Goal: Information Seeking & Learning: Learn about a topic

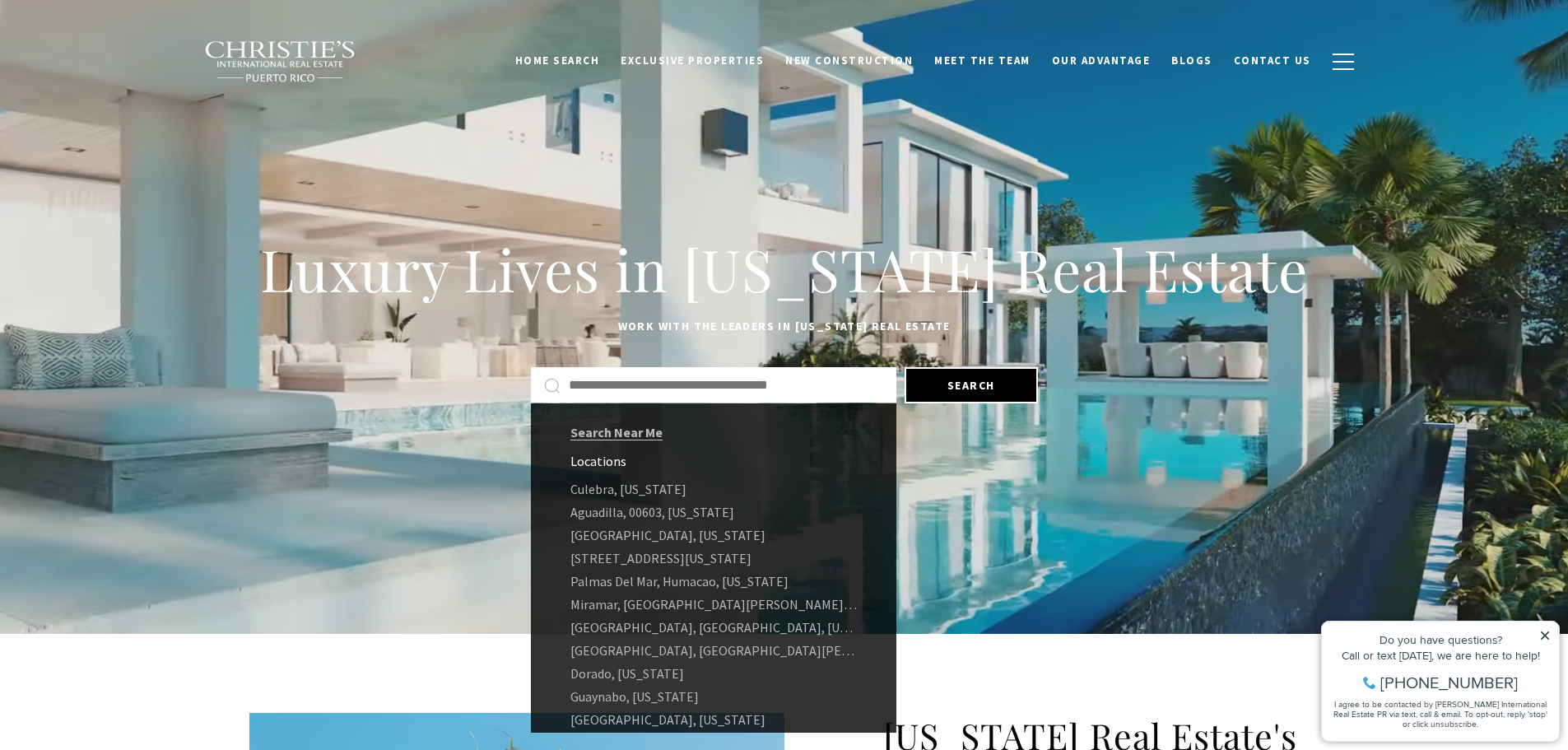
click at [741, 382] on input "Search by Address, City, or Neighborhood" at bounding box center [725, 385] width 314 height 22
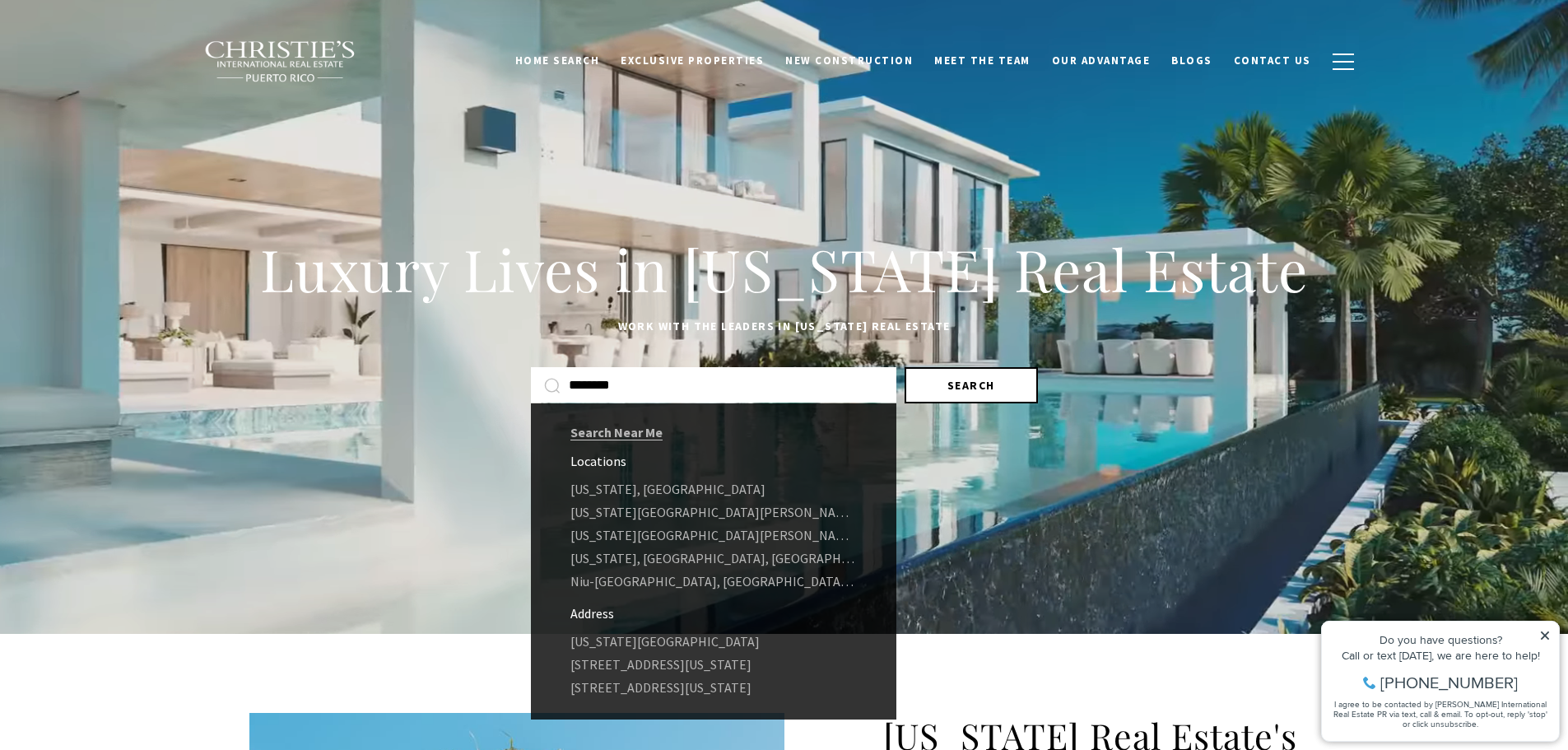
type input "********"
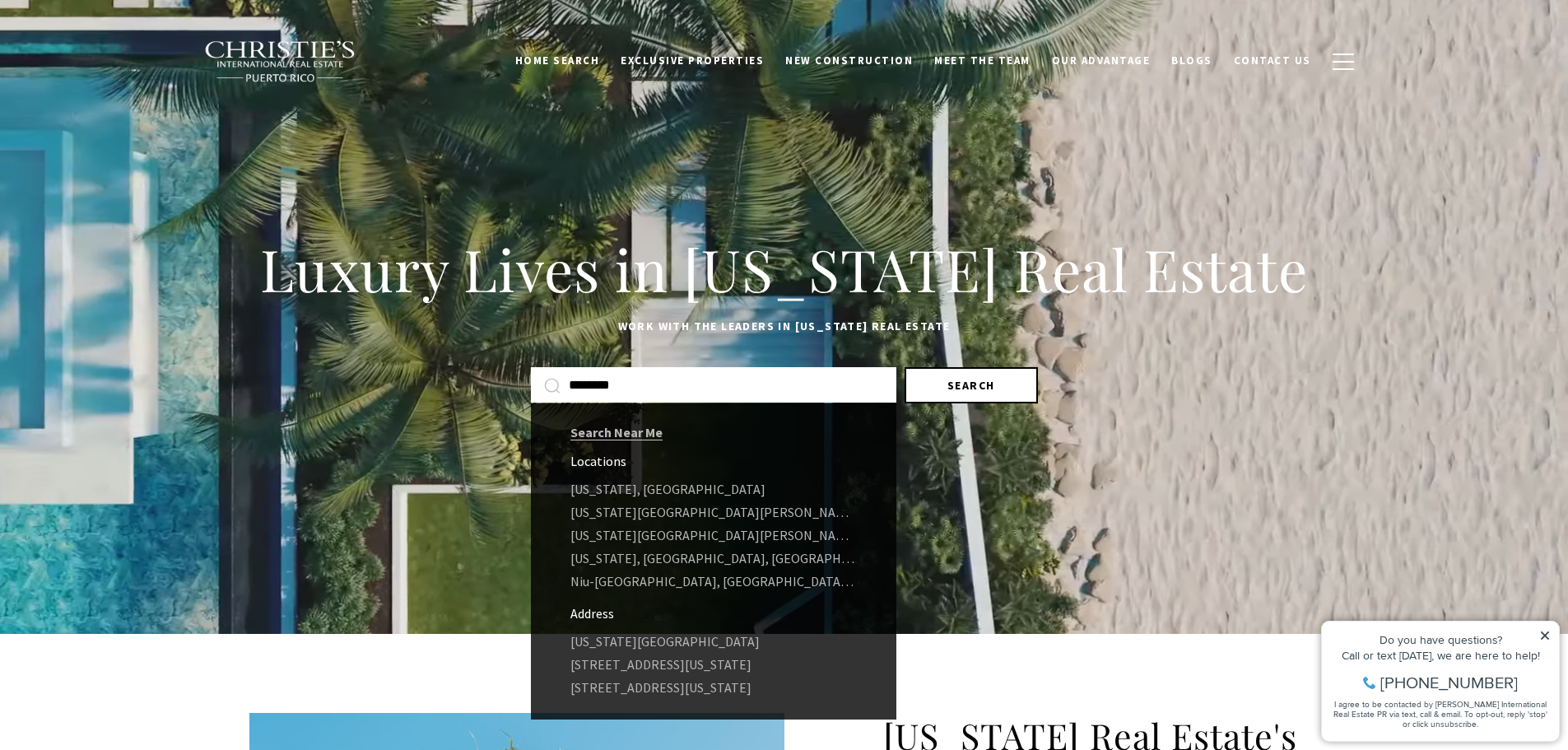
click at [929, 386] on button "Search" at bounding box center [971, 385] width 133 height 36
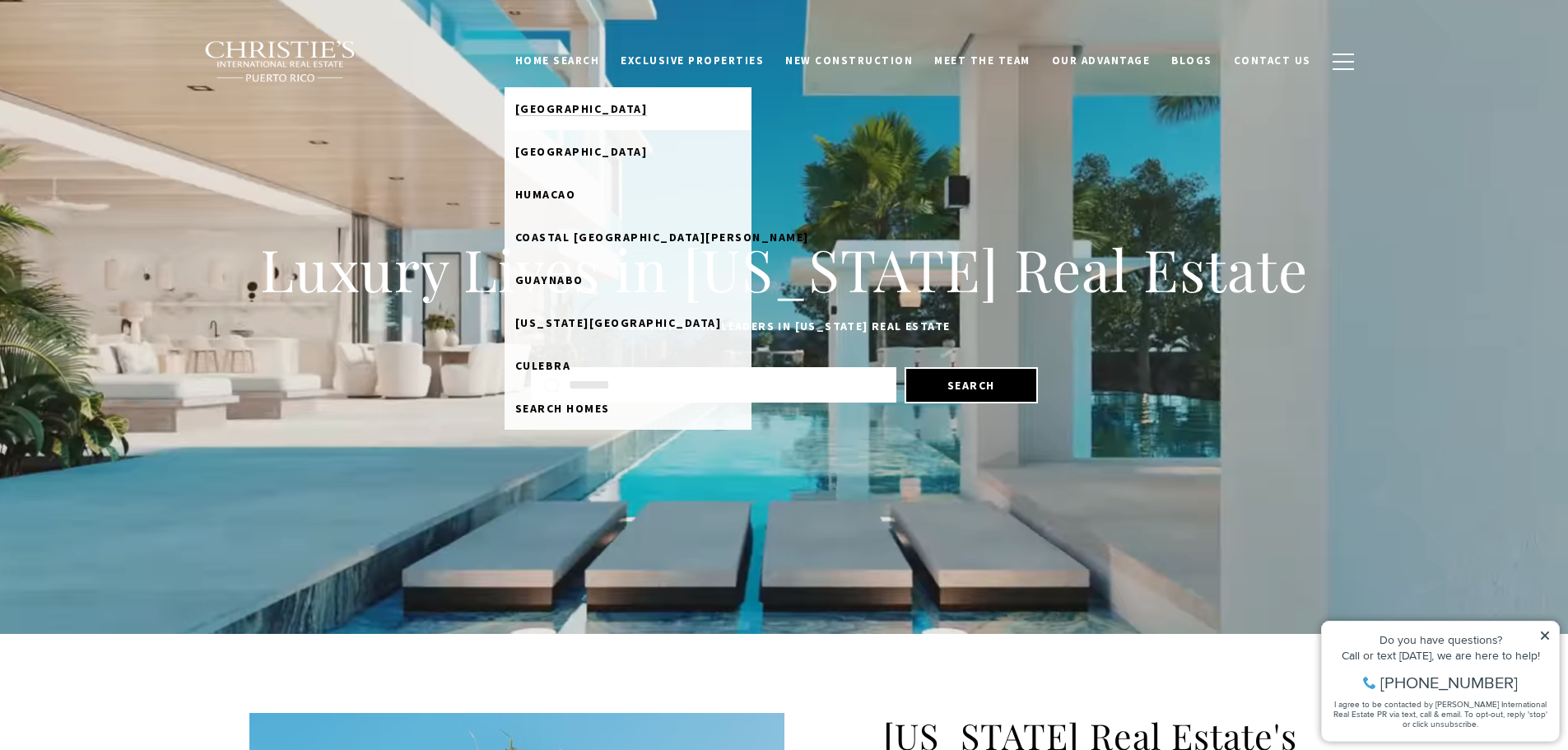
click at [594, 107] on span "Dorado Beach" at bounding box center [581, 108] width 132 height 14
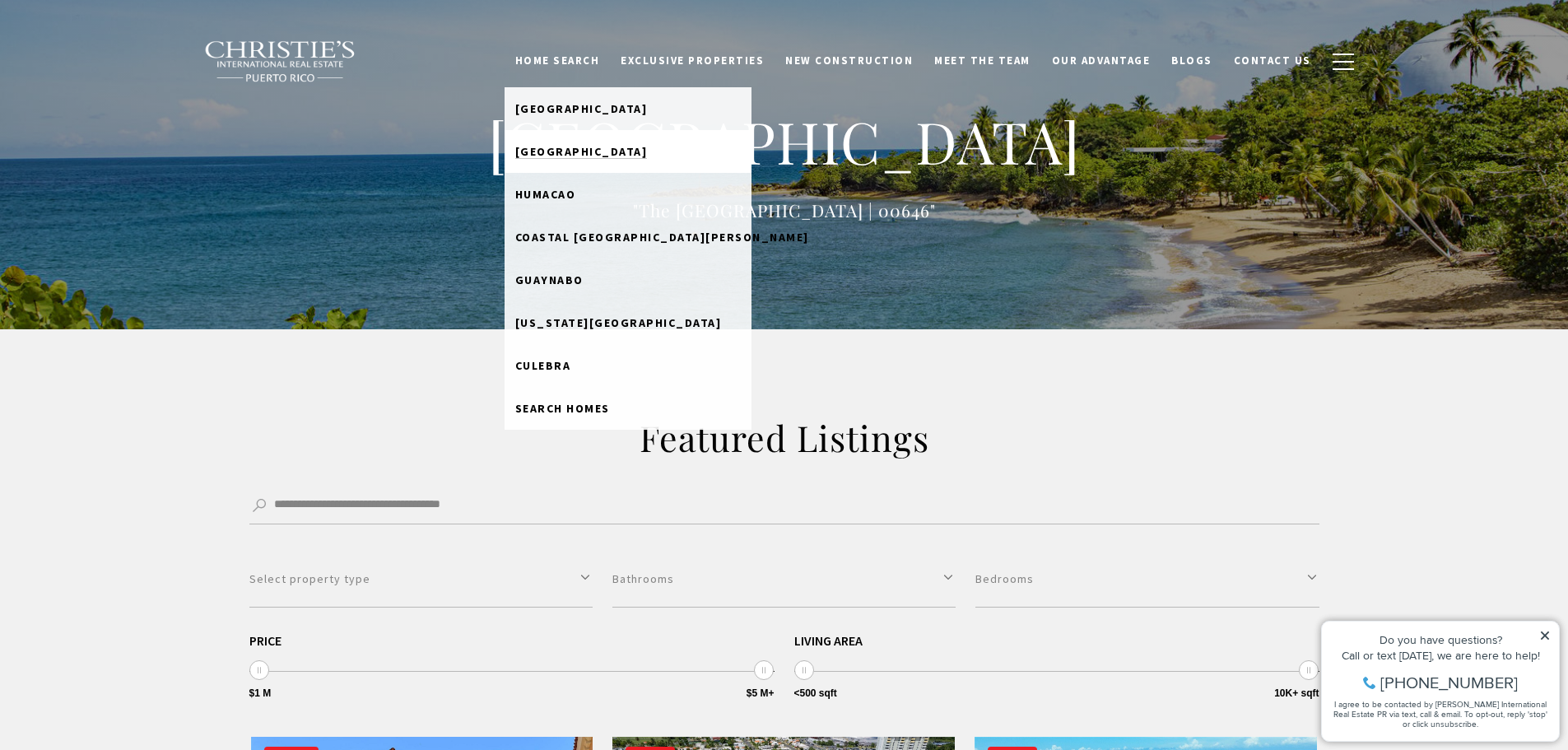
click at [604, 149] on span "Rio Grande" at bounding box center [581, 151] width 132 height 14
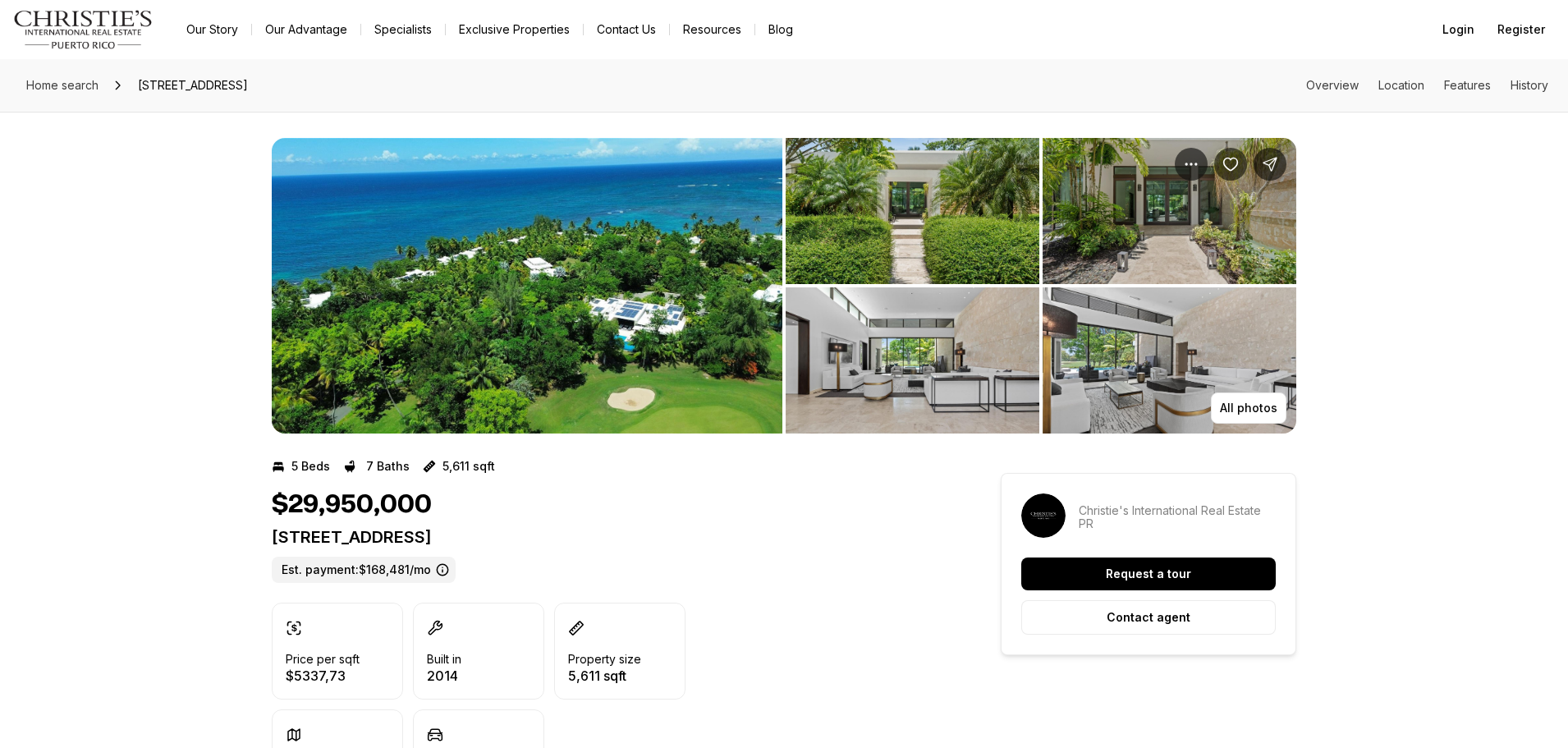
click at [624, 269] on img "View image gallery" at bounding box center [526, 286] width 510 height 295
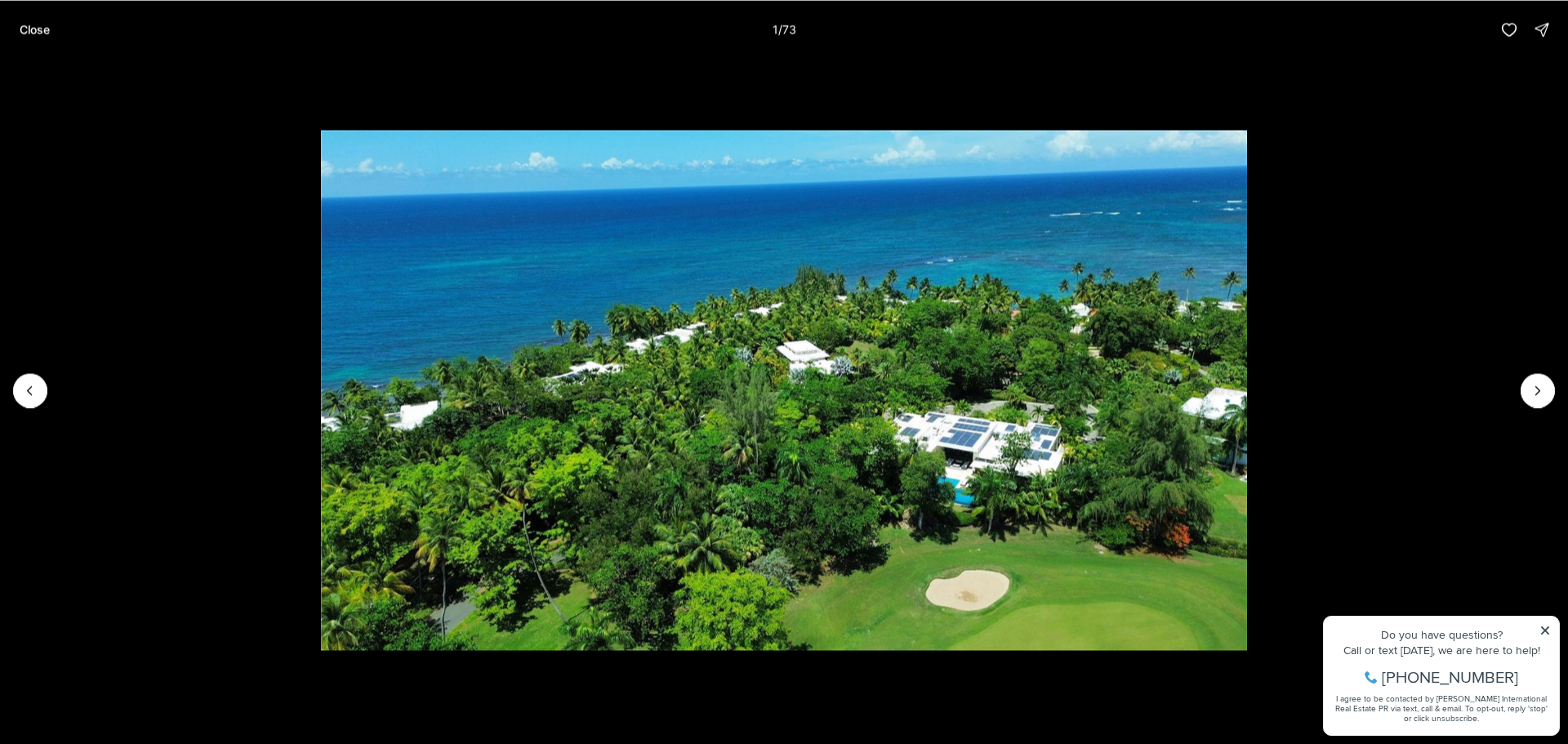
click at [1549, 630] on li "1 of 73" at bounding box center [784, 389] width 1568 height 662
click at [1542, 631] on li "1 of 73" at bounding box center [784, 389] width 1568 height 662
click at [1533, 384] on icon "Next slide" at bounding box center [1538, 390] width 16 height 16
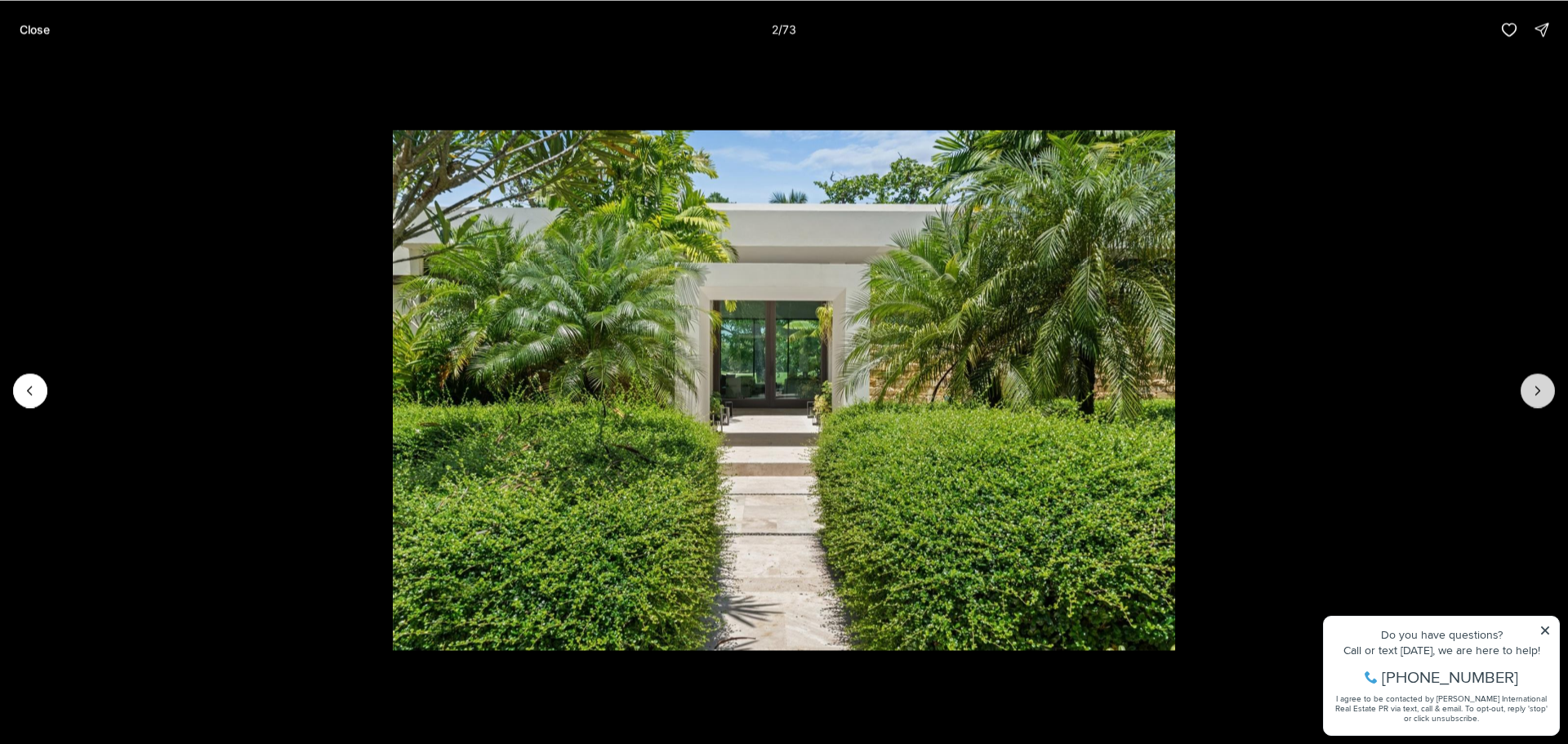
click at [1533, 384] on icon "Next slide" at bounding box center [1538, 390] width 16 height 16
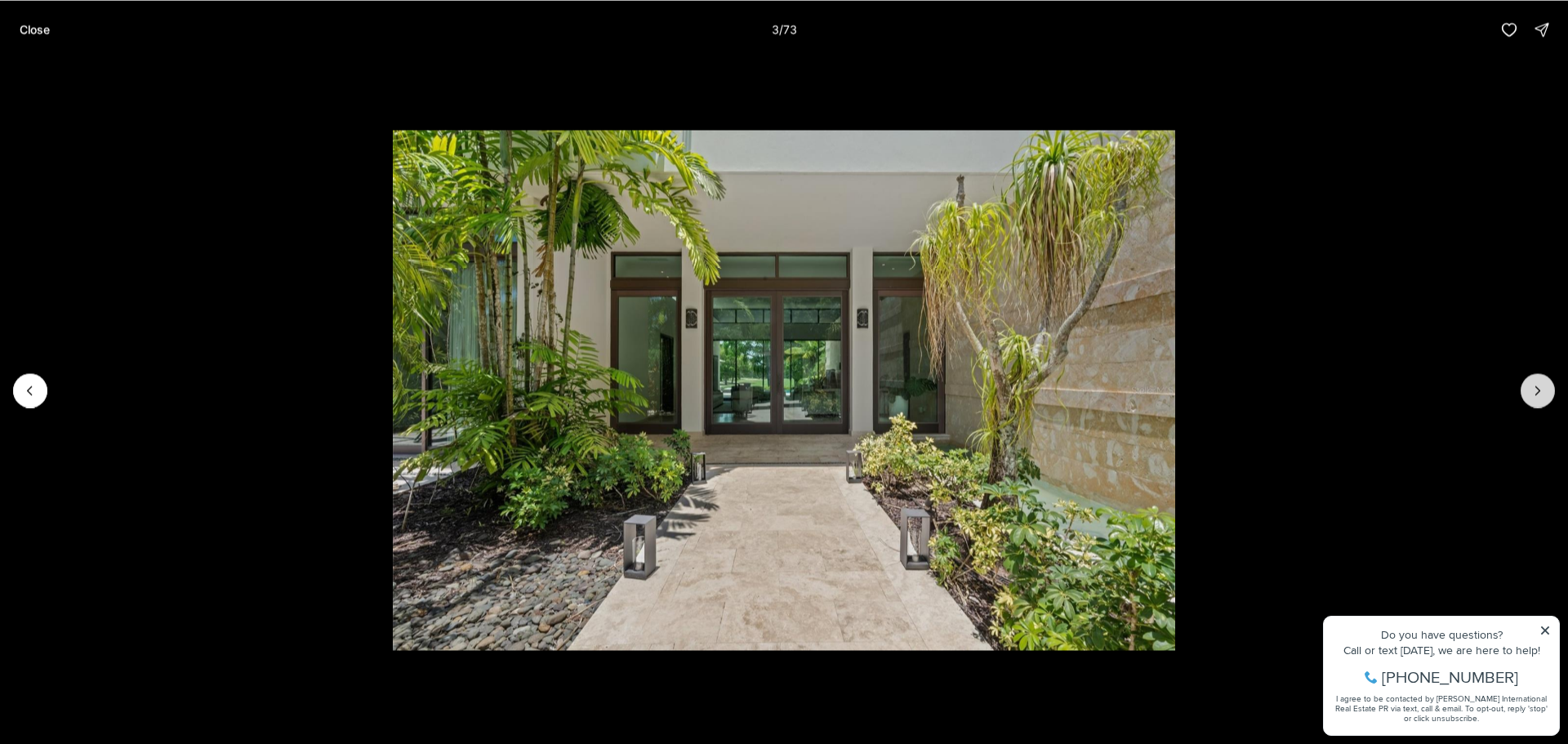
click at [1533, 384] on icon "Next slide" at bounding box center [1538, 390] width 16 height 16
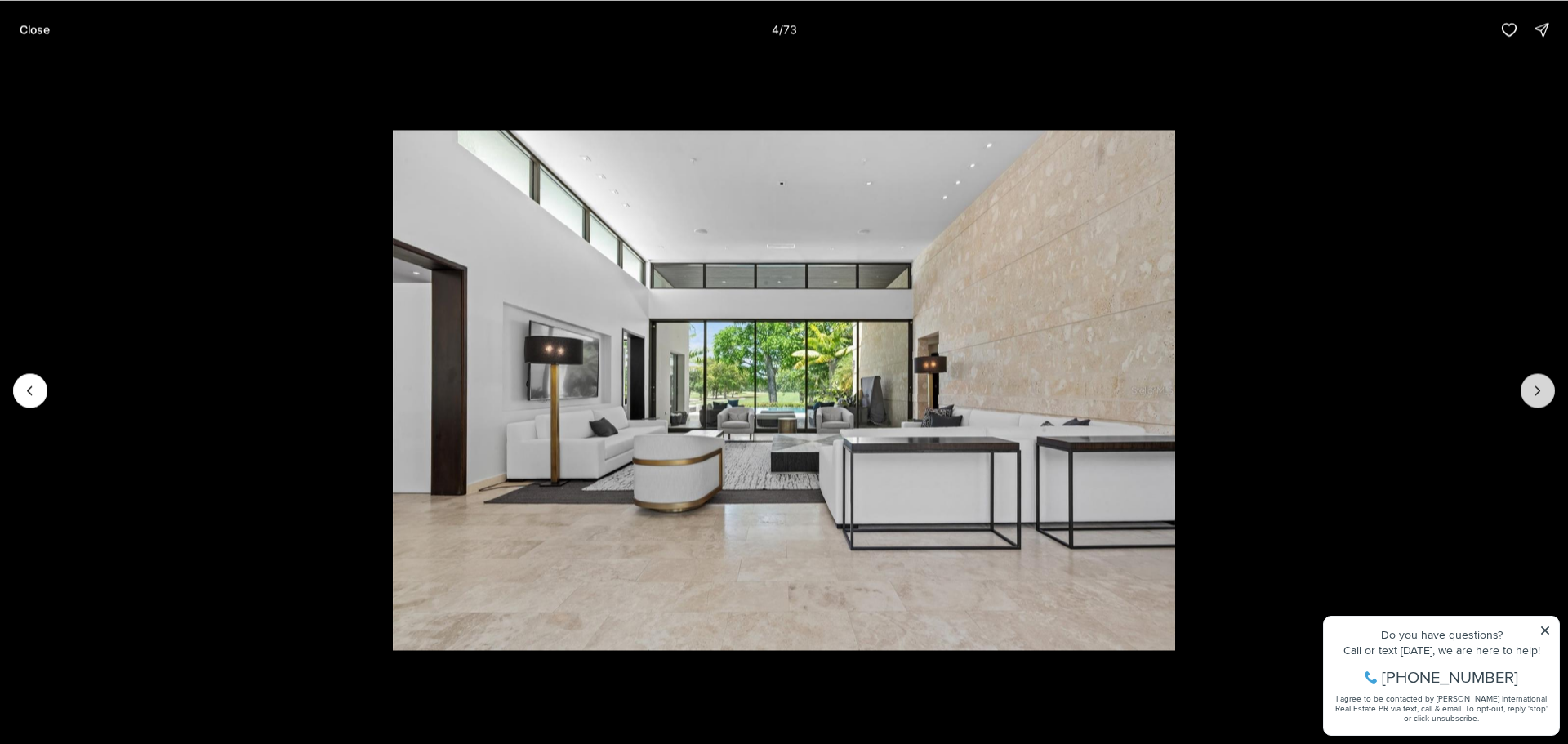
click at [1533, 384] on icon "Next slide" at bounding box center [1538, 390] width 16 height 16
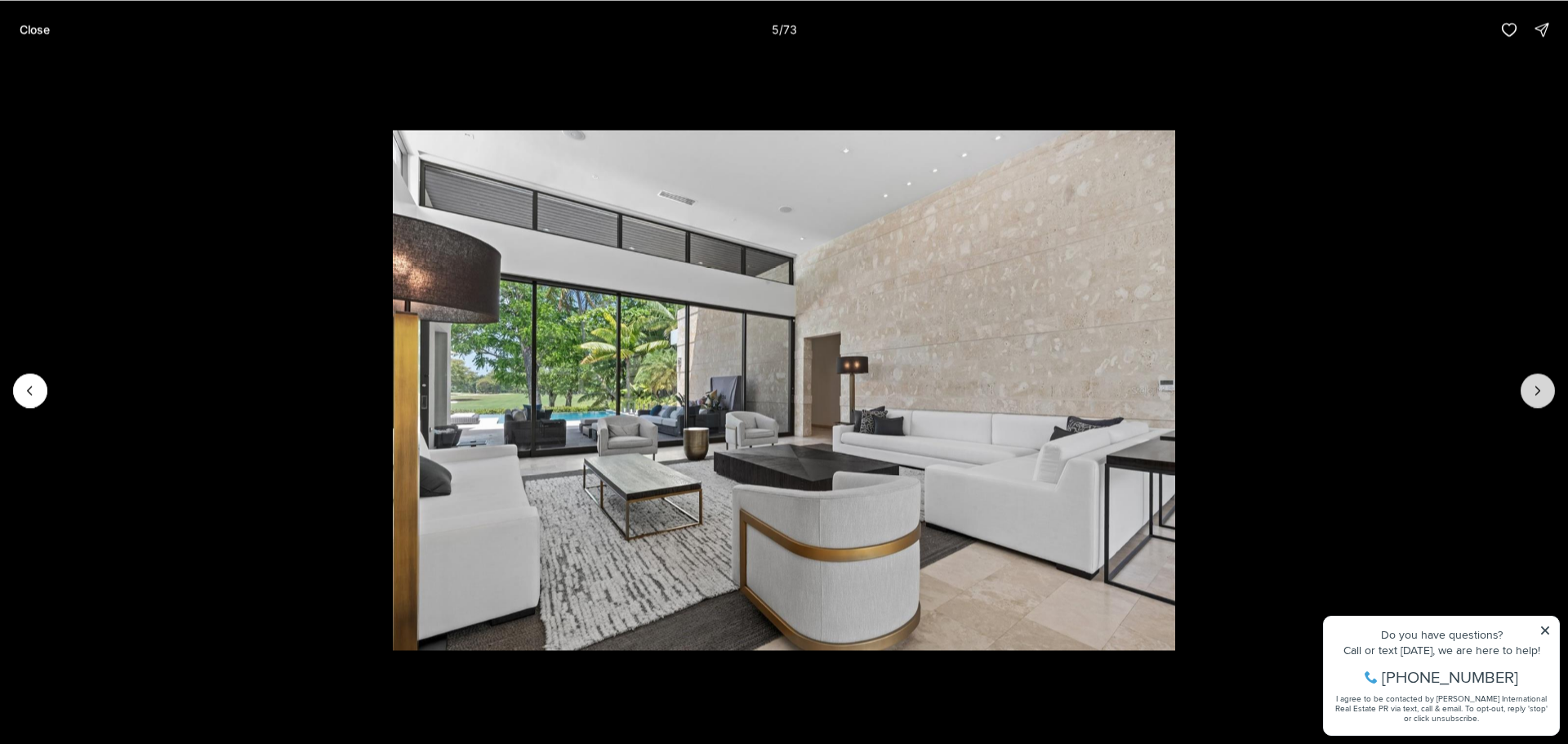
click at [1533, 384] on icon "Next slide" at bounding box center [1538, 390] width 16 height 16
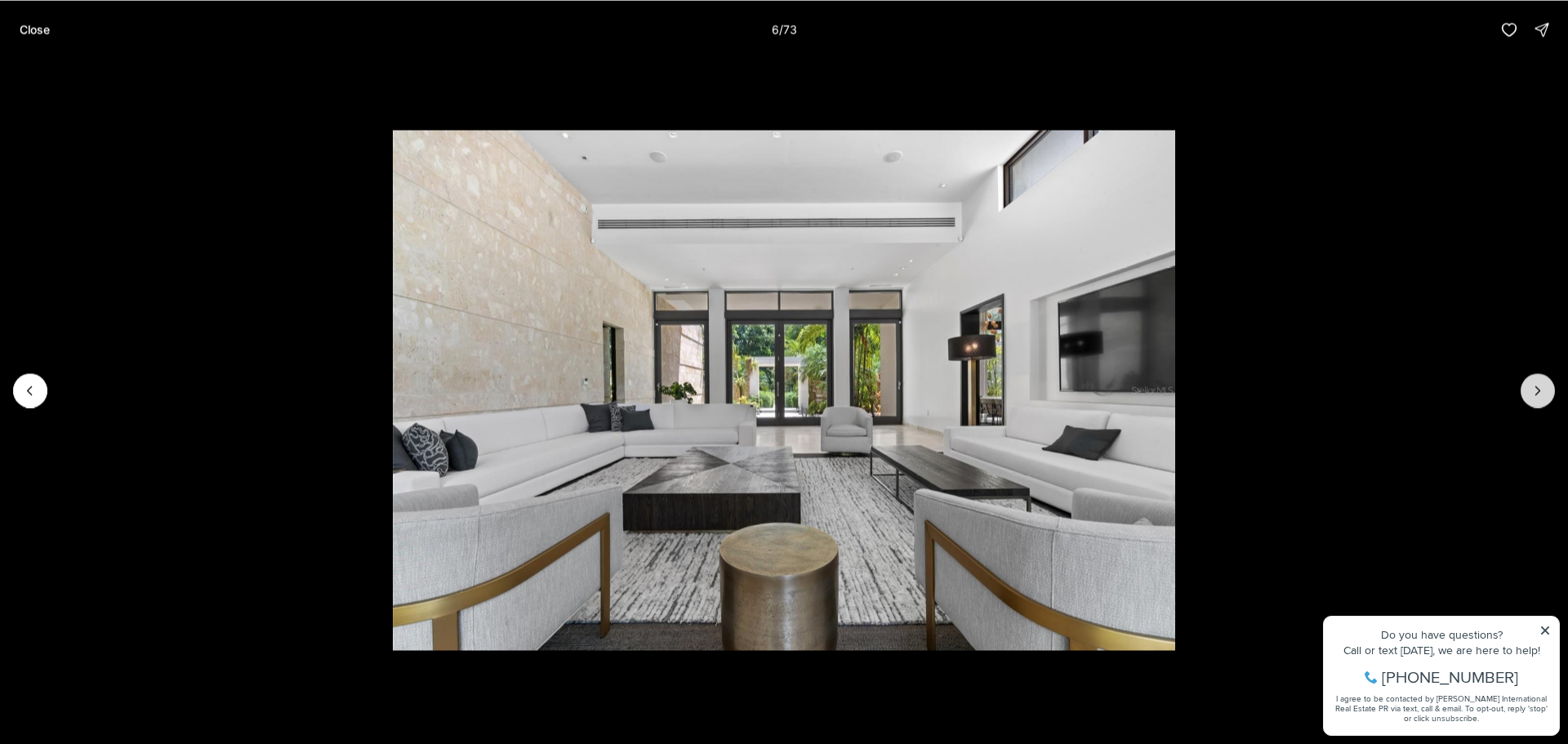
click at [1533, 384] on icon "Next slide" at bounding box center [1538, 390] width 16 height 16
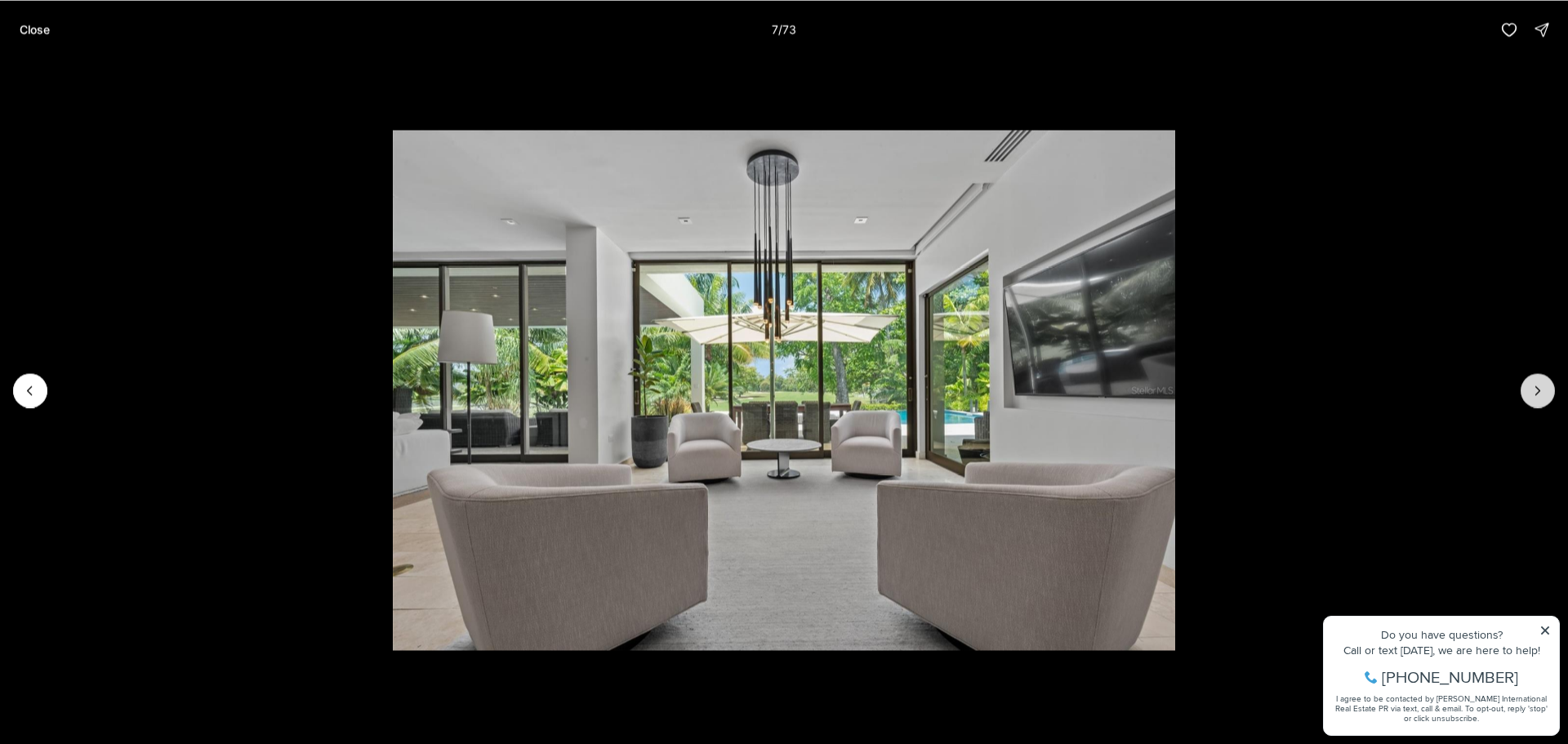
click at [1533, 384] on icon "Next slide" at bounding box center [1538, 390] width 16 height 16
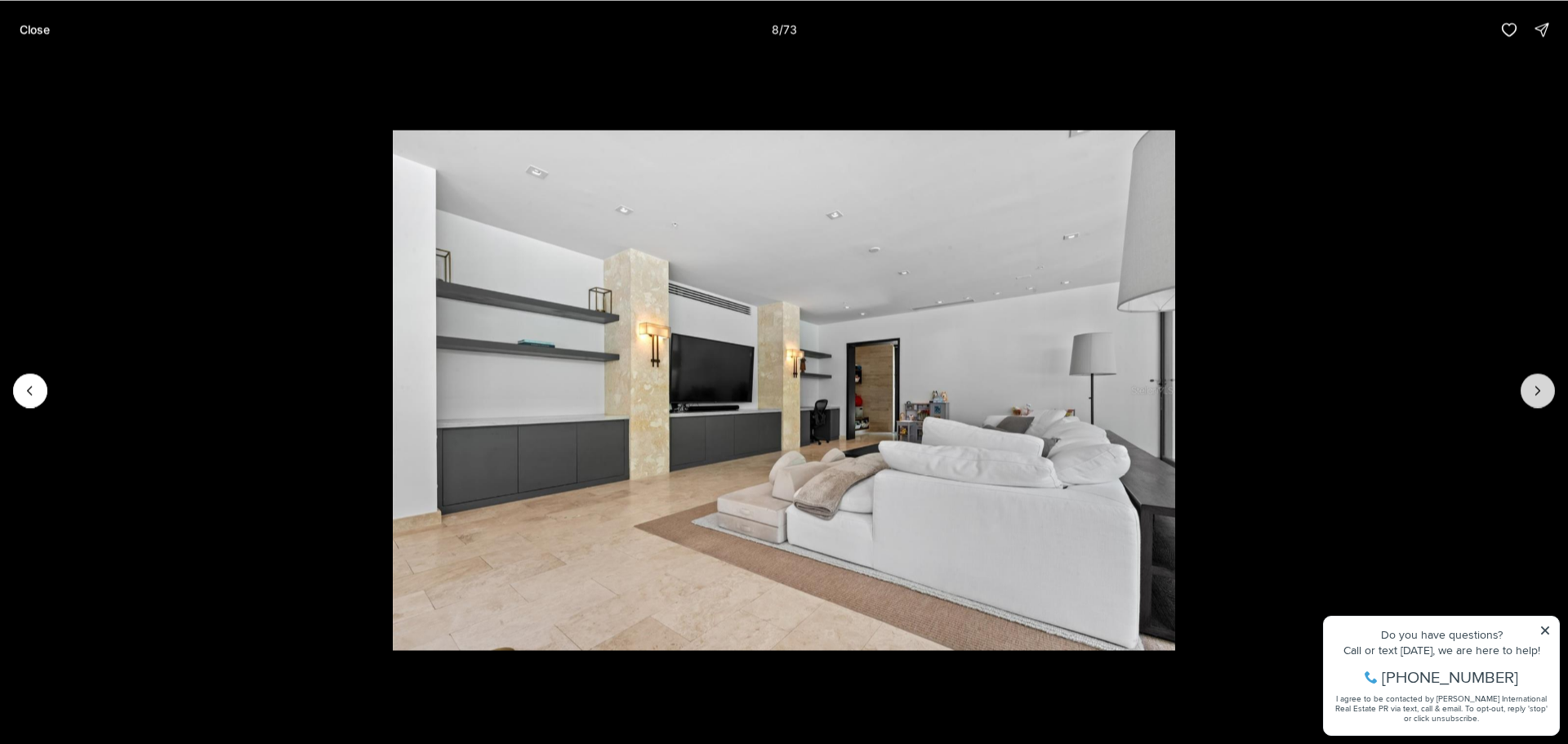
click at [1533, 384] on icon "Next slide" at bounding box center [1538, 390] width 16 height 16
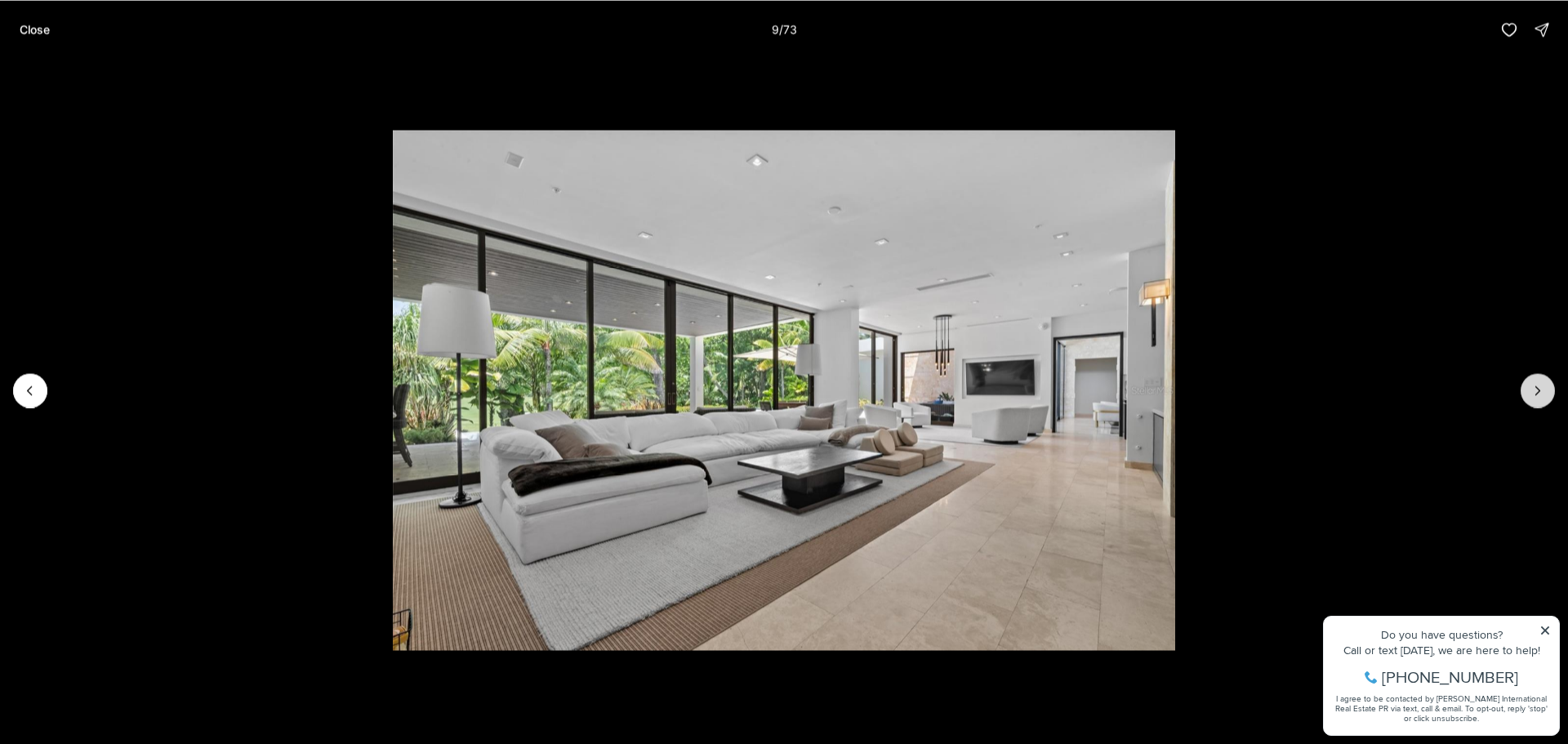
click at [1533, 384] on icon "Next slide" at bounding box center [1538, 390] width 16 height 16
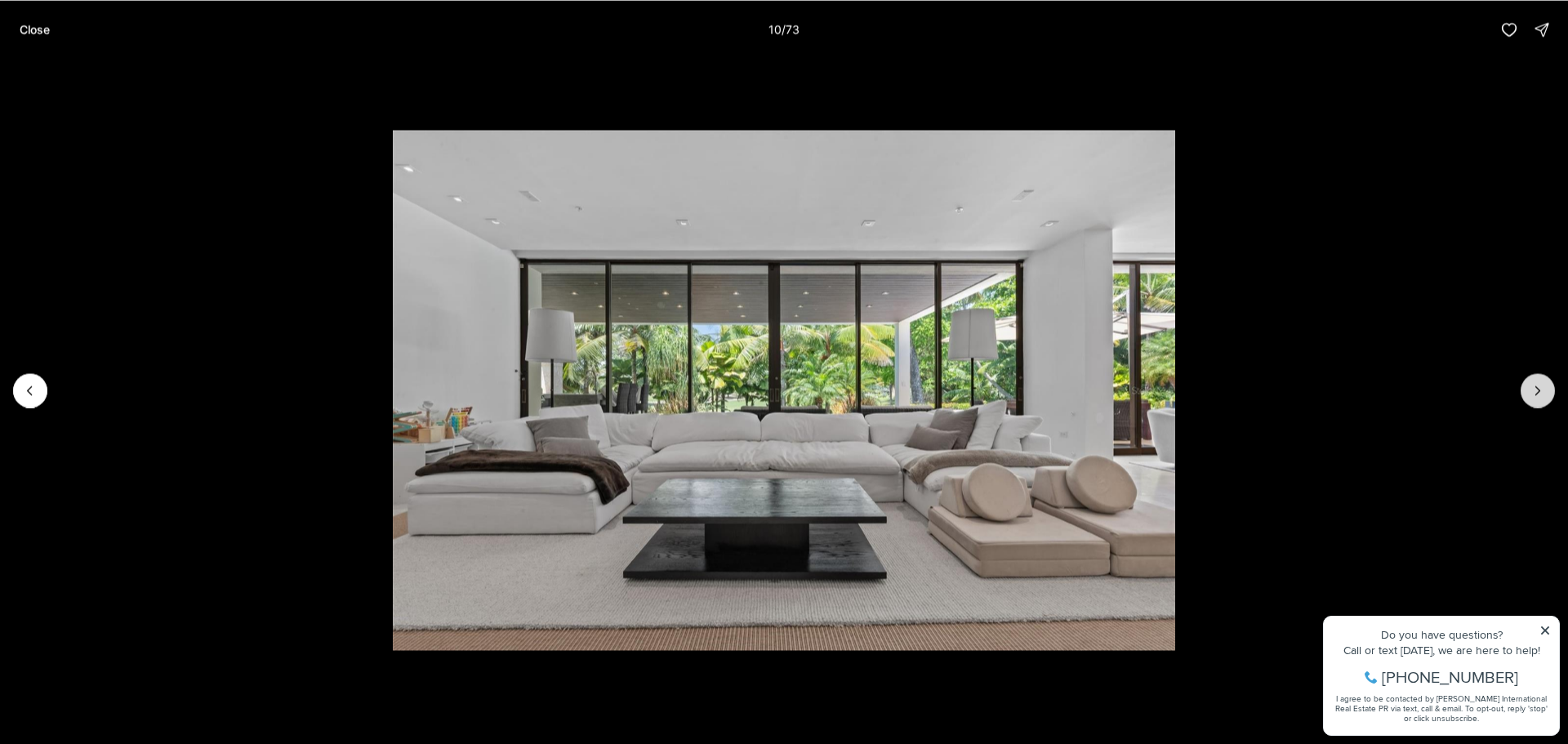
click at [1533, 384] on icon "Next slide" at bounding box center [1538, 390] width 16 height 16
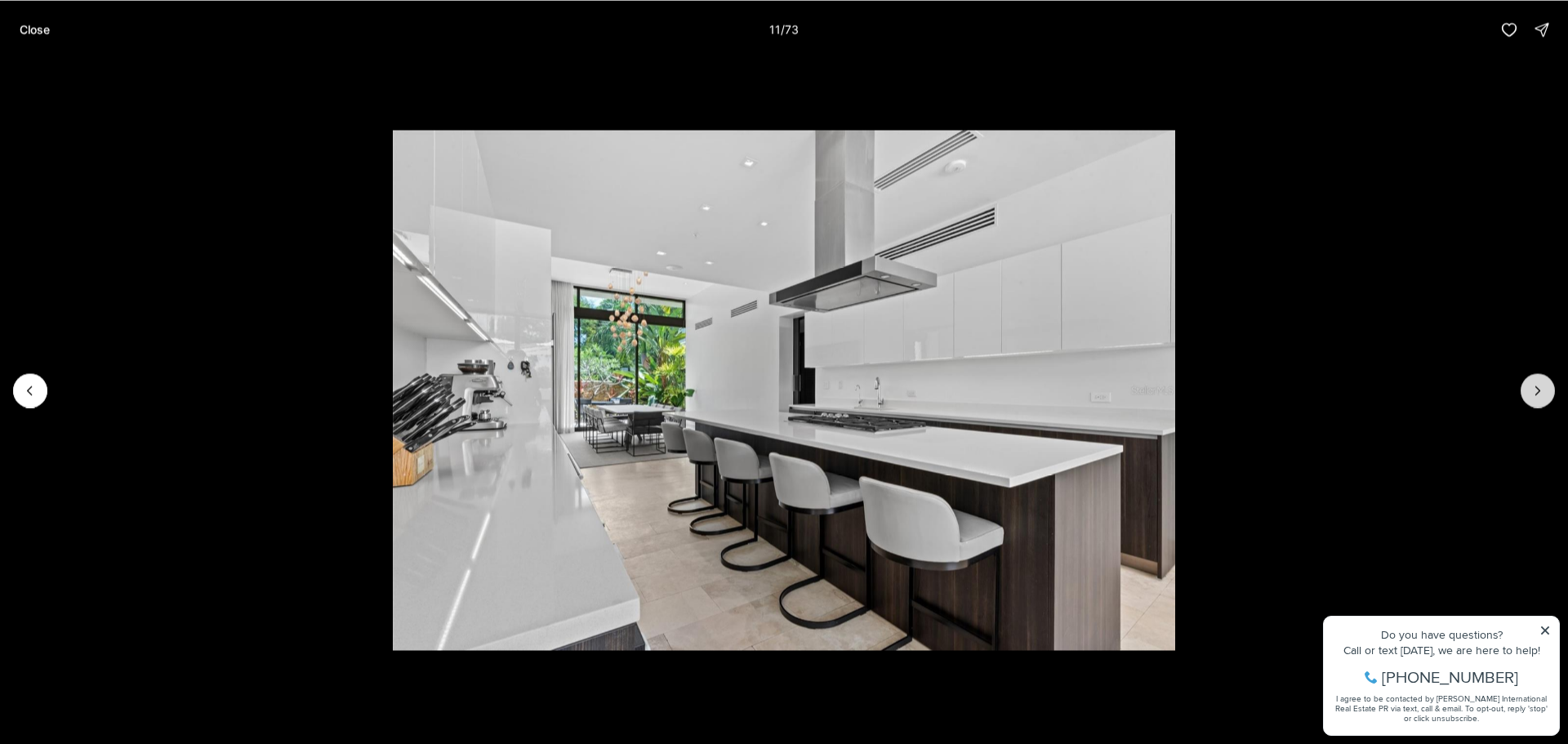
click at [1533, 384] on icon "Next slide" at bounding box center [1538, 390] width 16 height 16
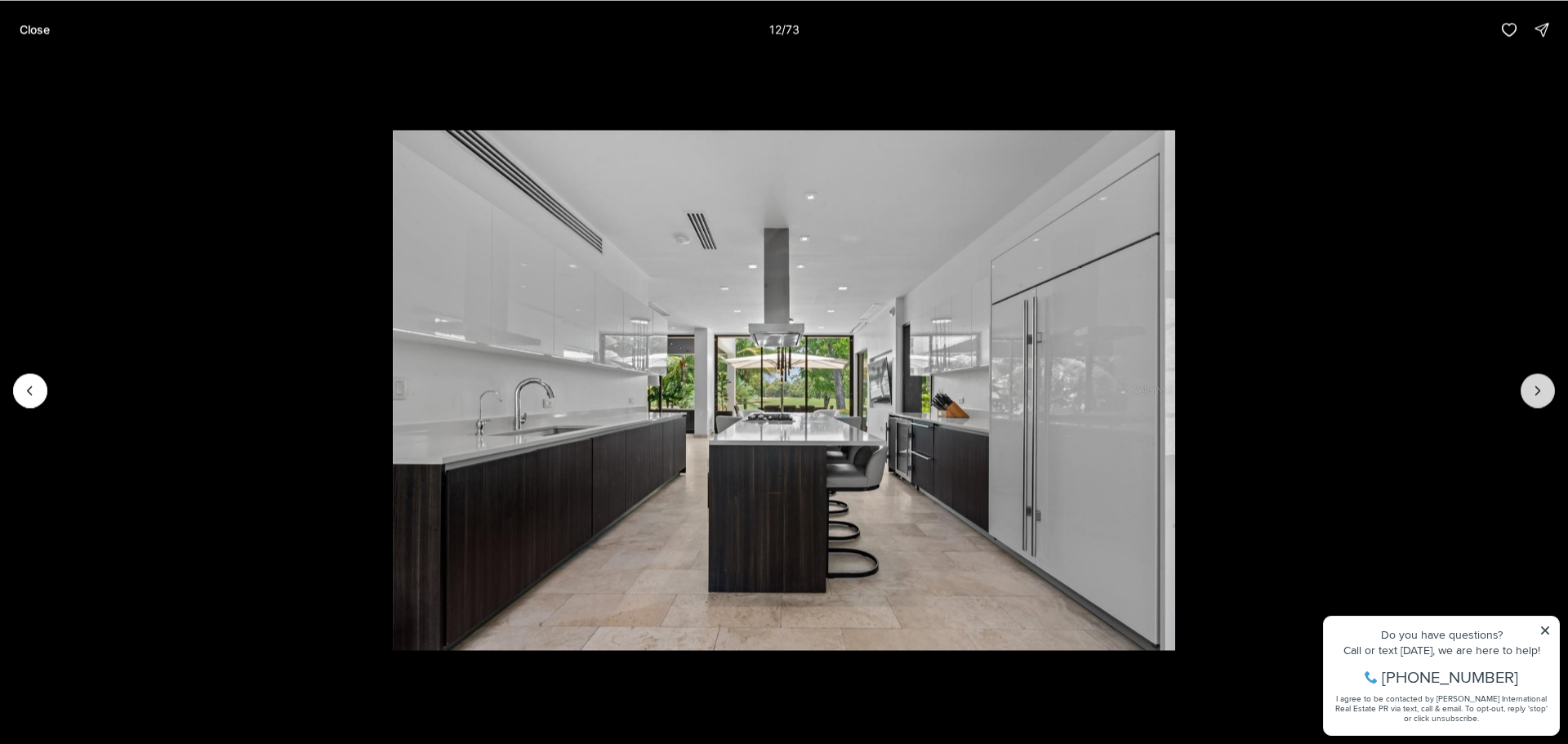
click at [1533, 384] on icon "Next slide" at bounding box center [1538, 390] width 16 height 16
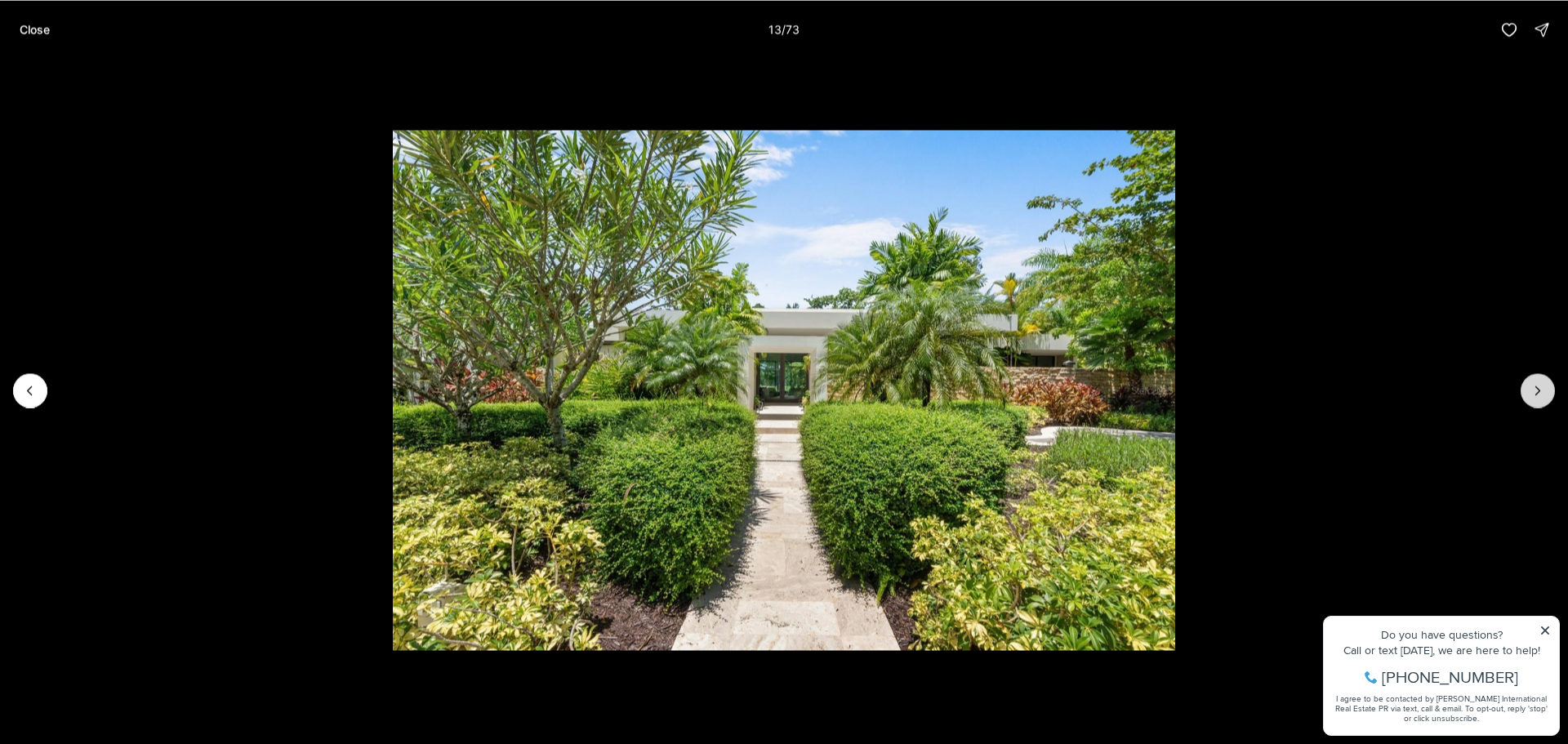
click at [1533, 384] on icon "Next slide" at bounding box center [1538, 390] width 16 height 16
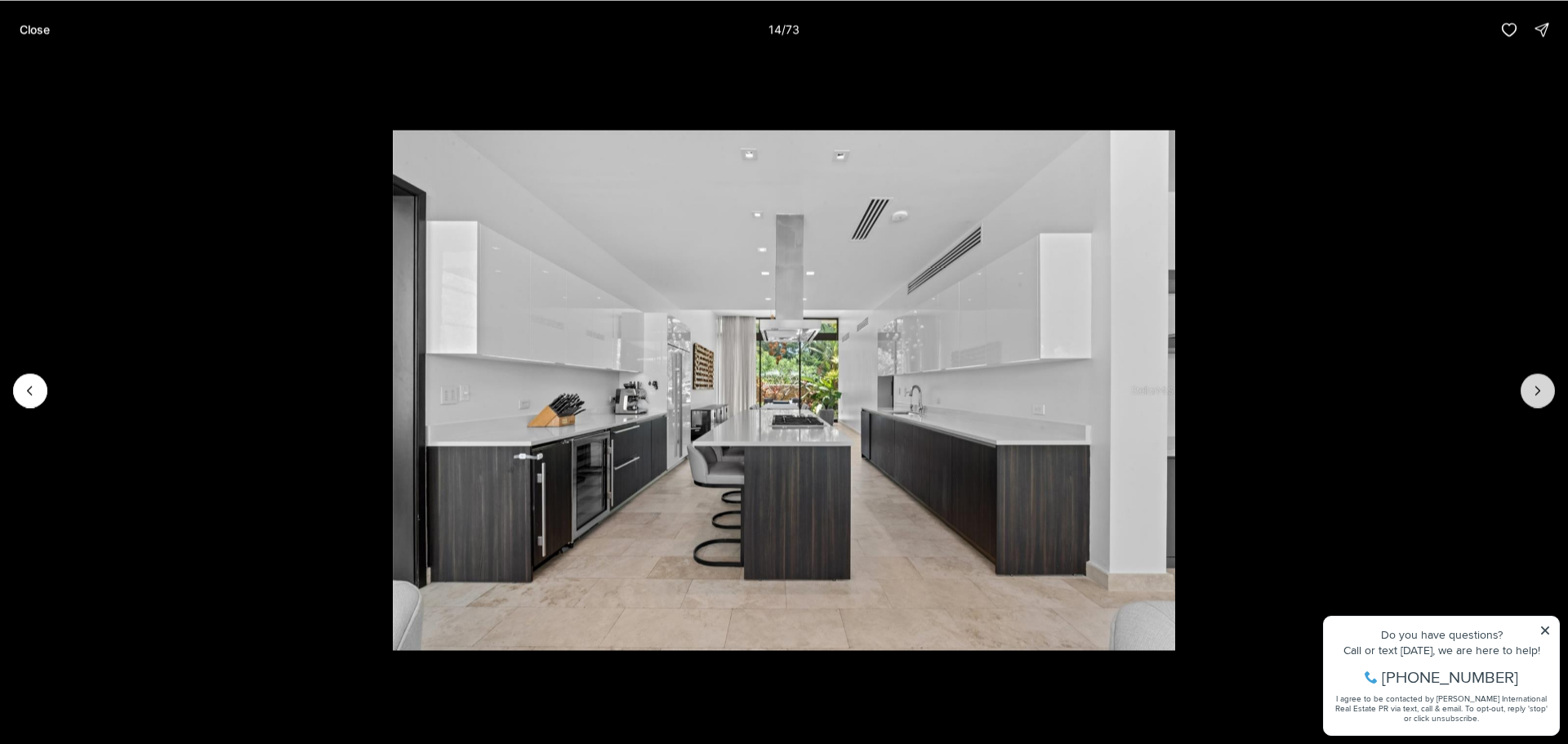
click at [1533, 384] on icon "Next slide" at bounding box center [1538, 390] width 16 height 16
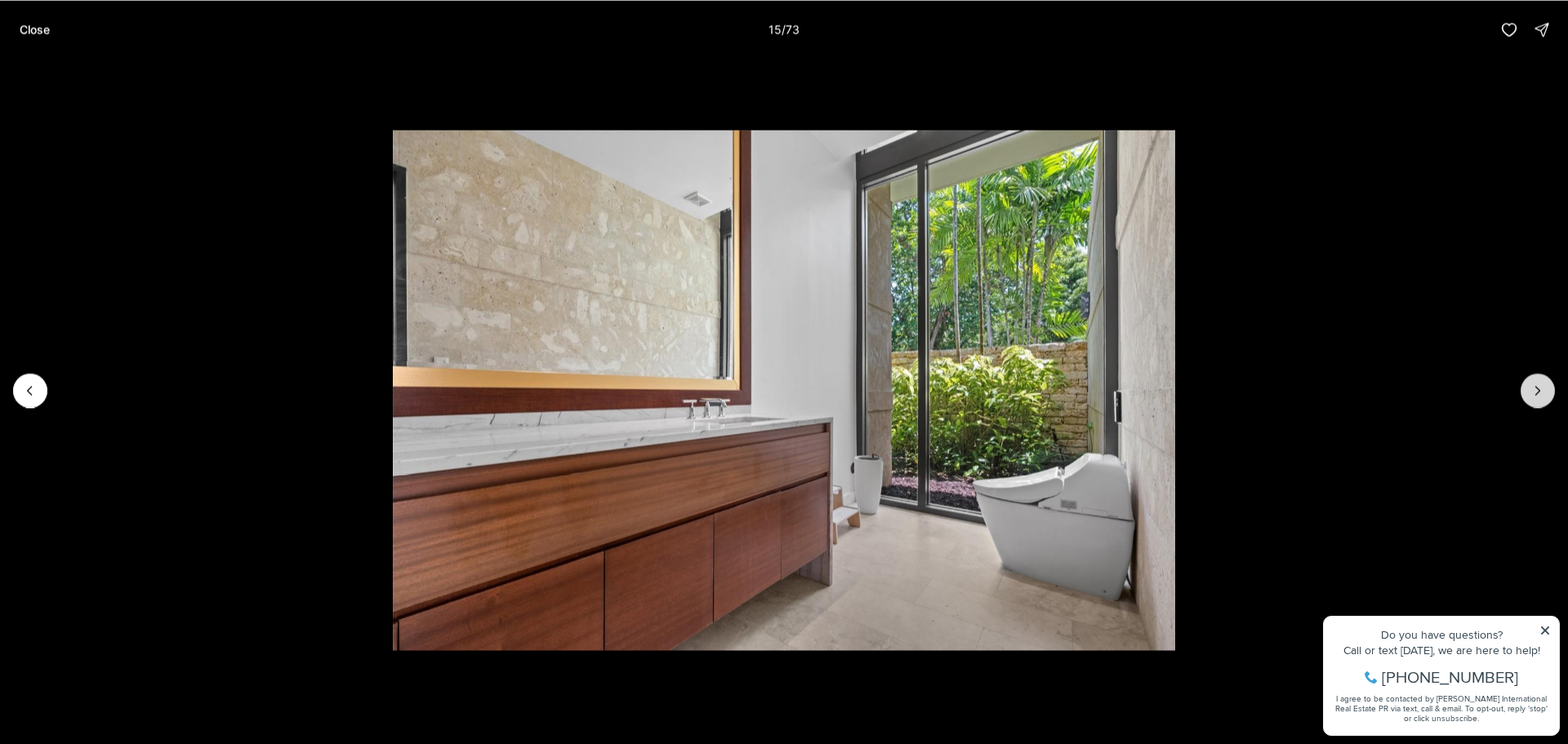
click at [1533, 384] on icon "Next slide" at bounding box center [1538, 390] width 16 height 16
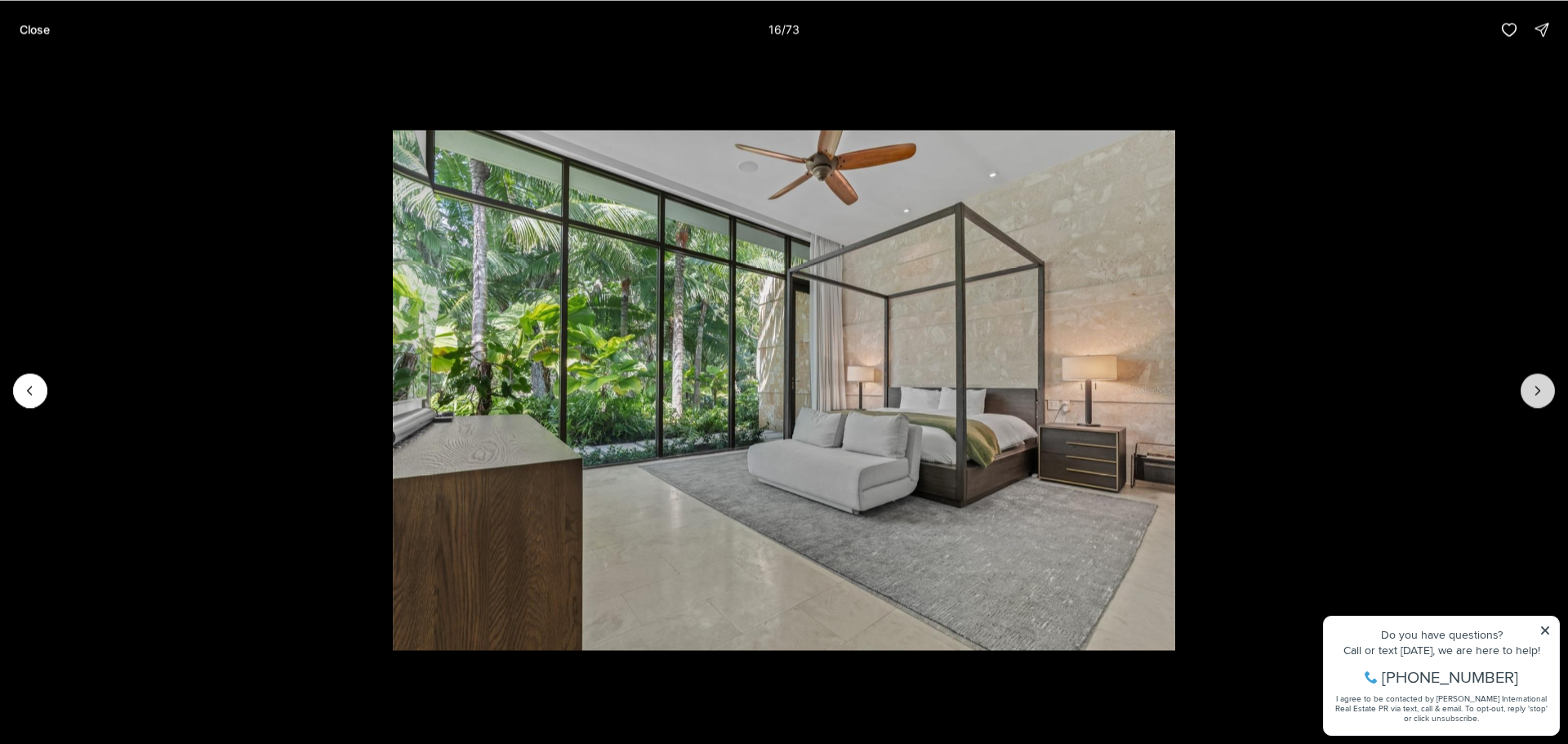
click at [1533, 384] on icon "Next slide" at bounding box center [1538, 390] width 16 height 16
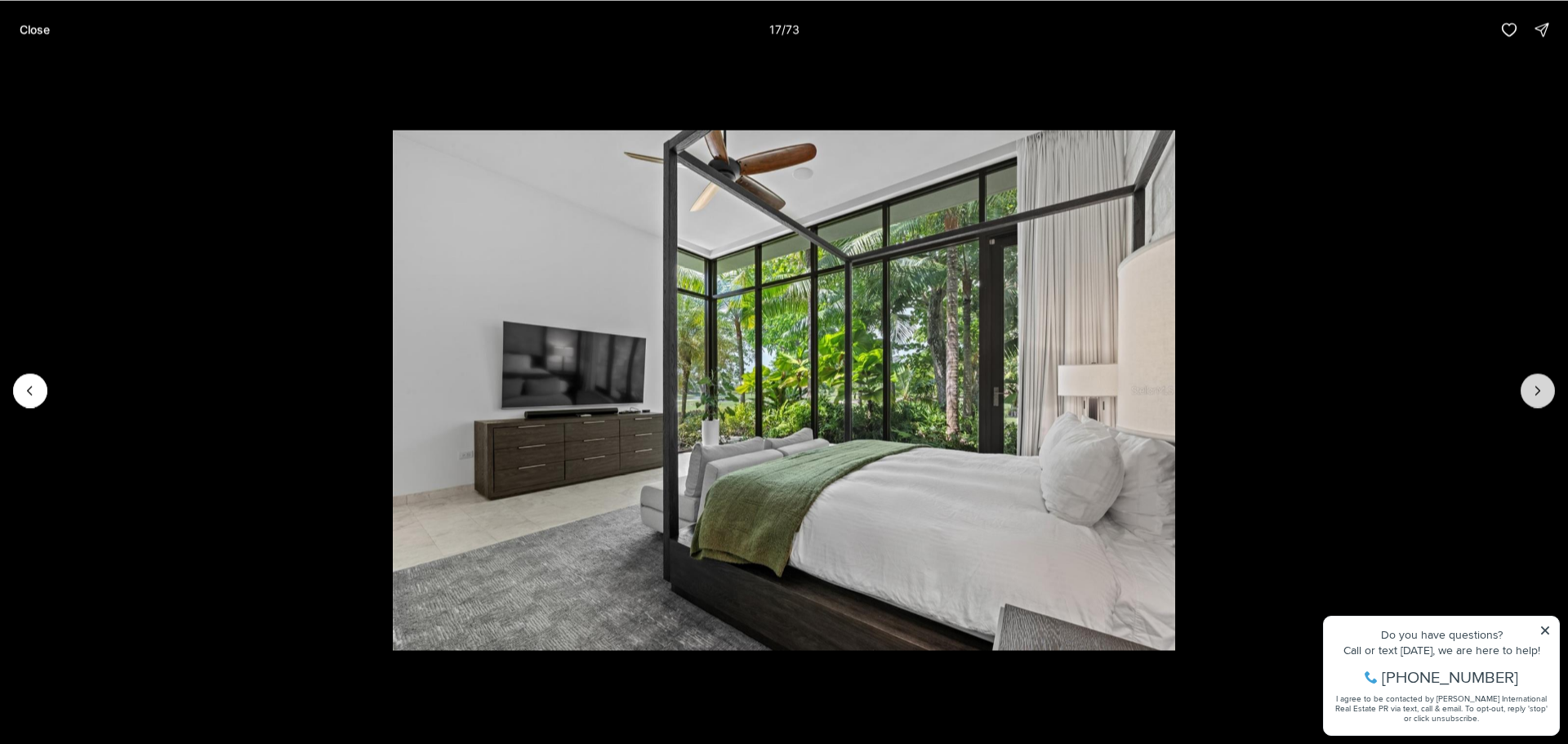
click at [1533, 384] on icon "Next slide" at bounding box center [1538, 390] width 16 height 16
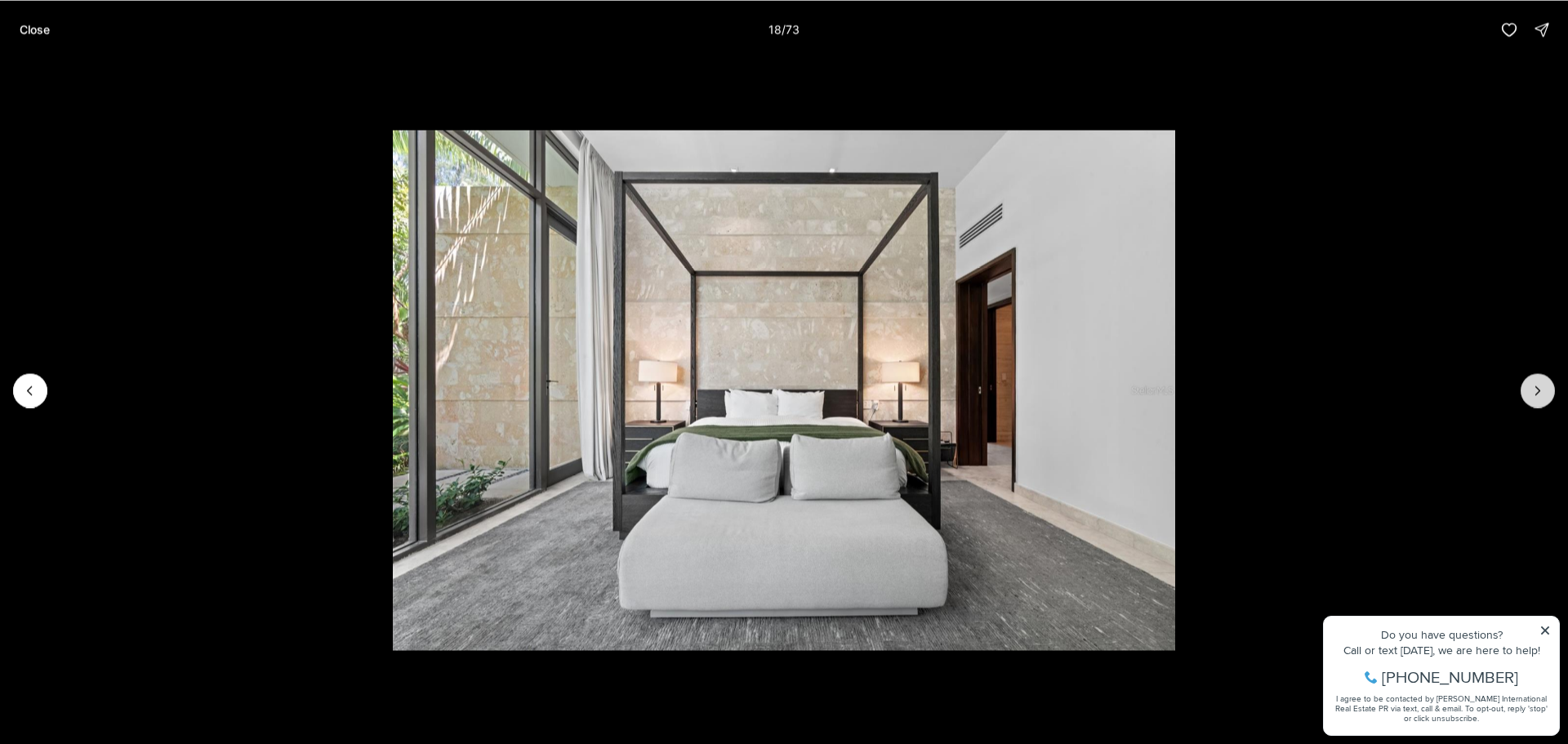
click at [1533, 384] on icon "Next slide" at bounding box center [1538, 390] width 16 height 16
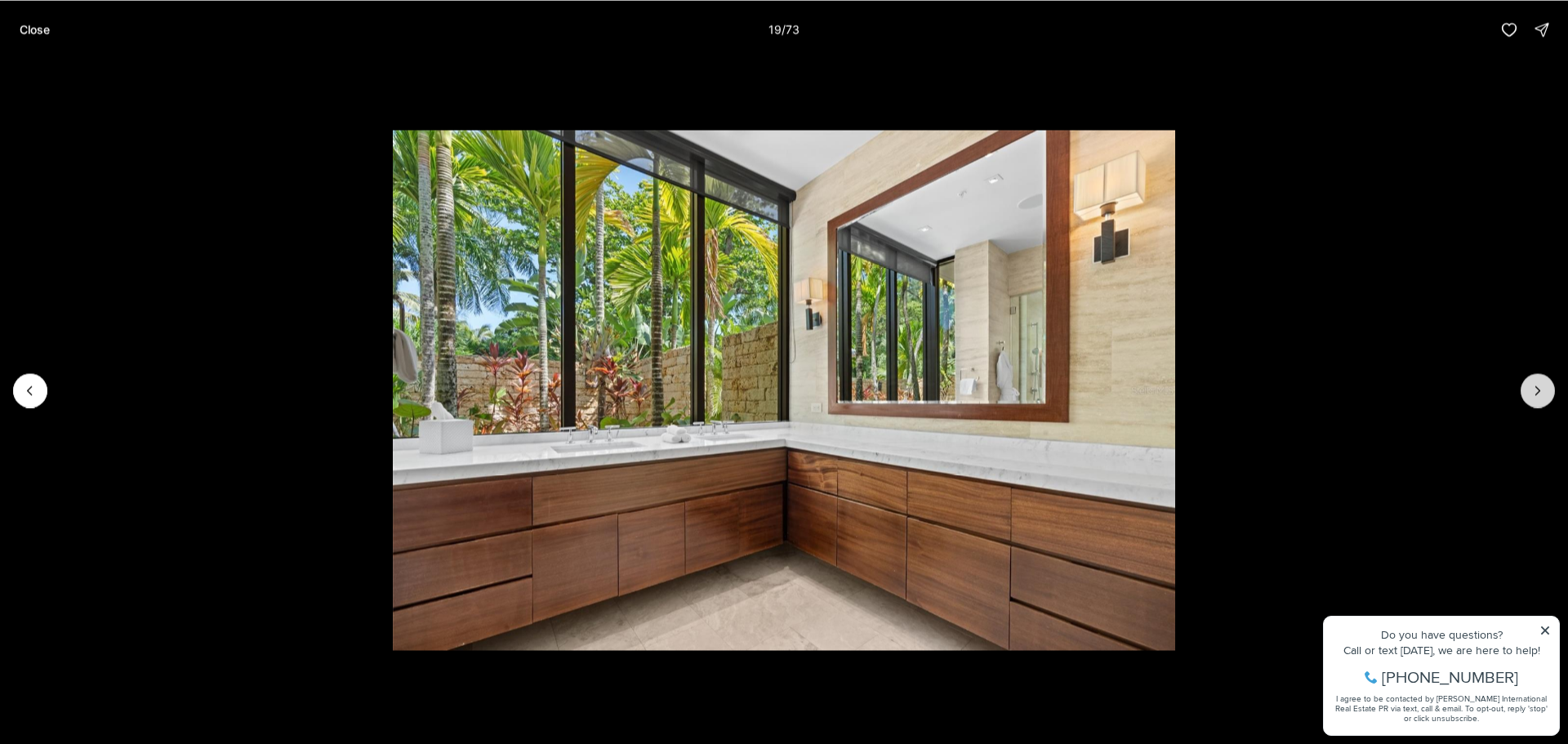
click at [1533, 384] on icon "Next slide" at bounding box center [1538, 390] width 16 height 16
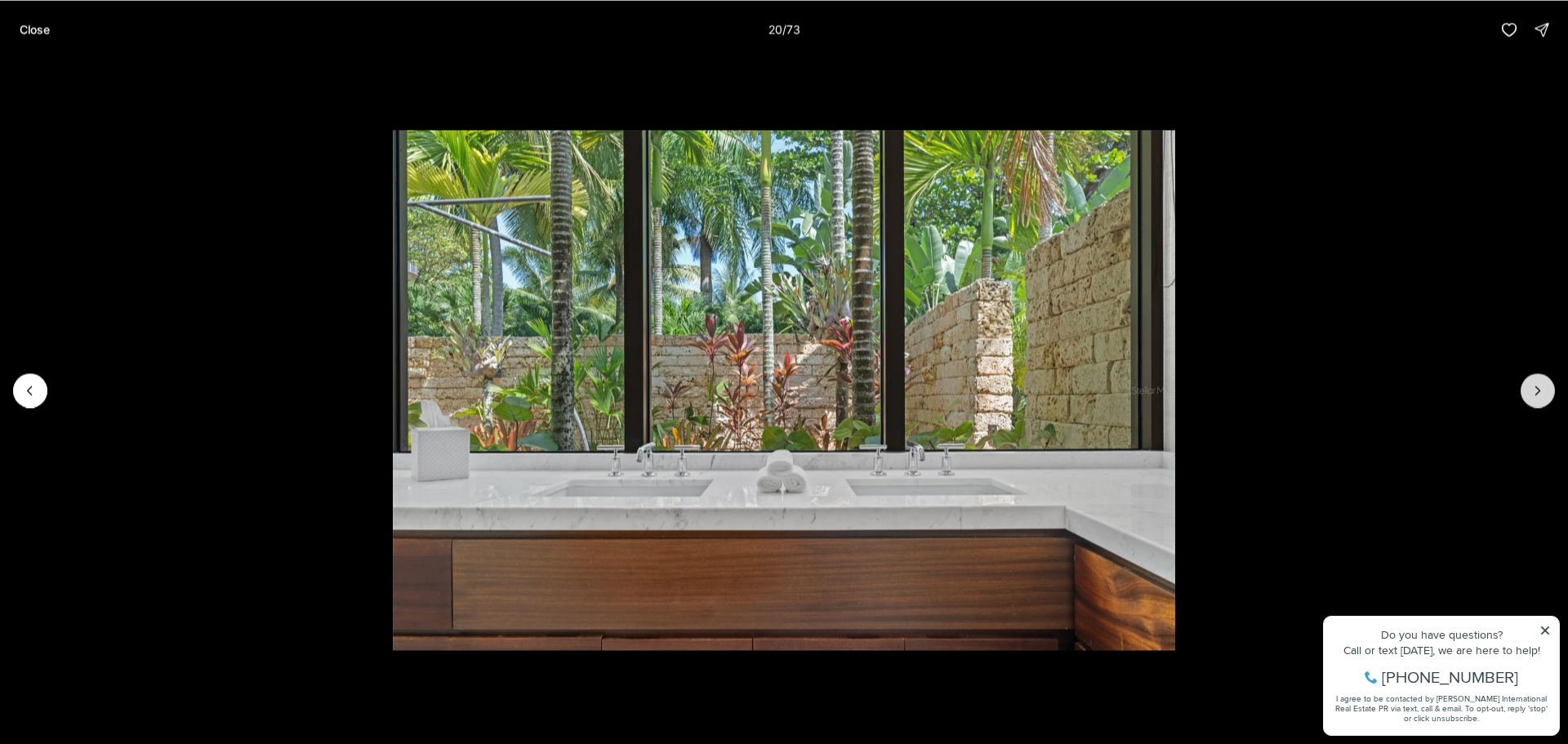
click at [1533, 384] on icon "Next slide" at bounding box center [1538, 390] width 16 height 16
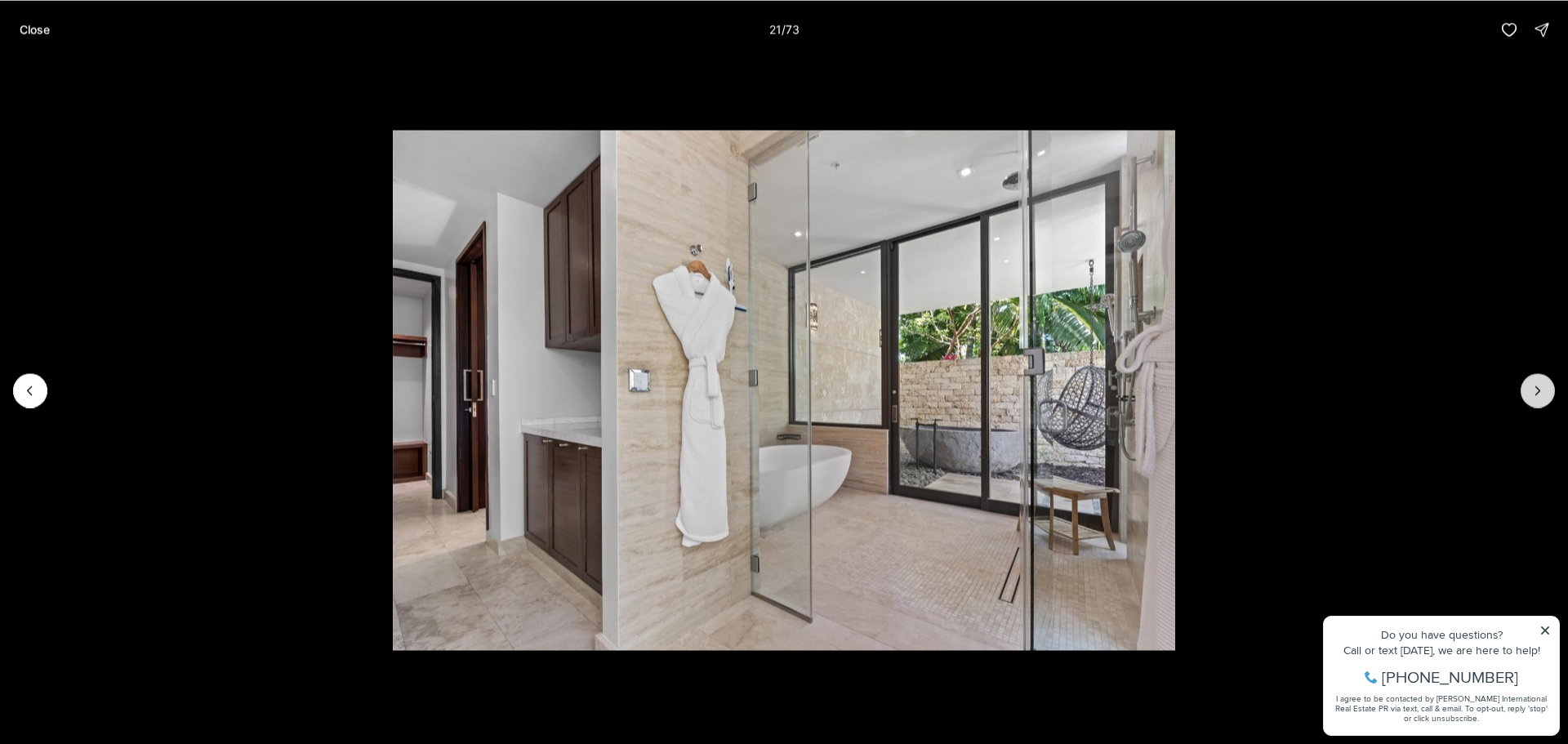
click at [1533, 384] on icon "Next slide" at bounding box center [1538, 390] width 16 height 16
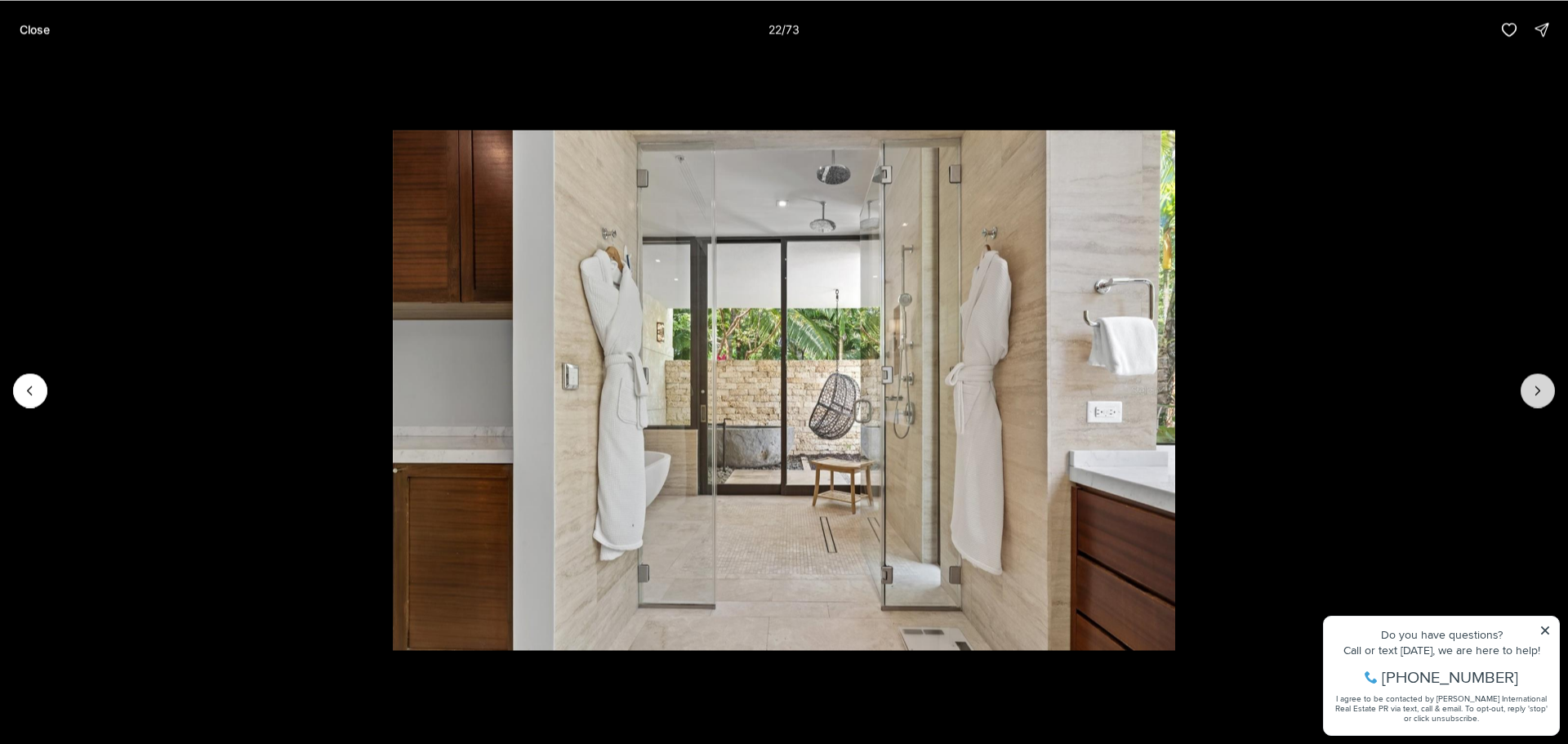
click at [1533, 384] on icon "Next slide" at bounding box center [1538, 390] width 16 height 16
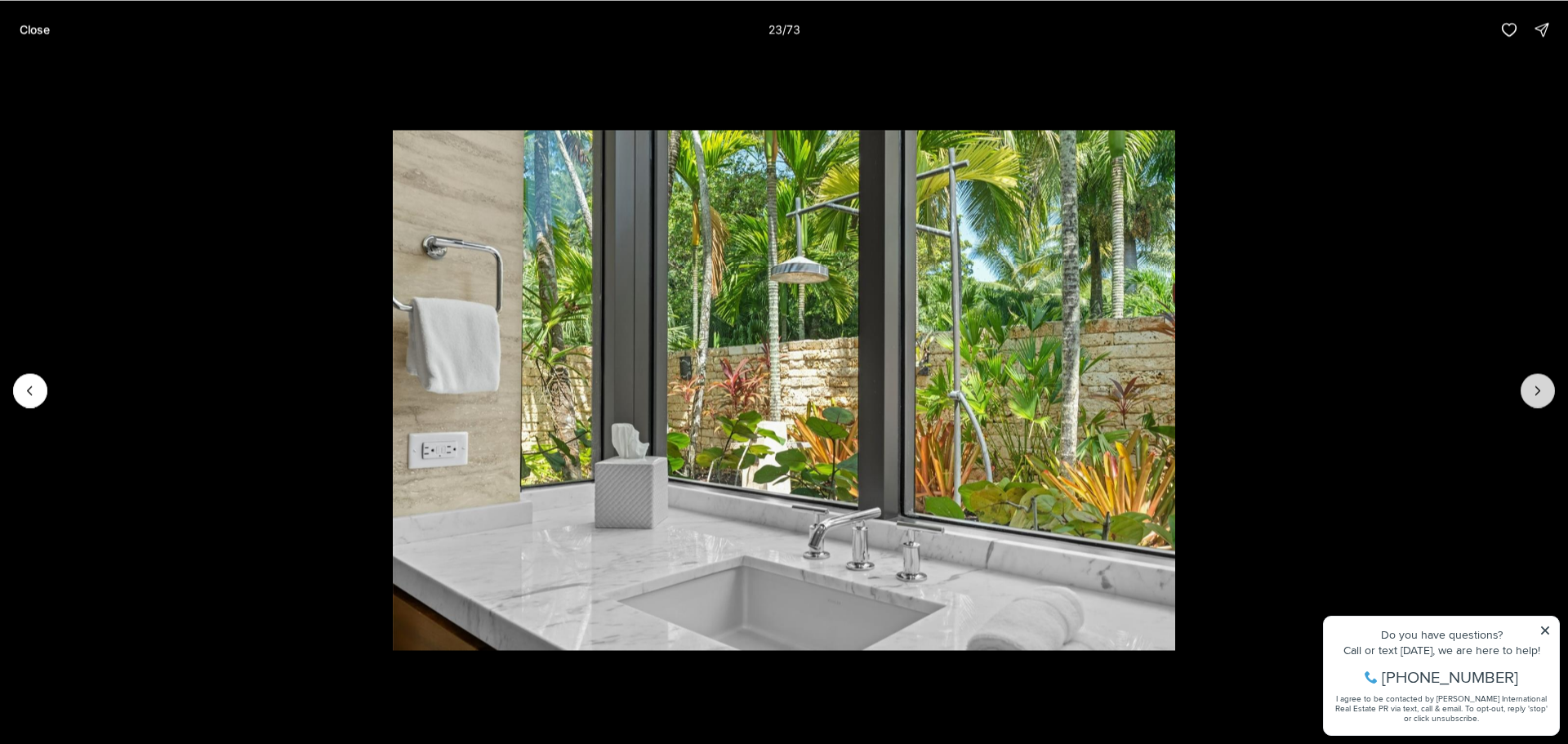
click at [1533, 384] on icon "Next slide" at bounding box center [1538, 390] width 16 height 16
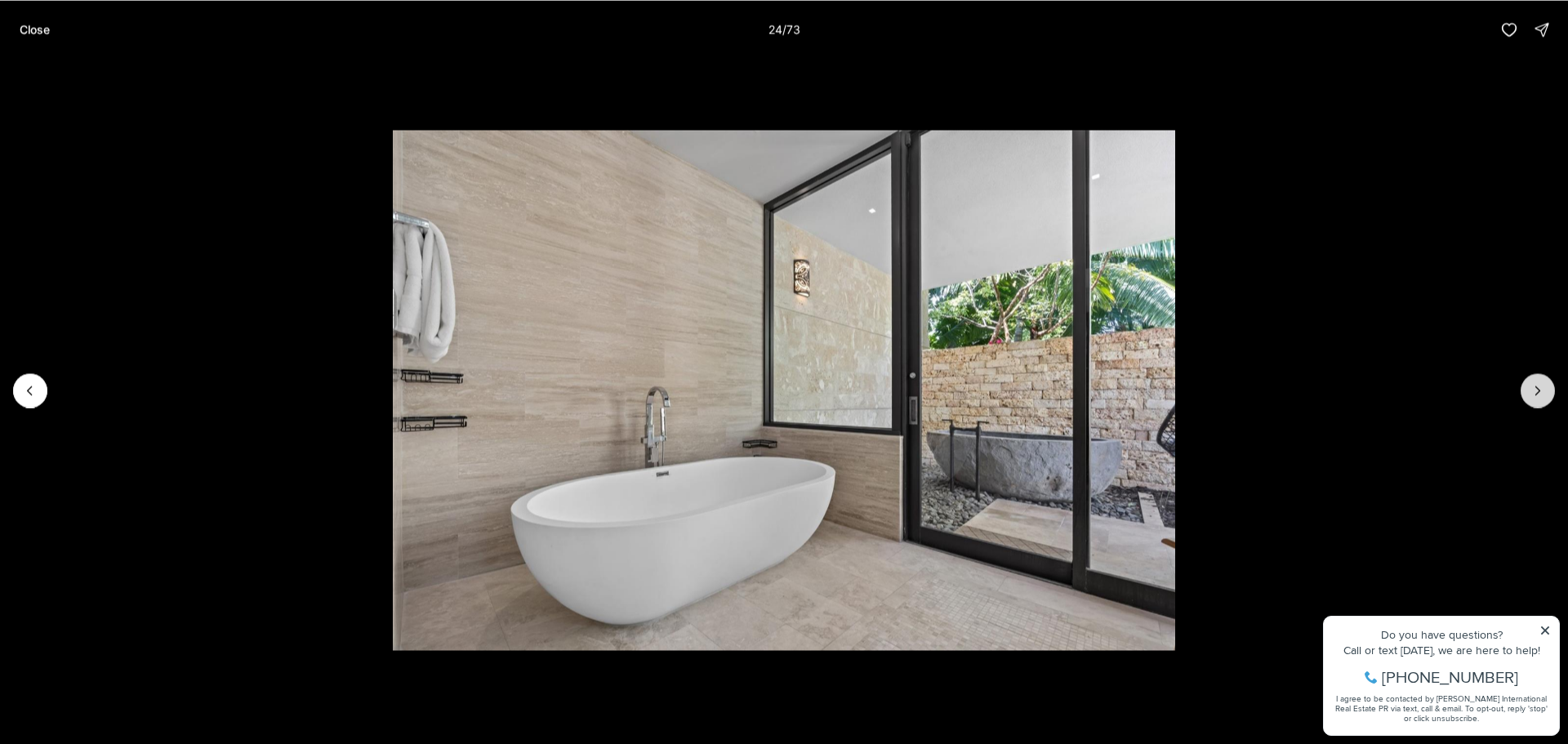
click at [1533, 384] on icon "Next slide" at bounding box center [1538, 390] width 16 height 16
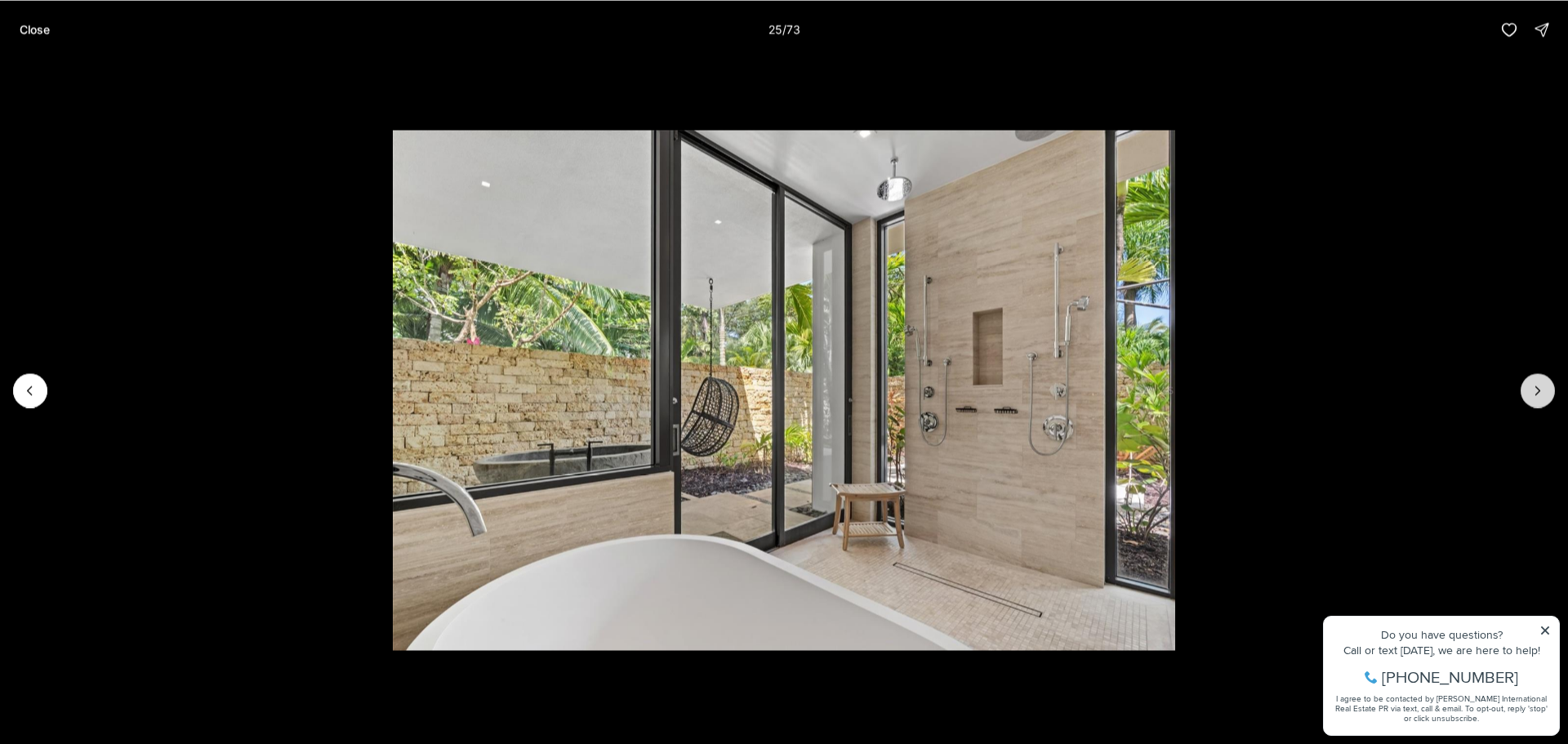
click at [1533, 384] on icon "Next slide" at bounding box center [1538, 390] width 16 height 16
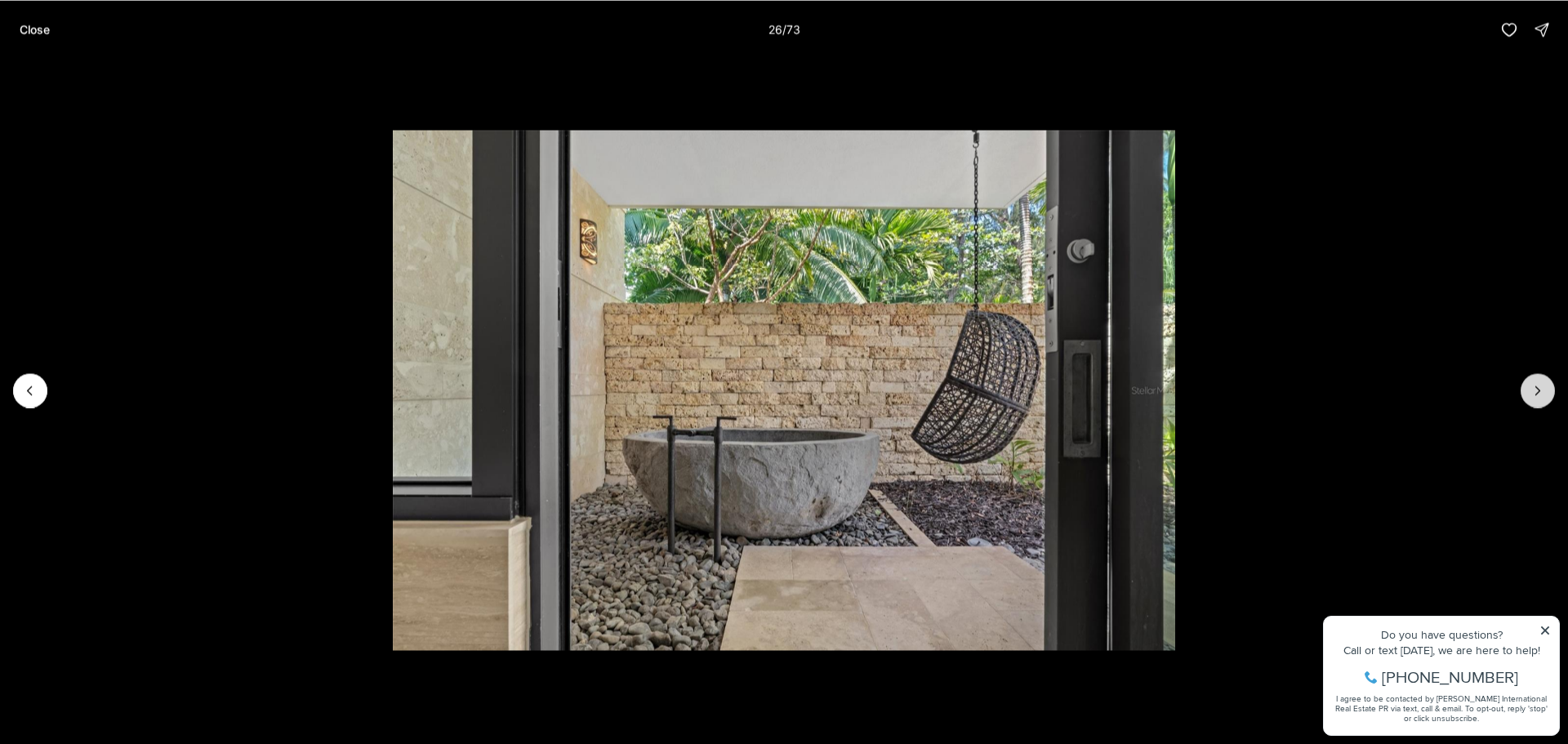
click at [1533, 384] on icon "Next slide" at bounding box center [1538, 390] width 16 height 16
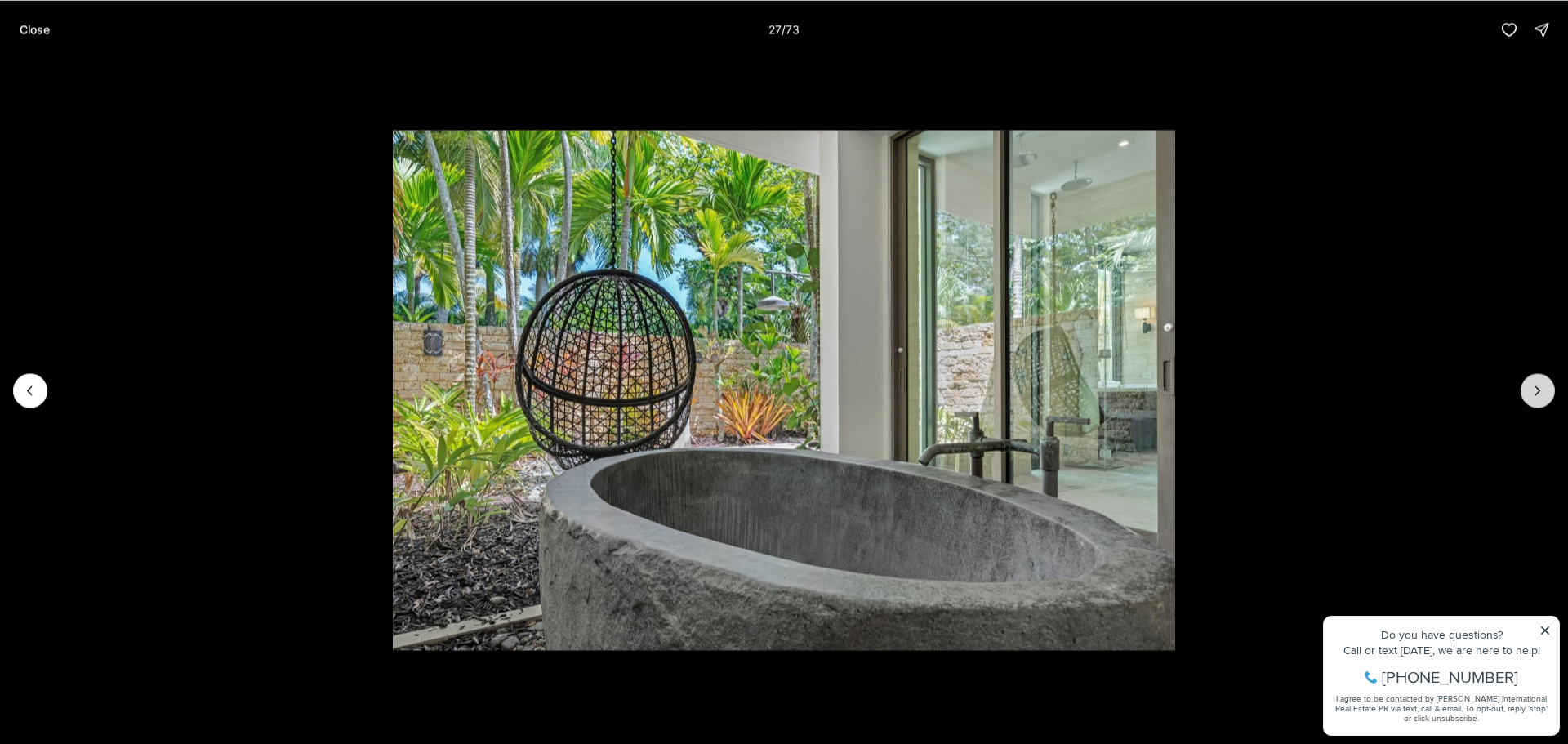
click at [1533, 384] on icon "Next slide" at bounding box center [1538, 390] width 16 height 16
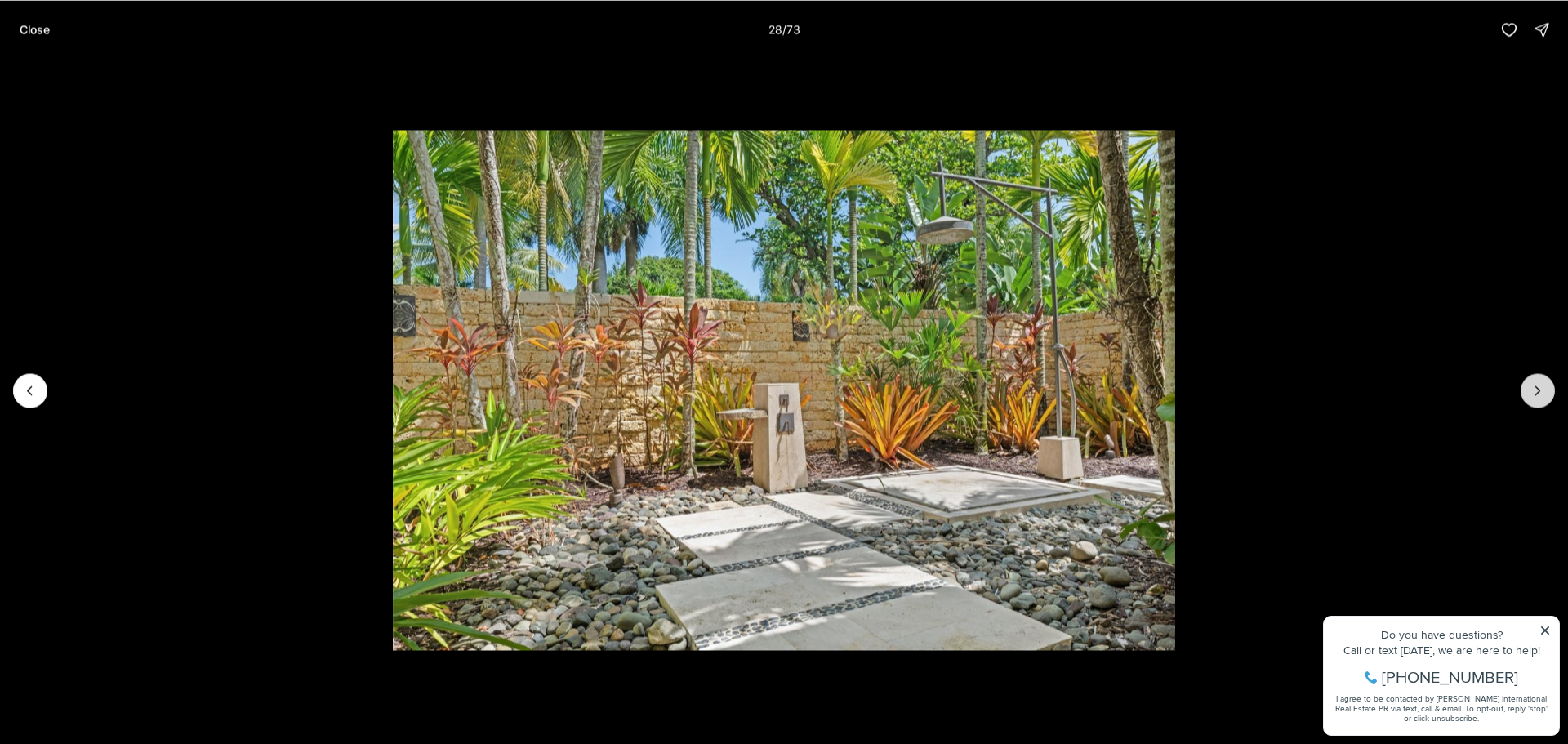
click at [1533, 384] on icon "Next slide" at bounding box center [1538, 390] width 16 height 16
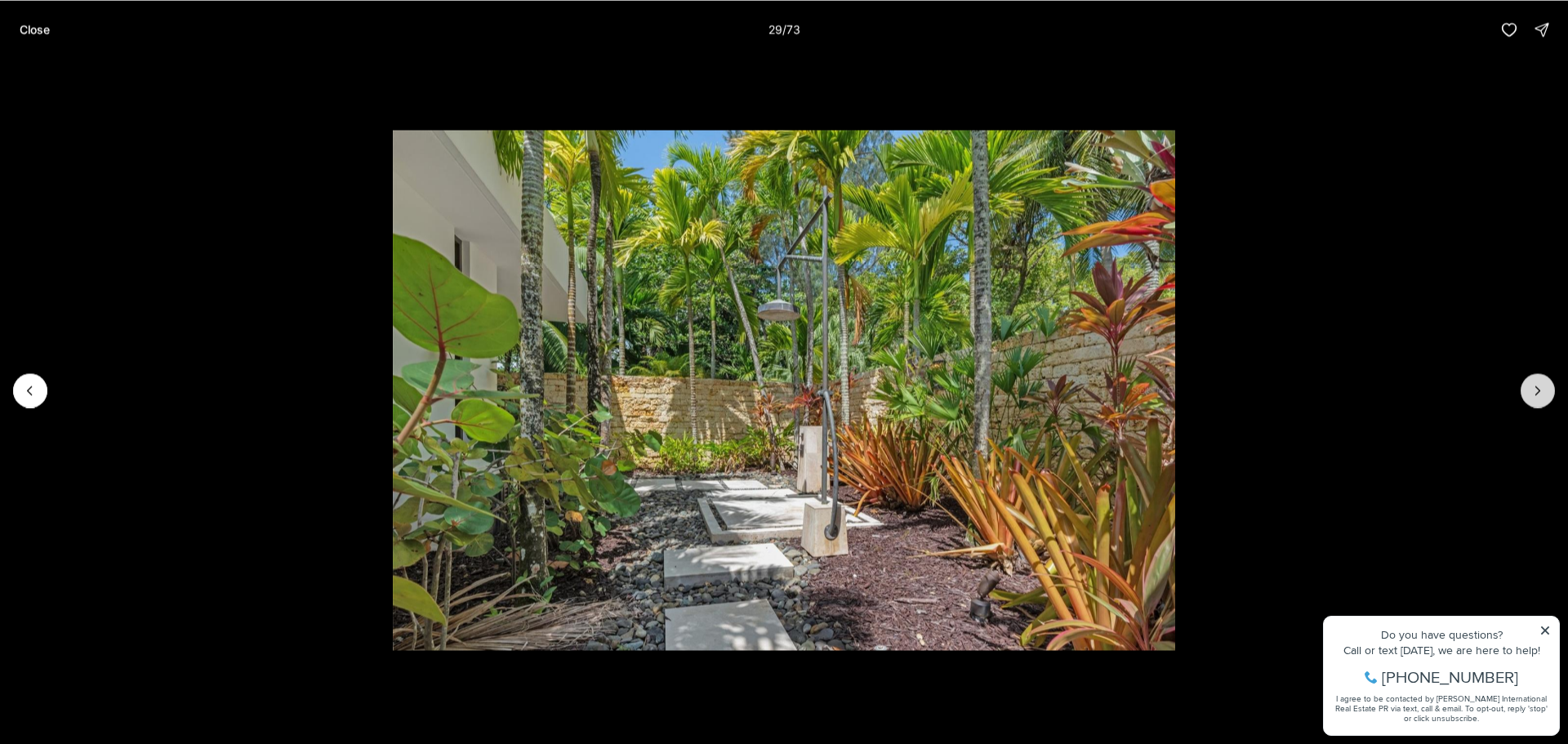
click at [1533, 384] on icon "Next slide" at bounding box center [1538, 390] width 16 height 16
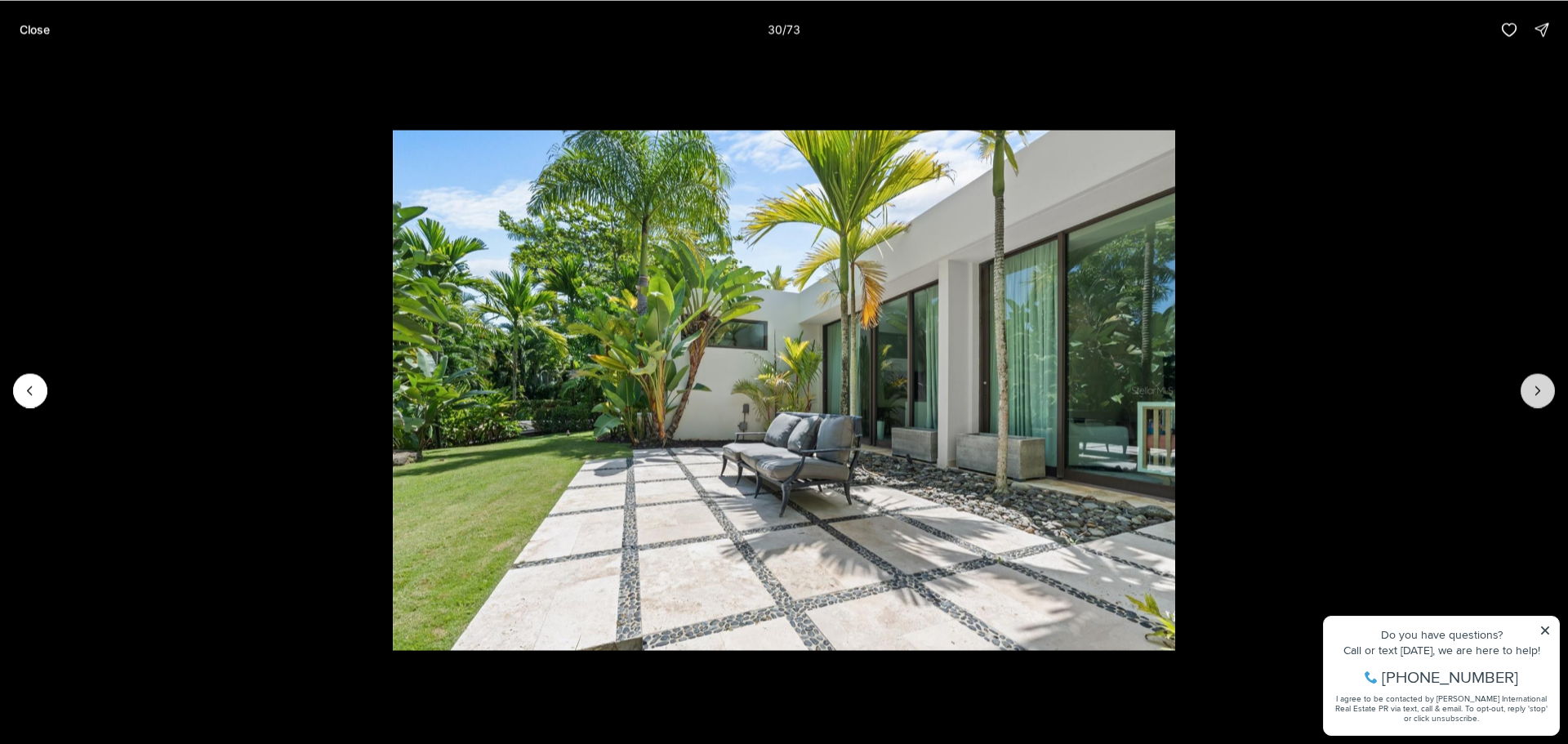
click at [1533, 384] on icon "Next slide" at bounding box center [1538, 390] width 16 height 16
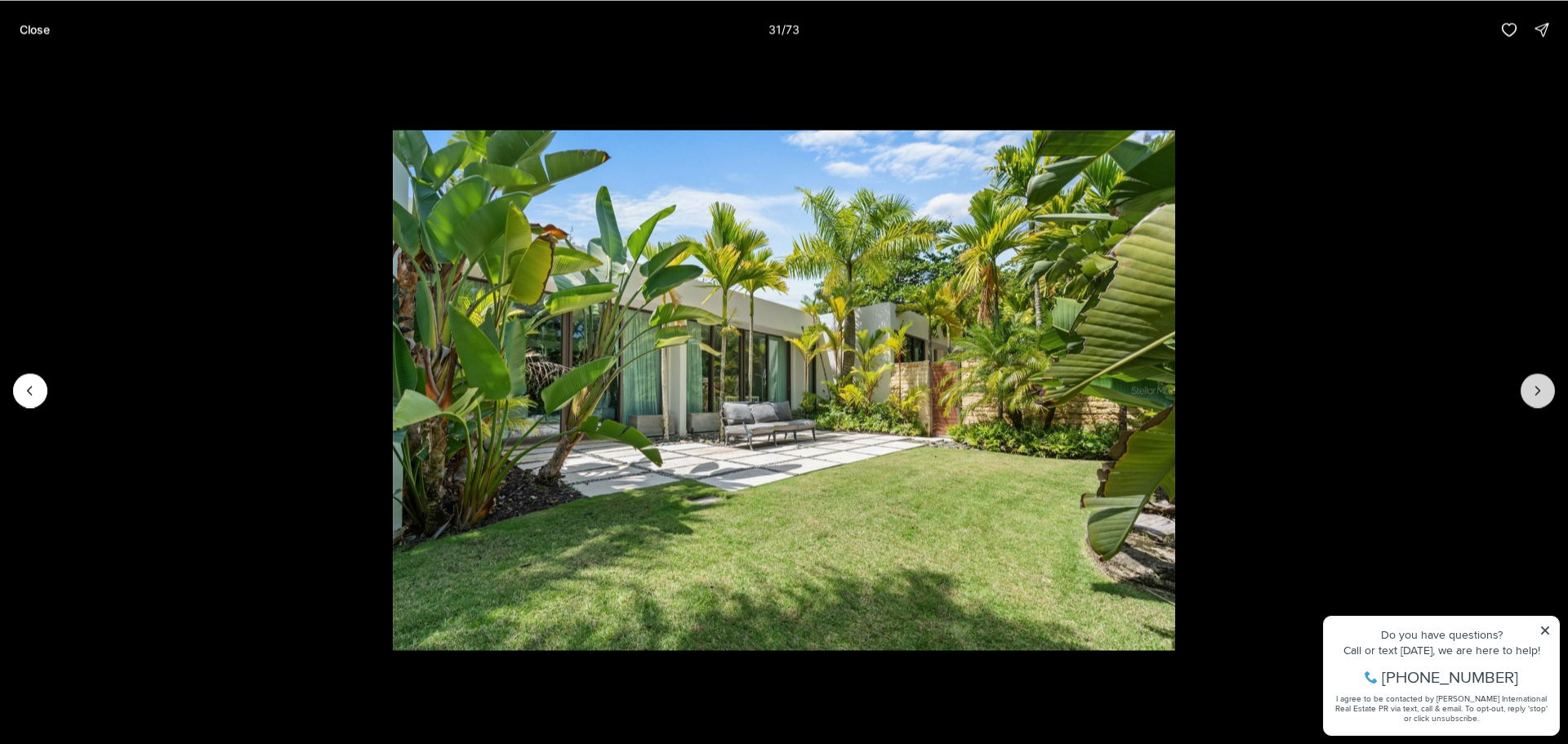
click at [1533, 384] on icon "Next slide" at bounding box center [1538, 390] width 16 height 16
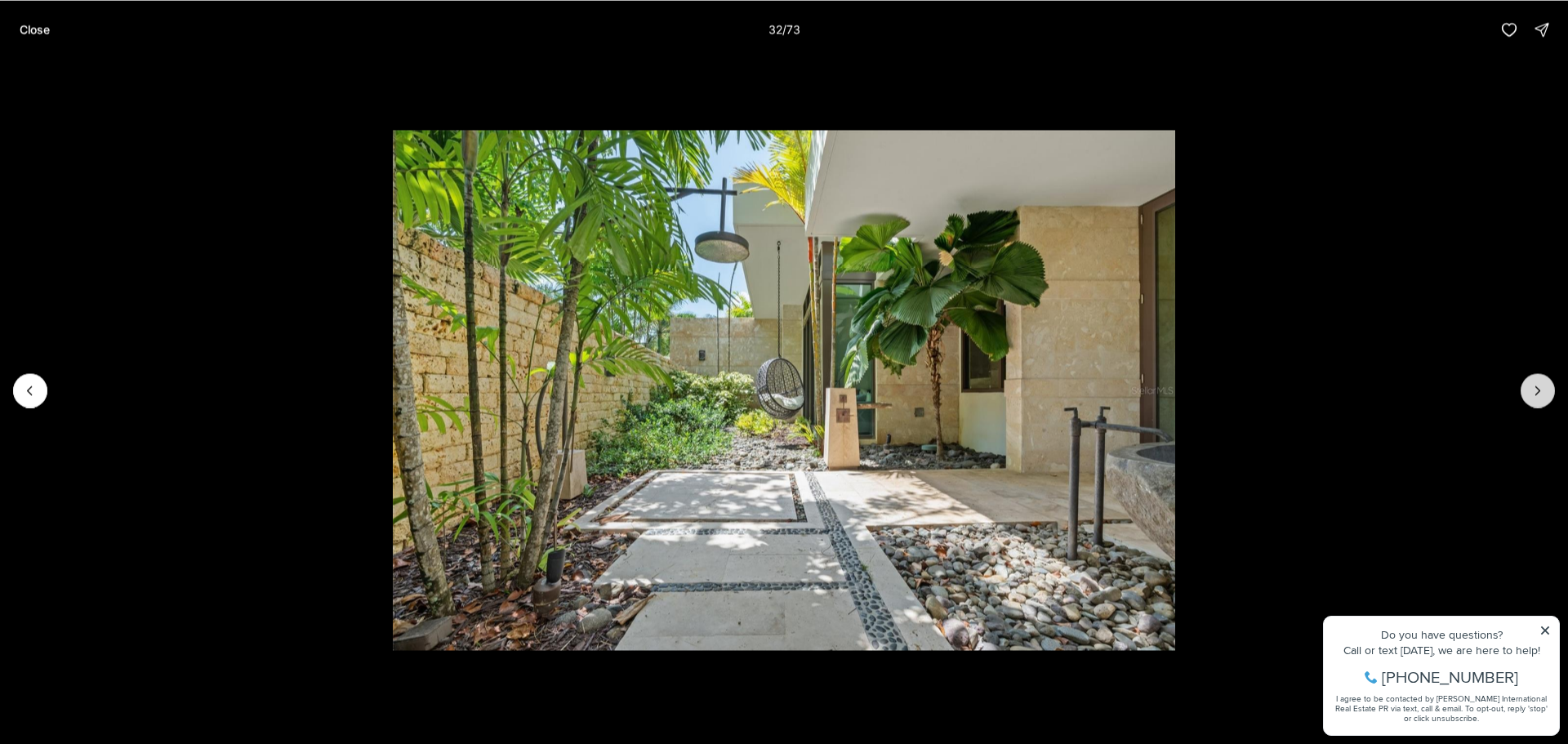
click at [1533, 384] on icon "Next slide" at bounding box center [1538, 390] width 16 height 16
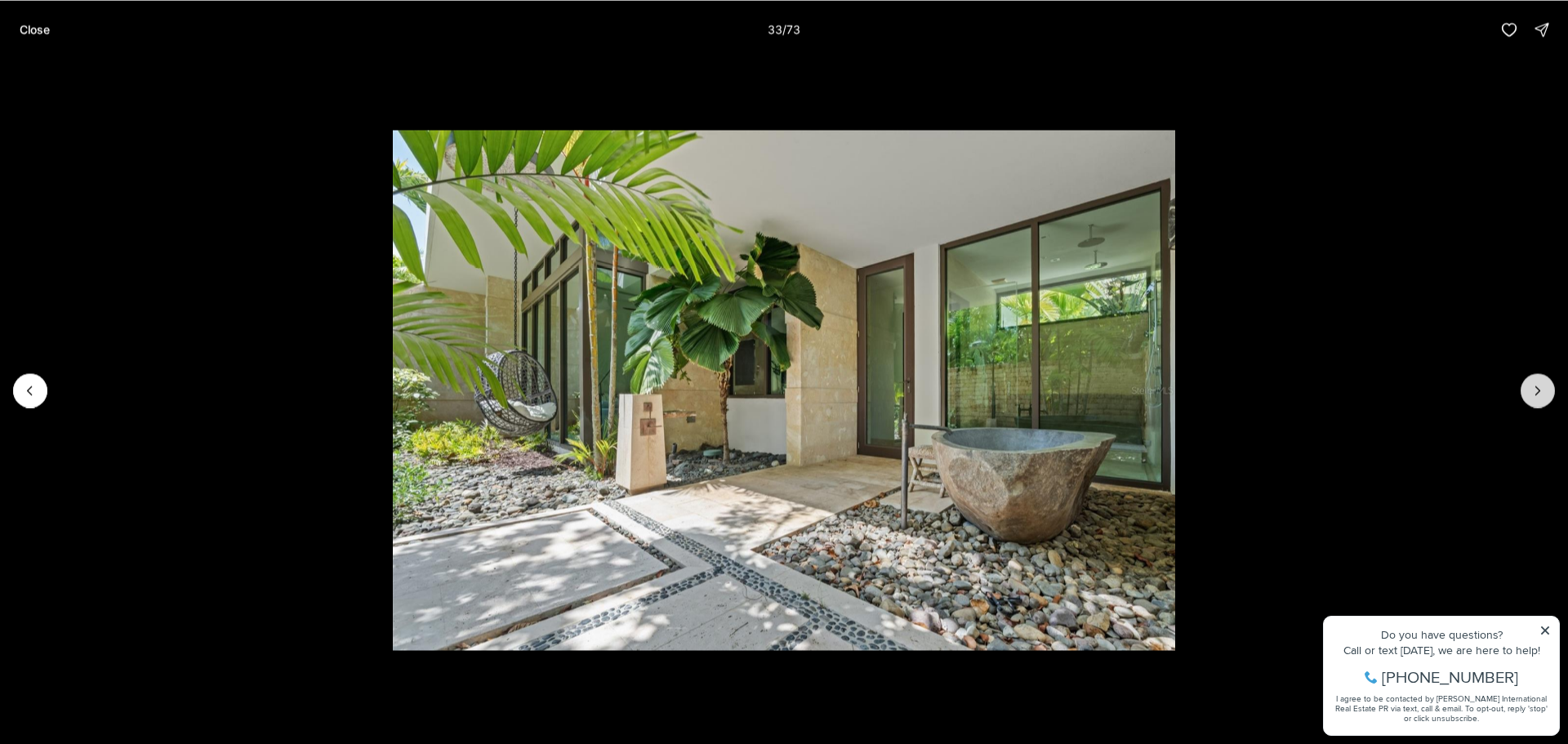
click at [1533, 384] on icon "Next slide" at bounding box center [1538, 390] width 16 height 16
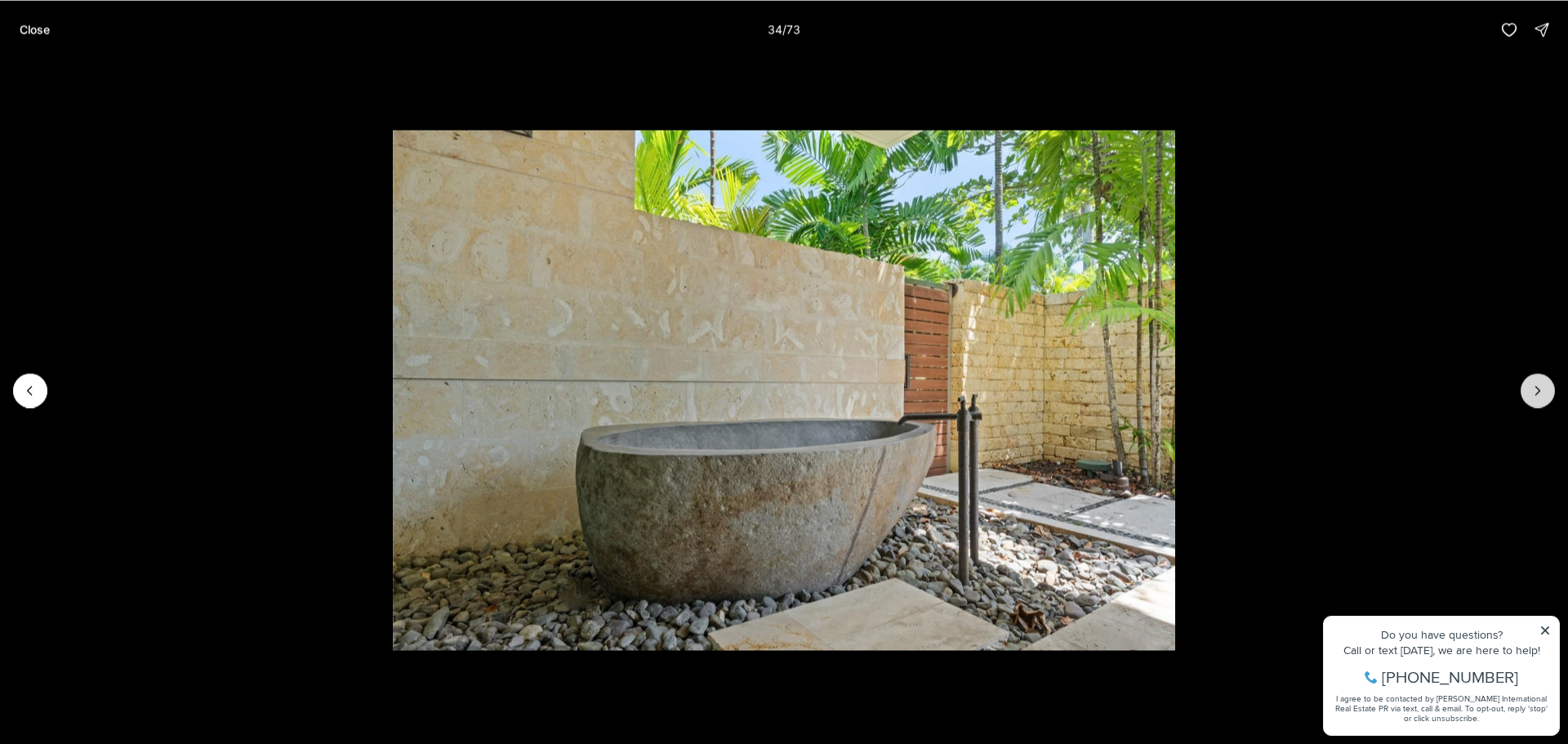
click at [1533, 384] on icon "Next slide" at bounding box center [1538, 390] width 16 height 16
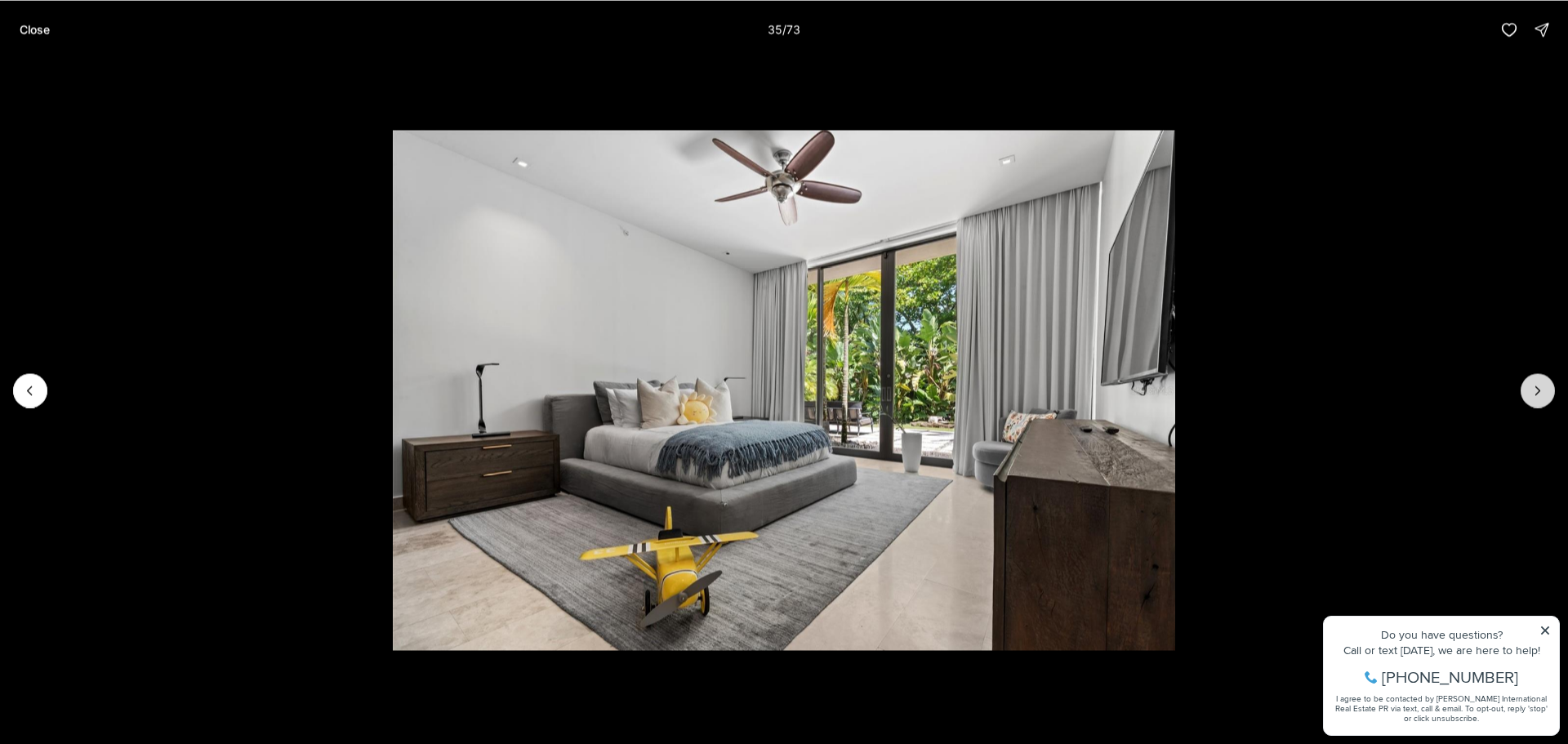
click at [1533, 384] on icon "Next slide" at bounding box center [1538, 390] width 16 height 16
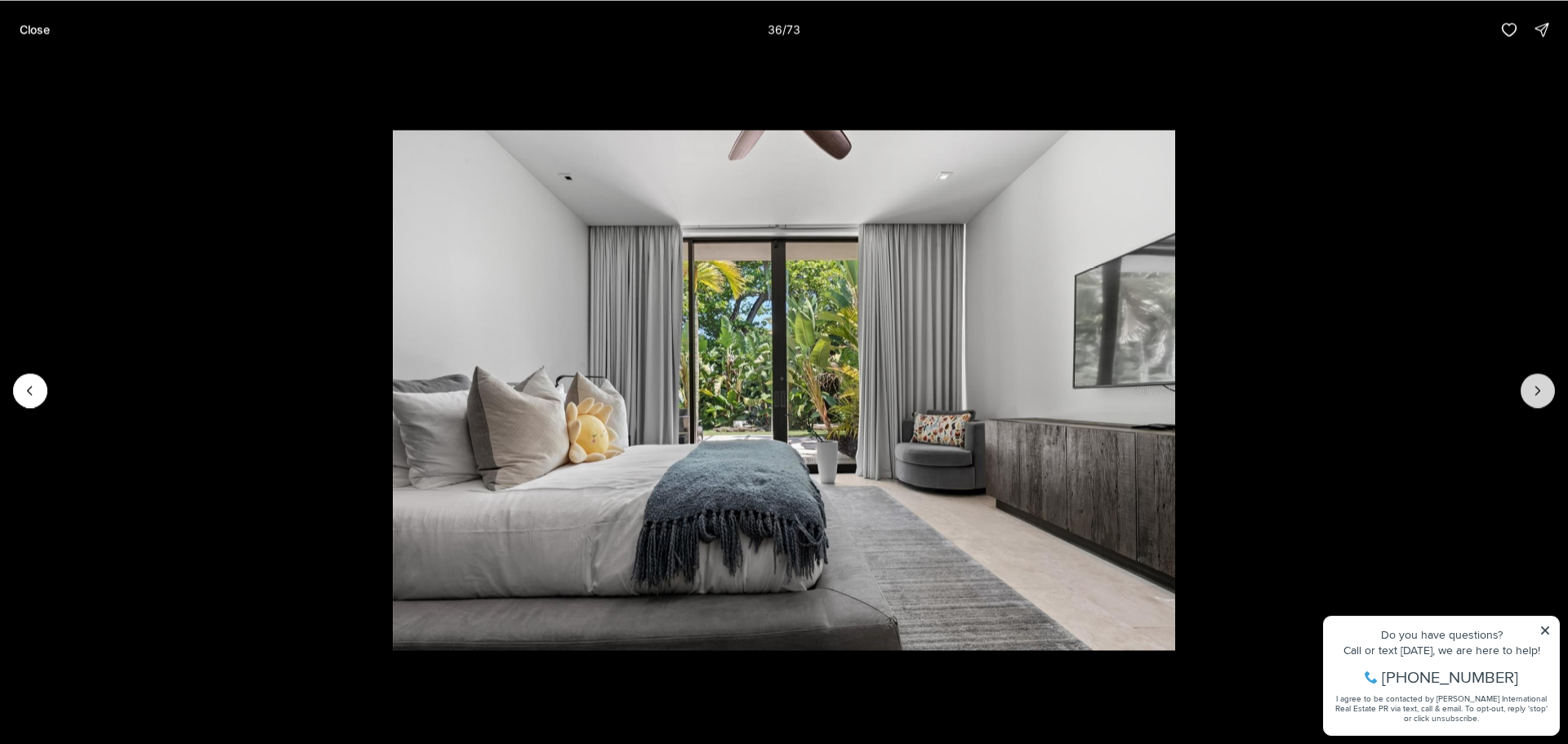
click at [1533, 384] on icon "Next slide" at bounding box center [1538, 390] width 16 height 16
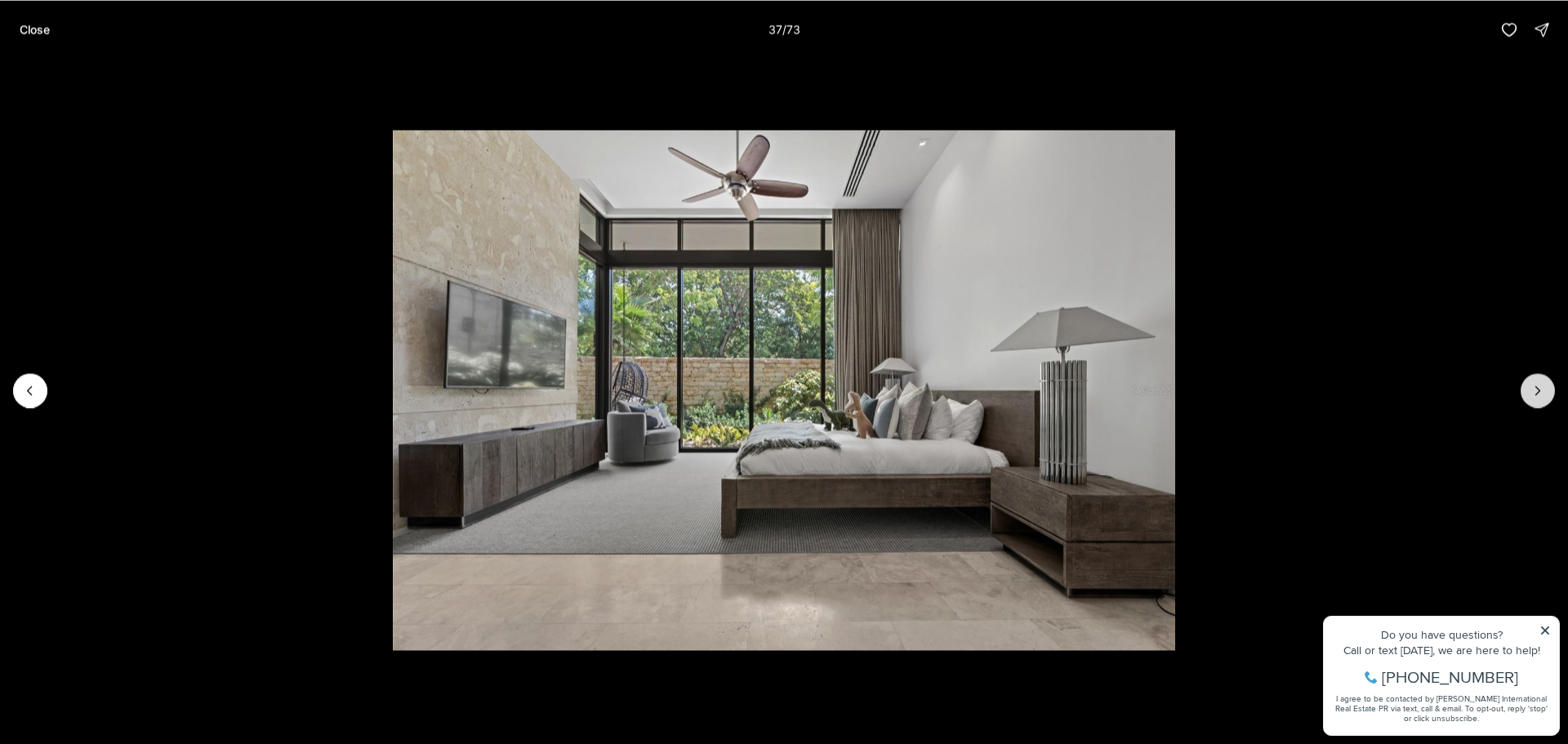
click at [1531, 384] on icon "Next slide" at bounding box center [1538, 390] width 16 height 16
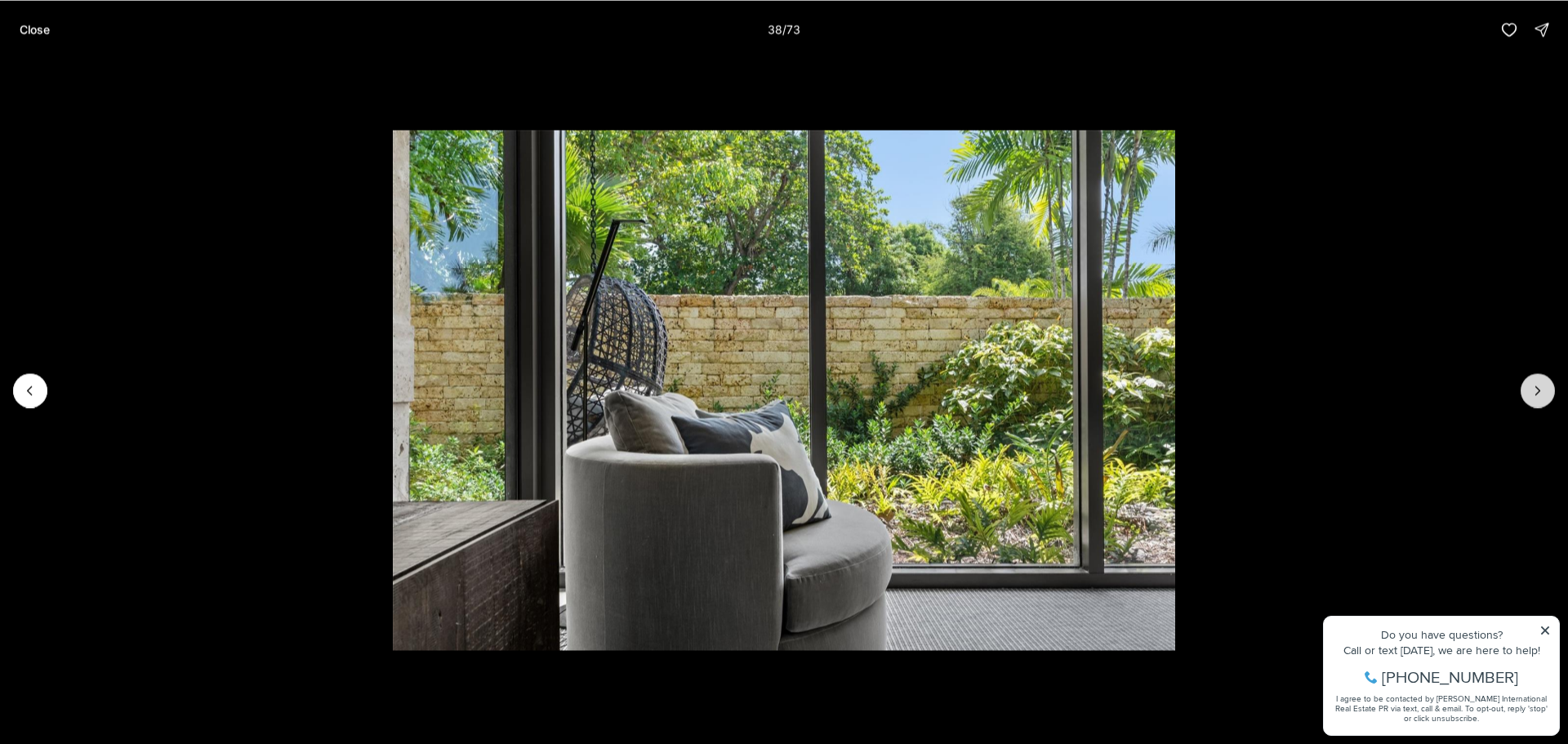
click at [1531, 384] on icon "Next slide" at bounding box center [1538, 390] width 16 height 16
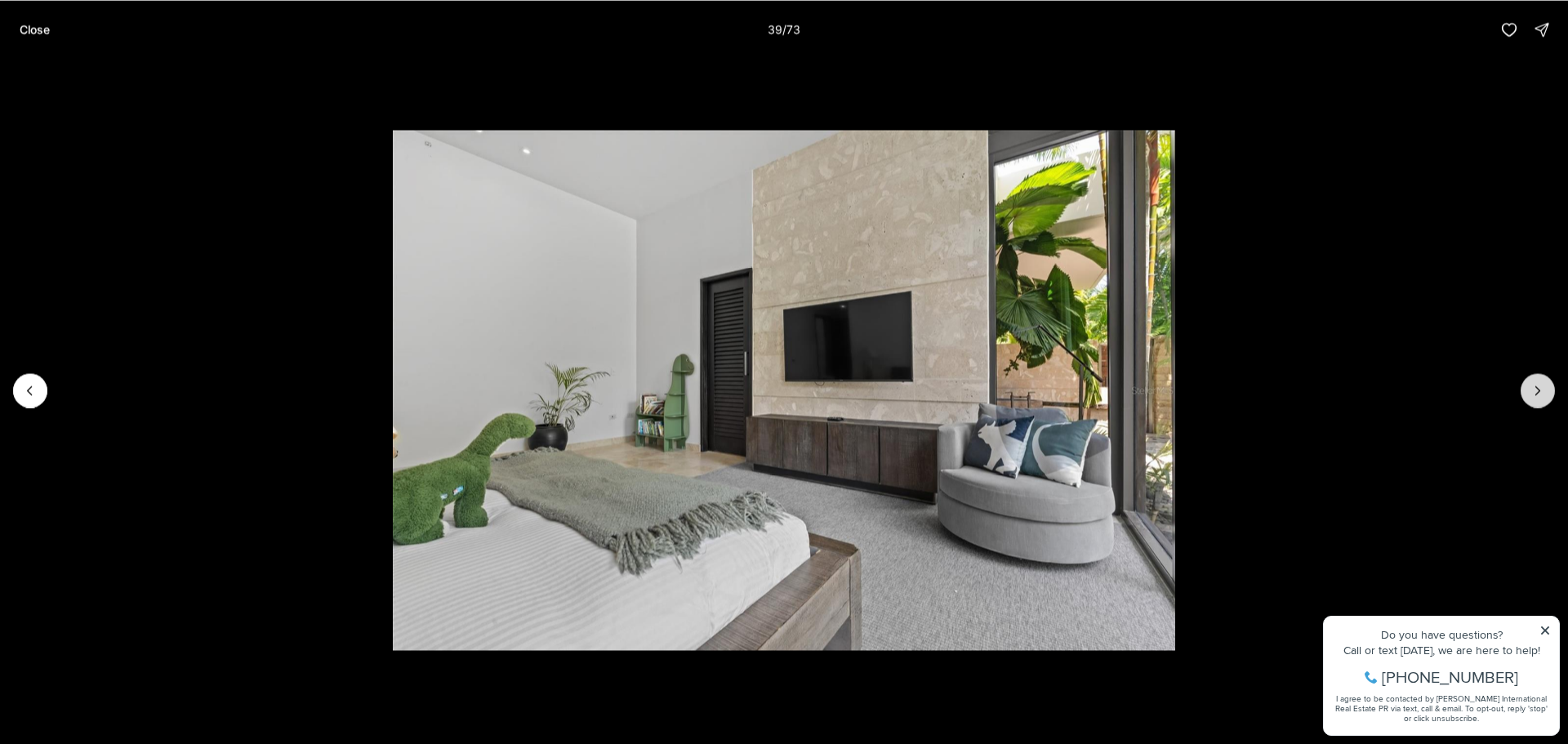
click at [1531, 384] on icon "Next slide" at bounding box center [1538, 390] width 16 height 16
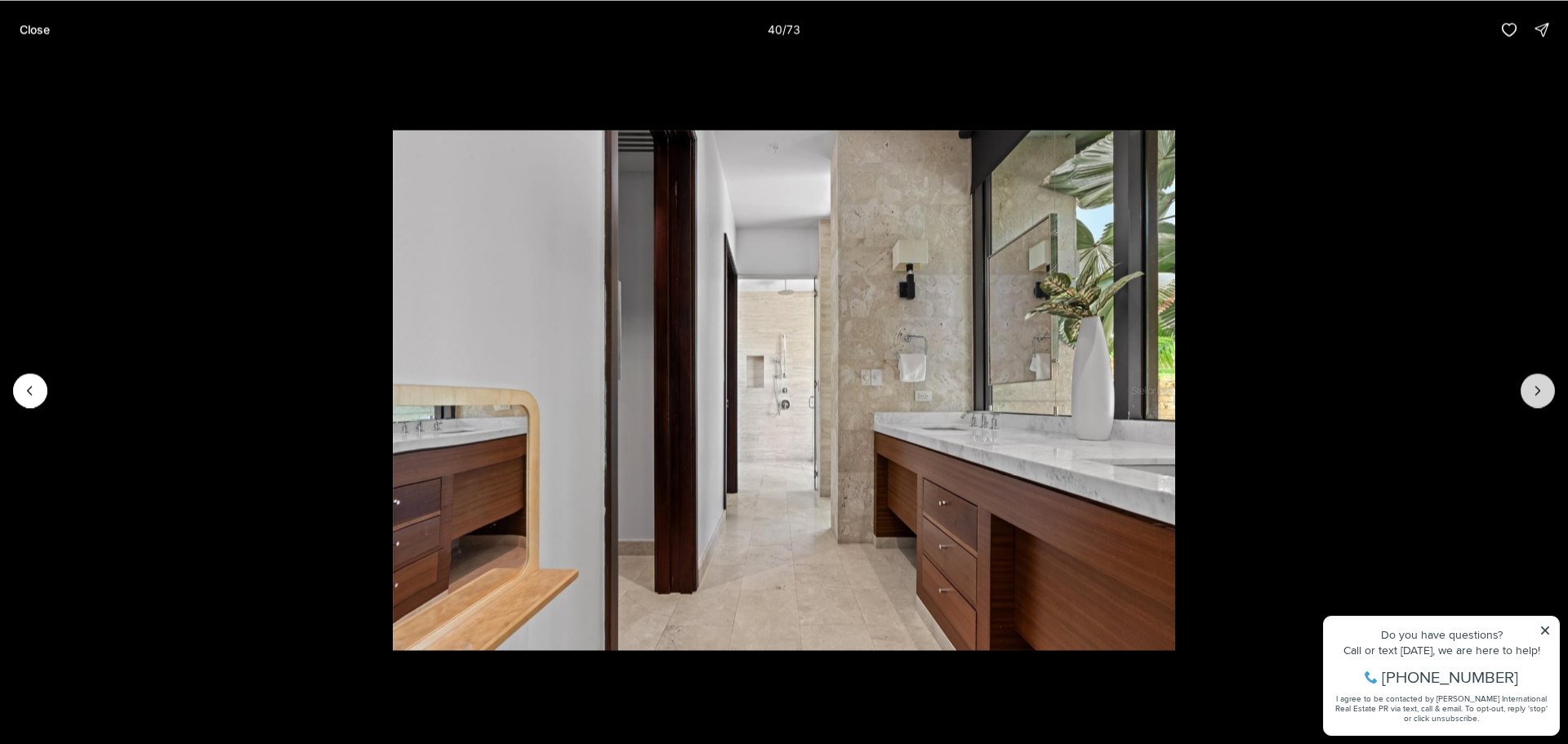
click at [1531, 384] on icon "Next slide" at bounding box center [1538, 390] width 16 height 16
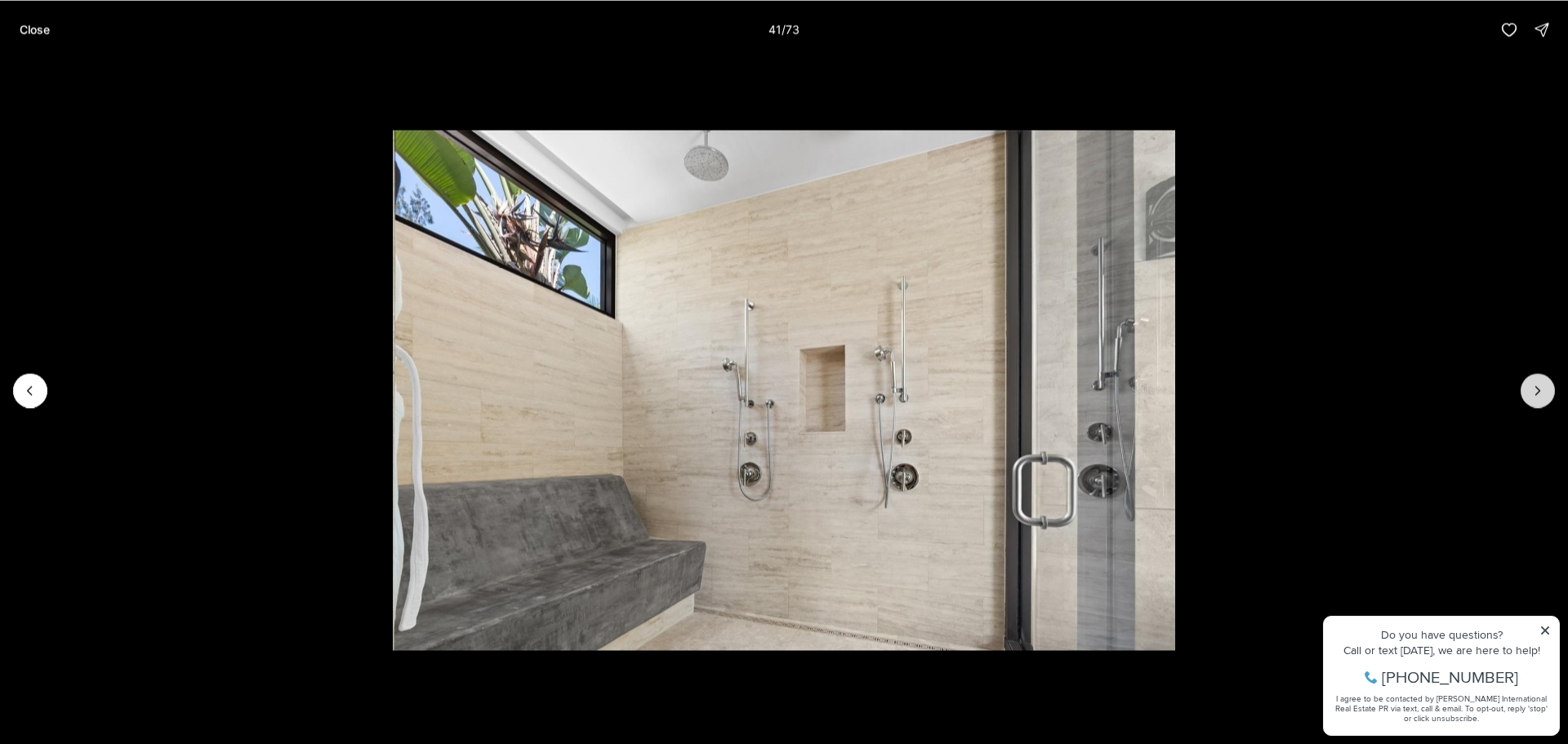
click at [1531, 384] on icon "Next slide" at bounding box center [1538, 390] width 16 height 16
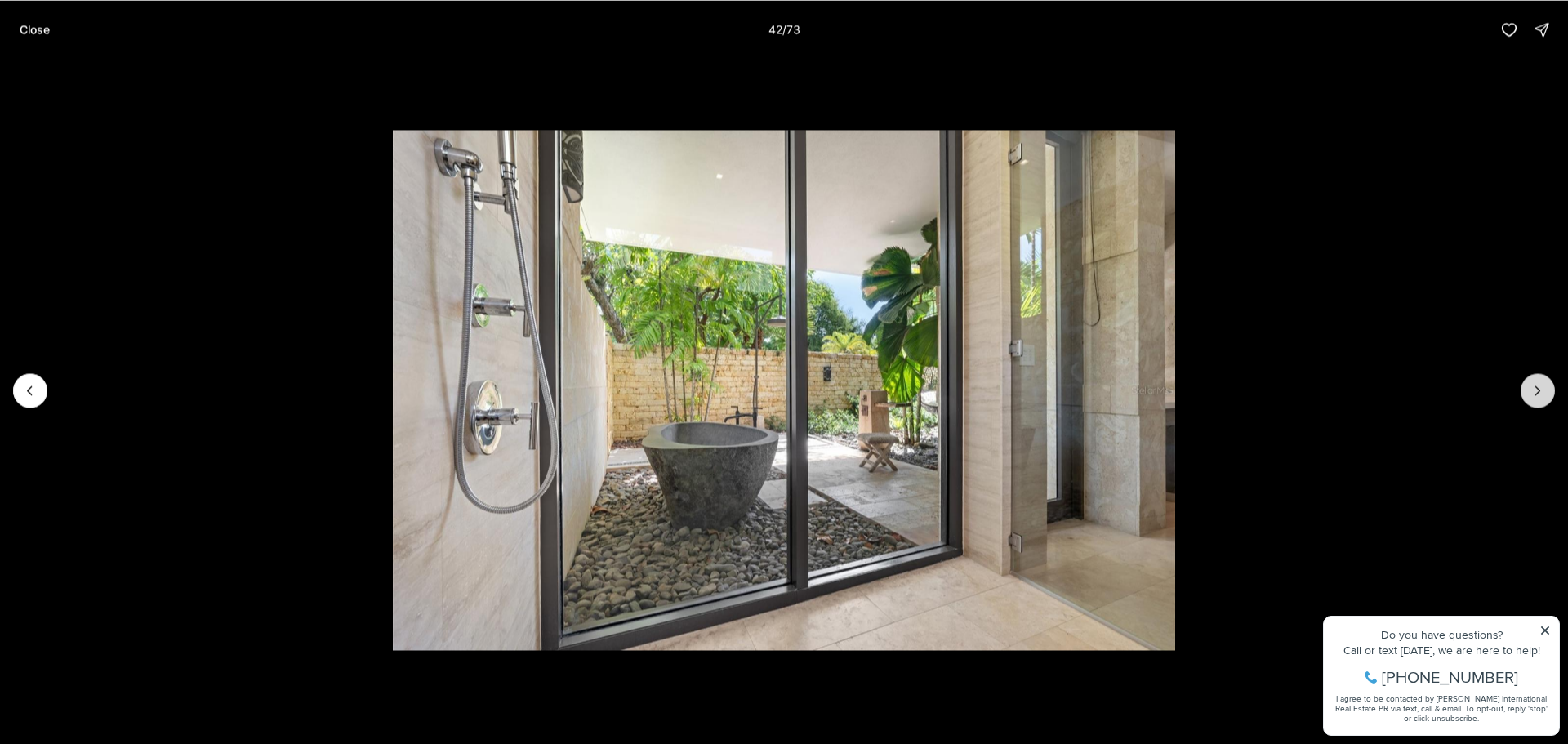
click at [1531, 384] on icon "Next slide" at bounding box center [1538, 390] width 16 height 16
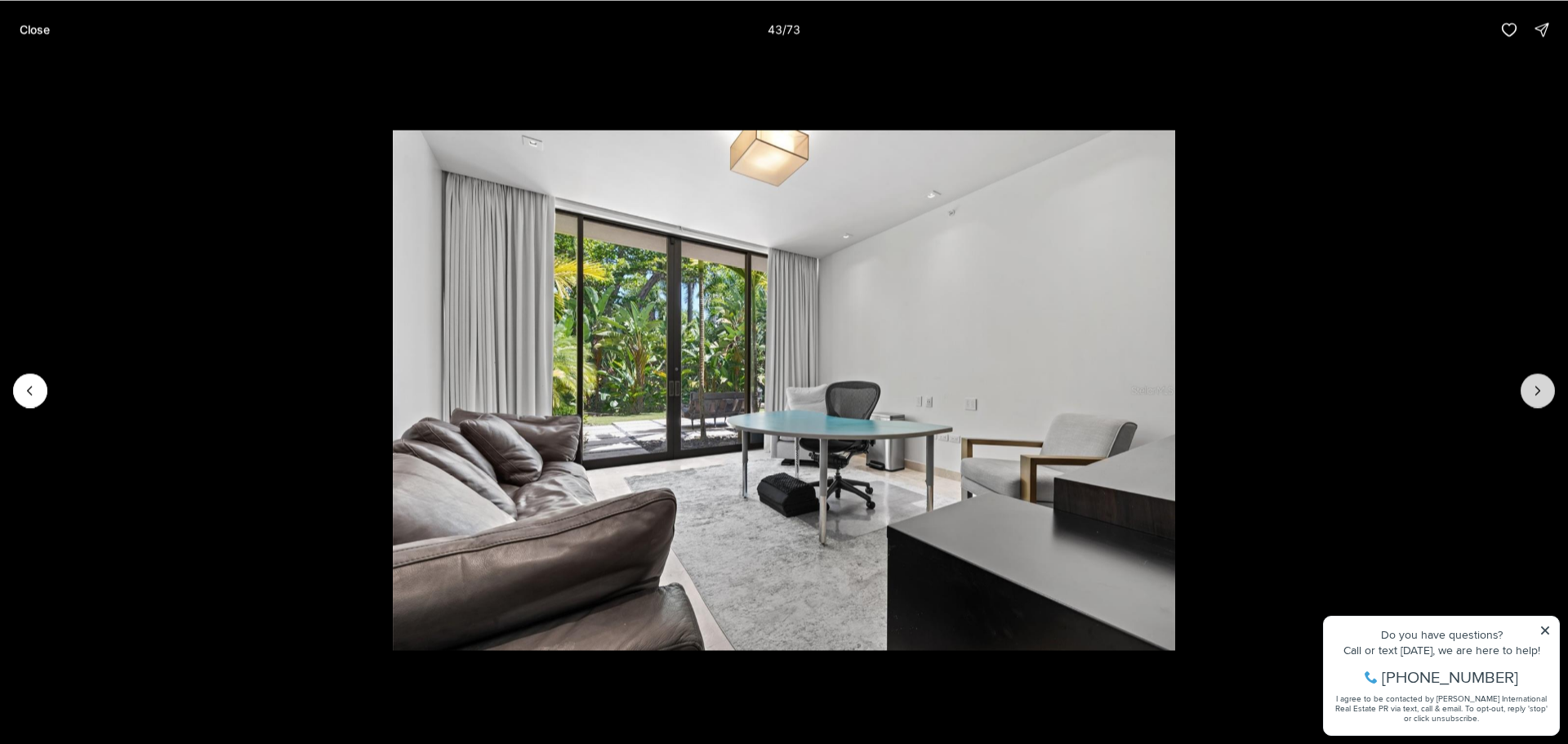
click at [1531, 384] on icon "Next slide" at bounding box center [1538, 390] width 16 height 16
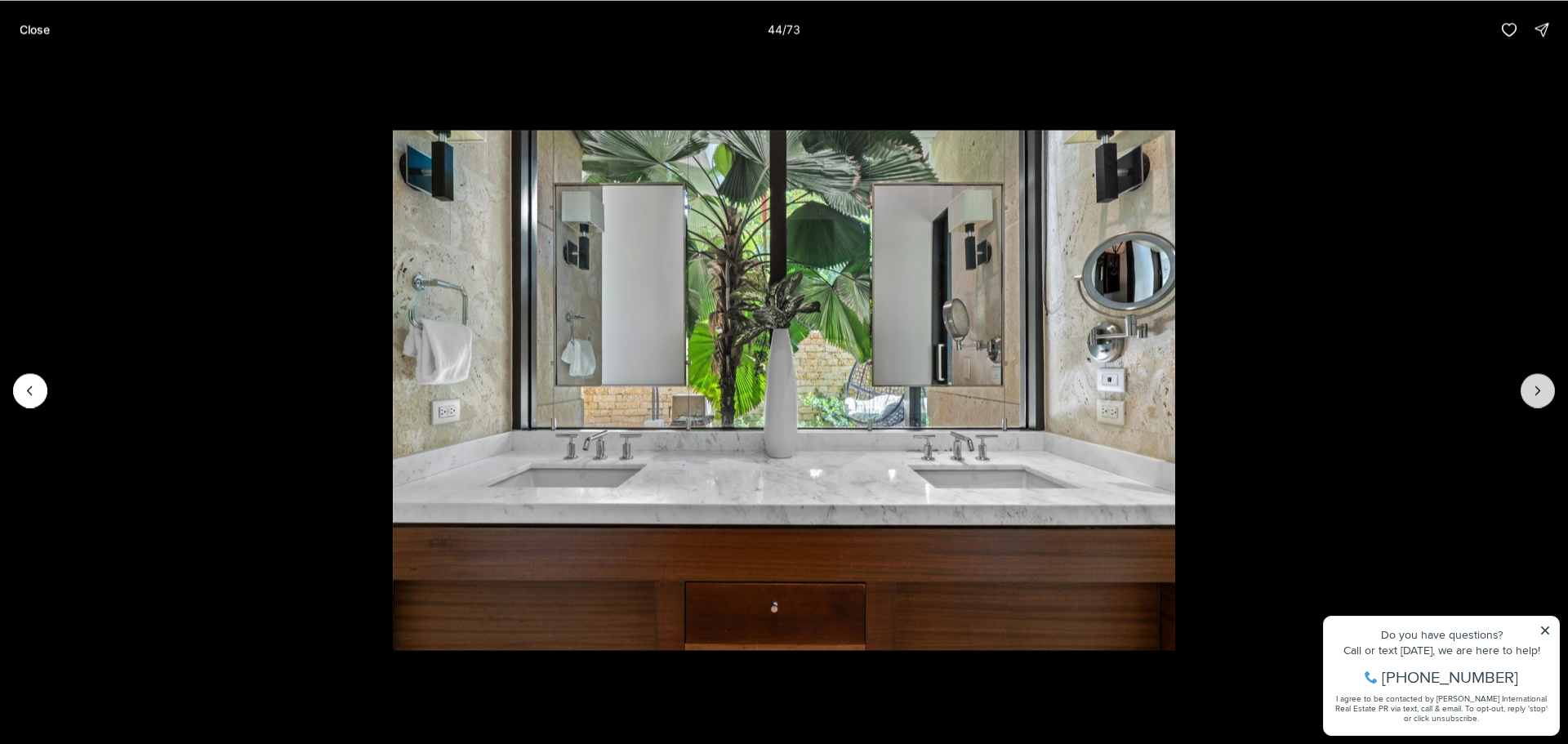
click at [1531, 384] on icon "Next slide" at bounding box center [1538, 390] width 16 height 16
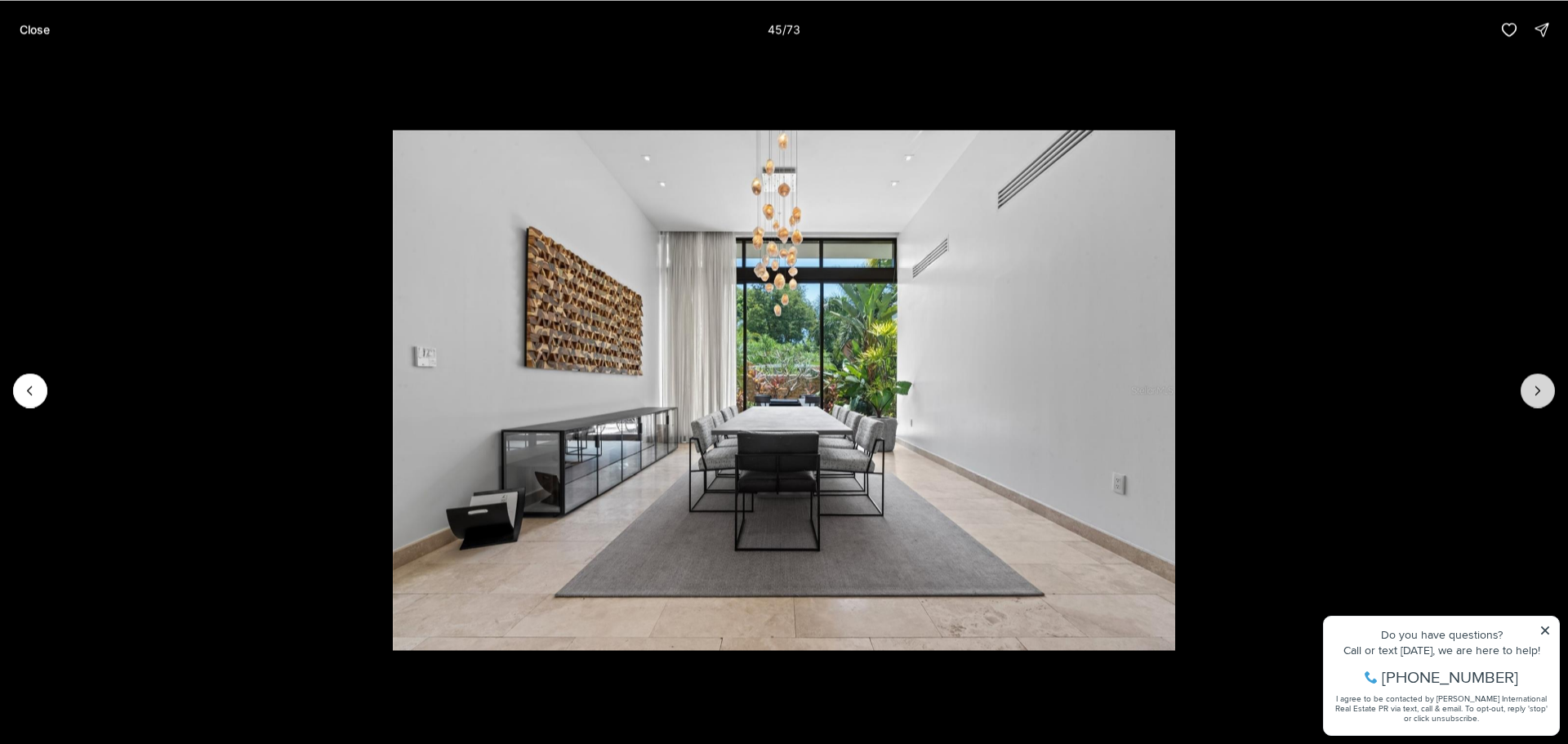
click at [1531, 384] on icon "Next slide" at bounding box center [1538, 390] width 16 height 16
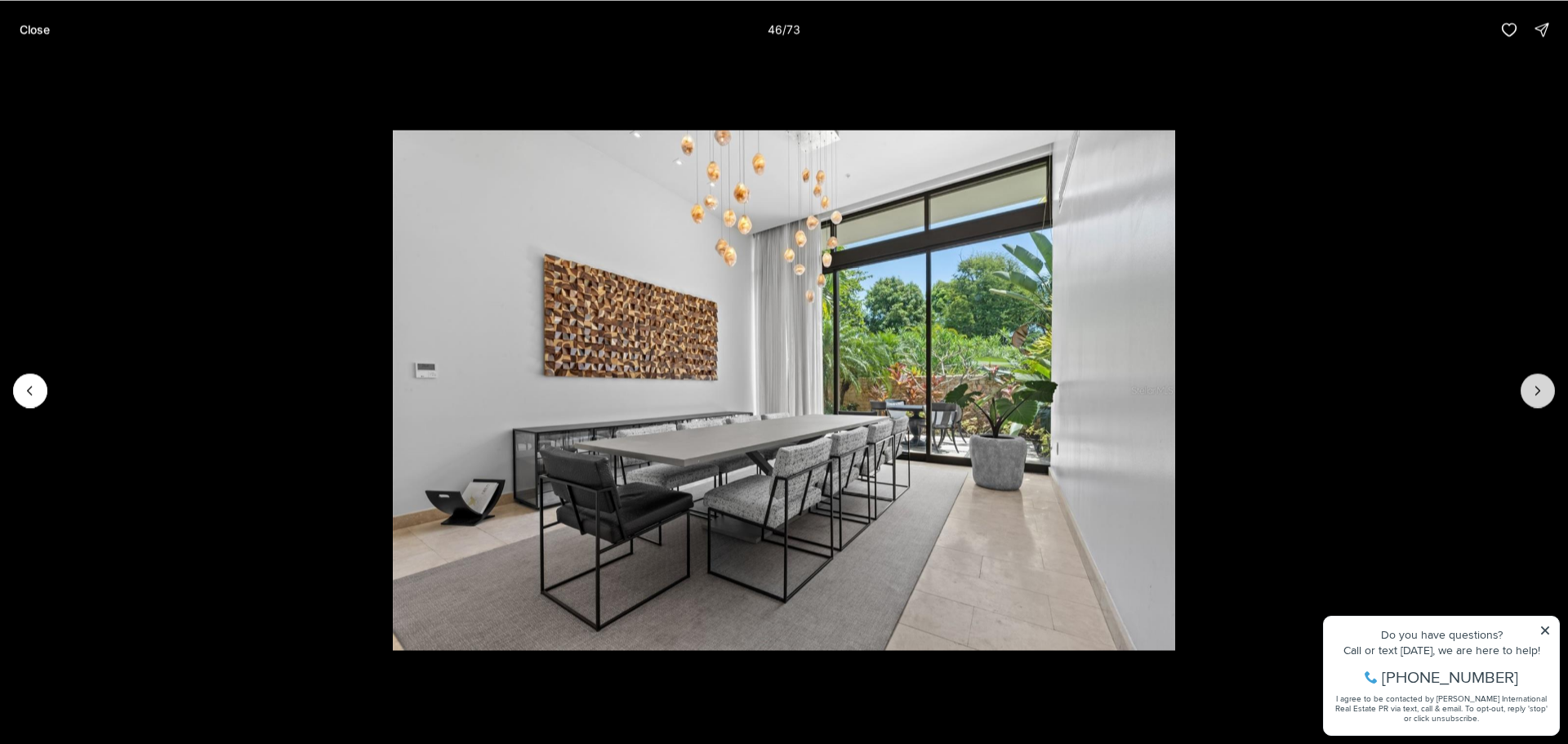
click at [1531, 384] on icon "Next slide" at bounding box center [1538, 390] width 16 height 16
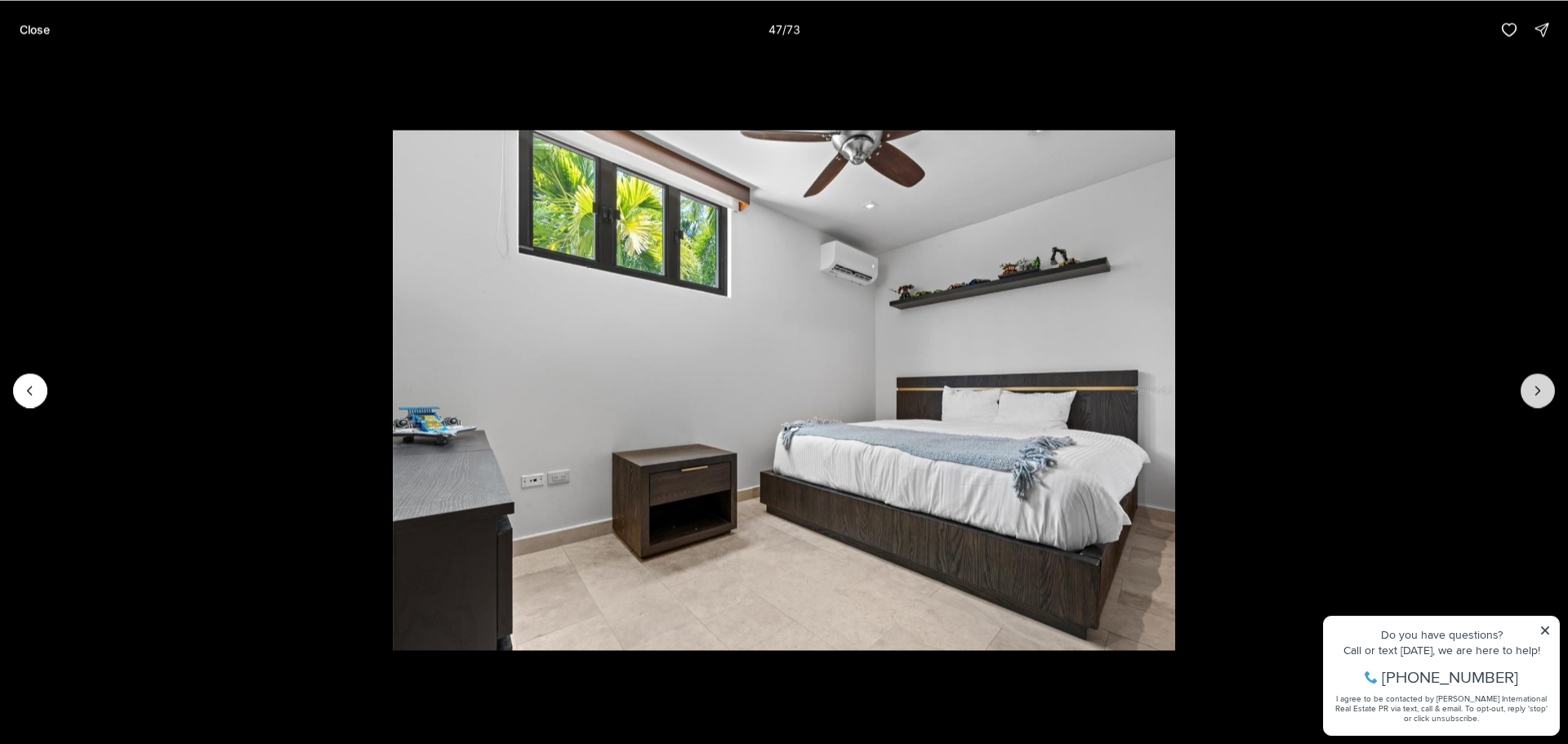
click at [1531, 384] on icon "Next slide" at bounding box center [1538, 390] width 16 height 16
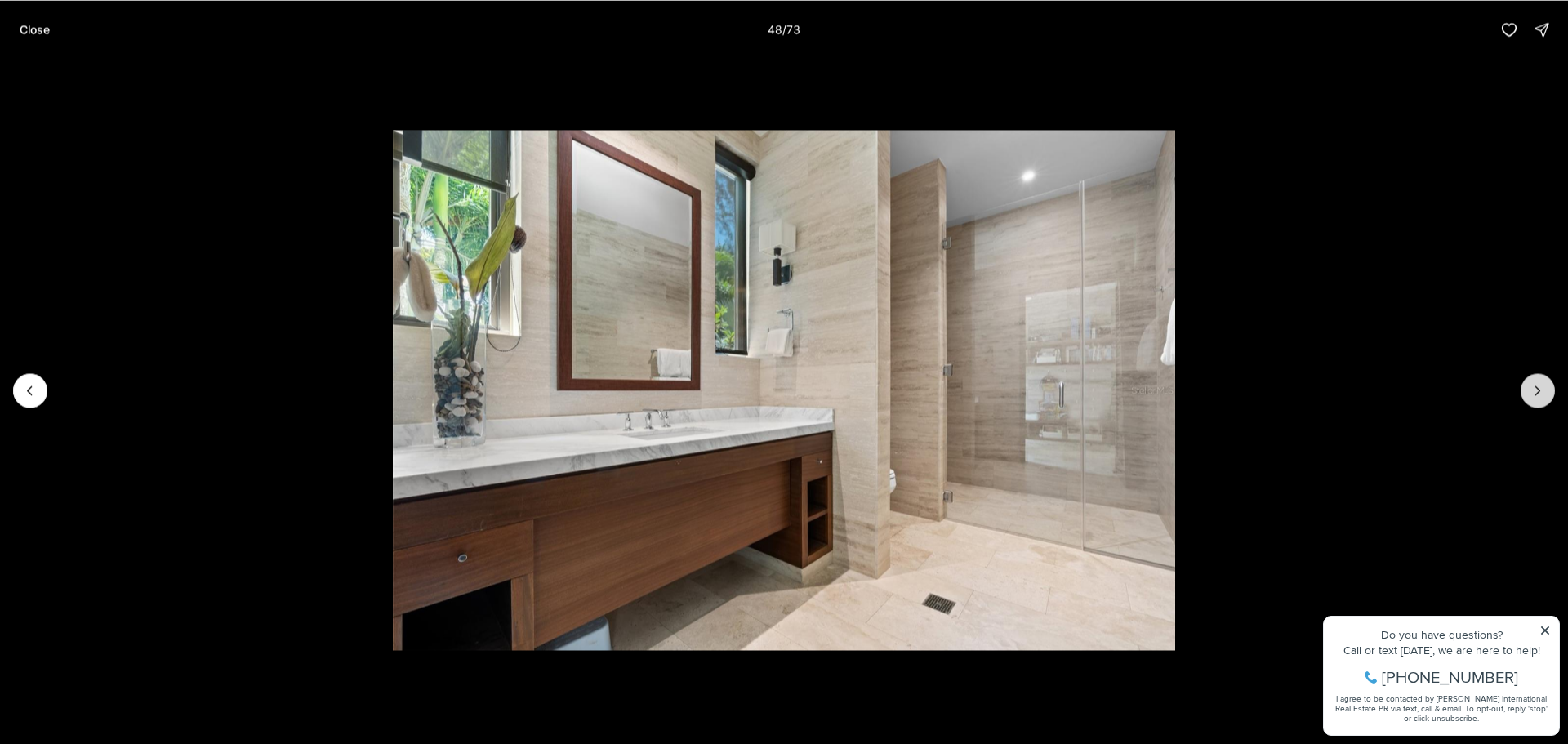
click at [1531, 384] on icon "Next slide" at bounding box center [1538, 390] width 16 height 16
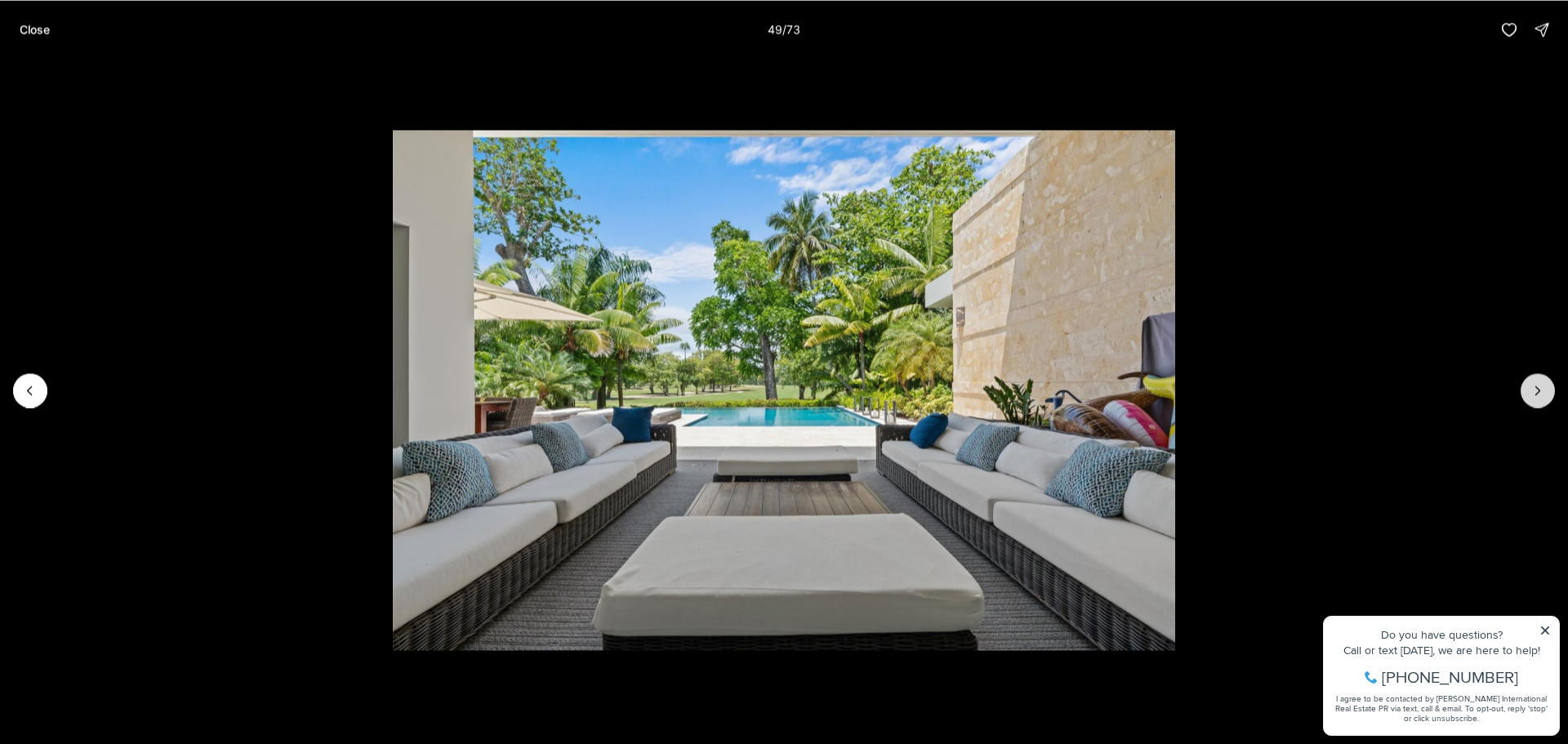
click at [1531, 384] on icon "Next slide" at bounding box center [1538, 390] width 16 height 16
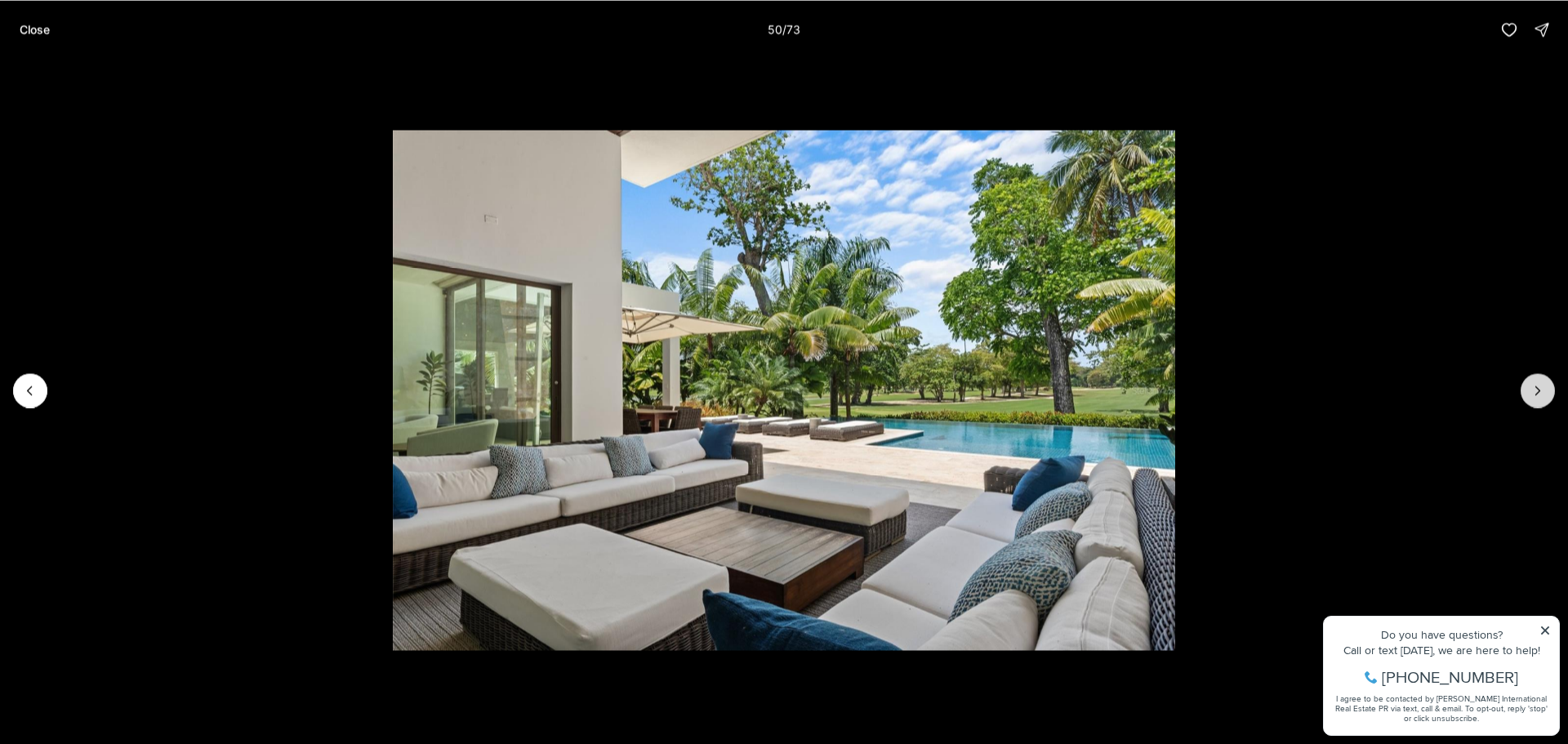
click at [1531, 384] on icon "Next slide" at bounding box center [1538, 390] width 16 height 16
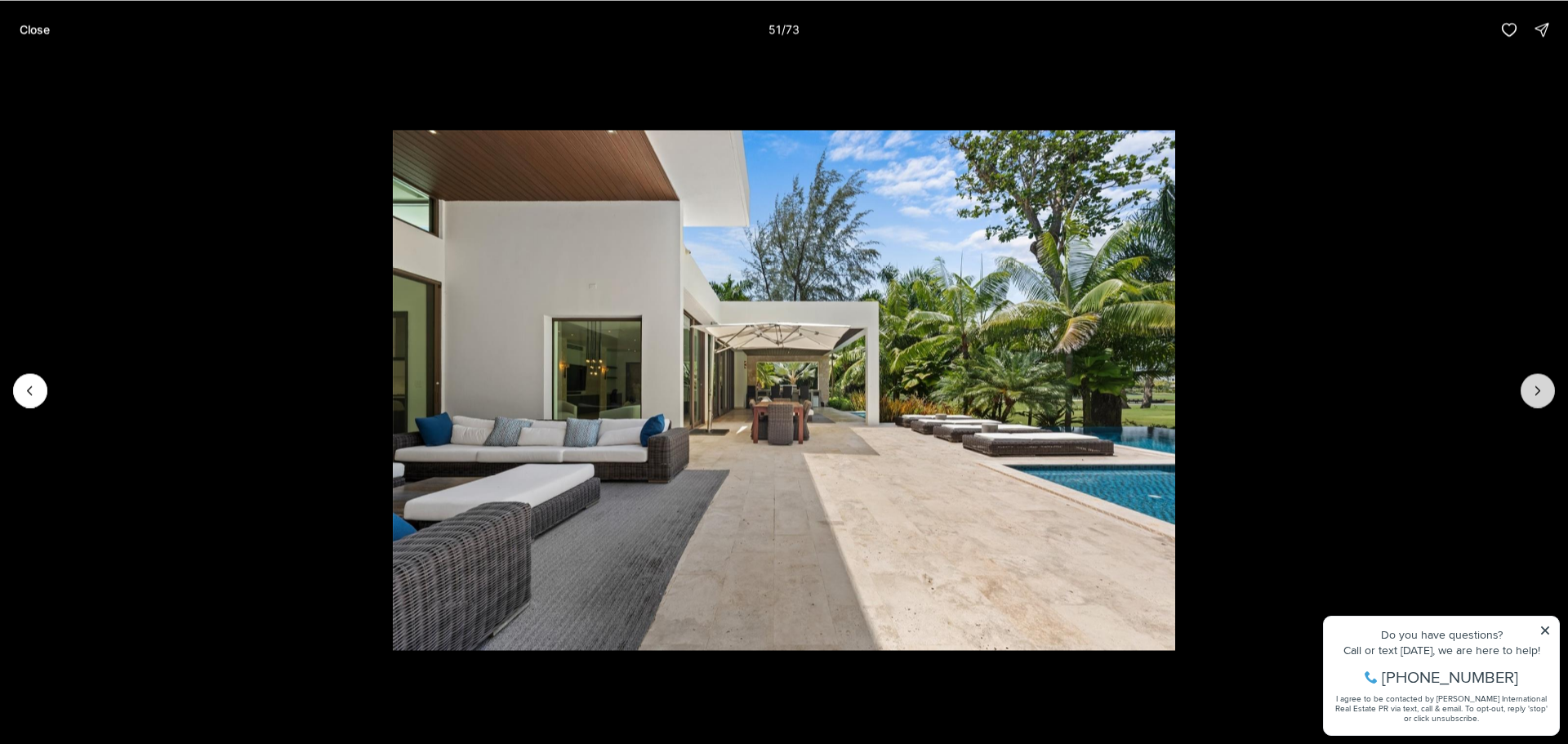
click at [1531, 384] on icon "Next slide" at bounding box center [1538, 390] width 16 height 16
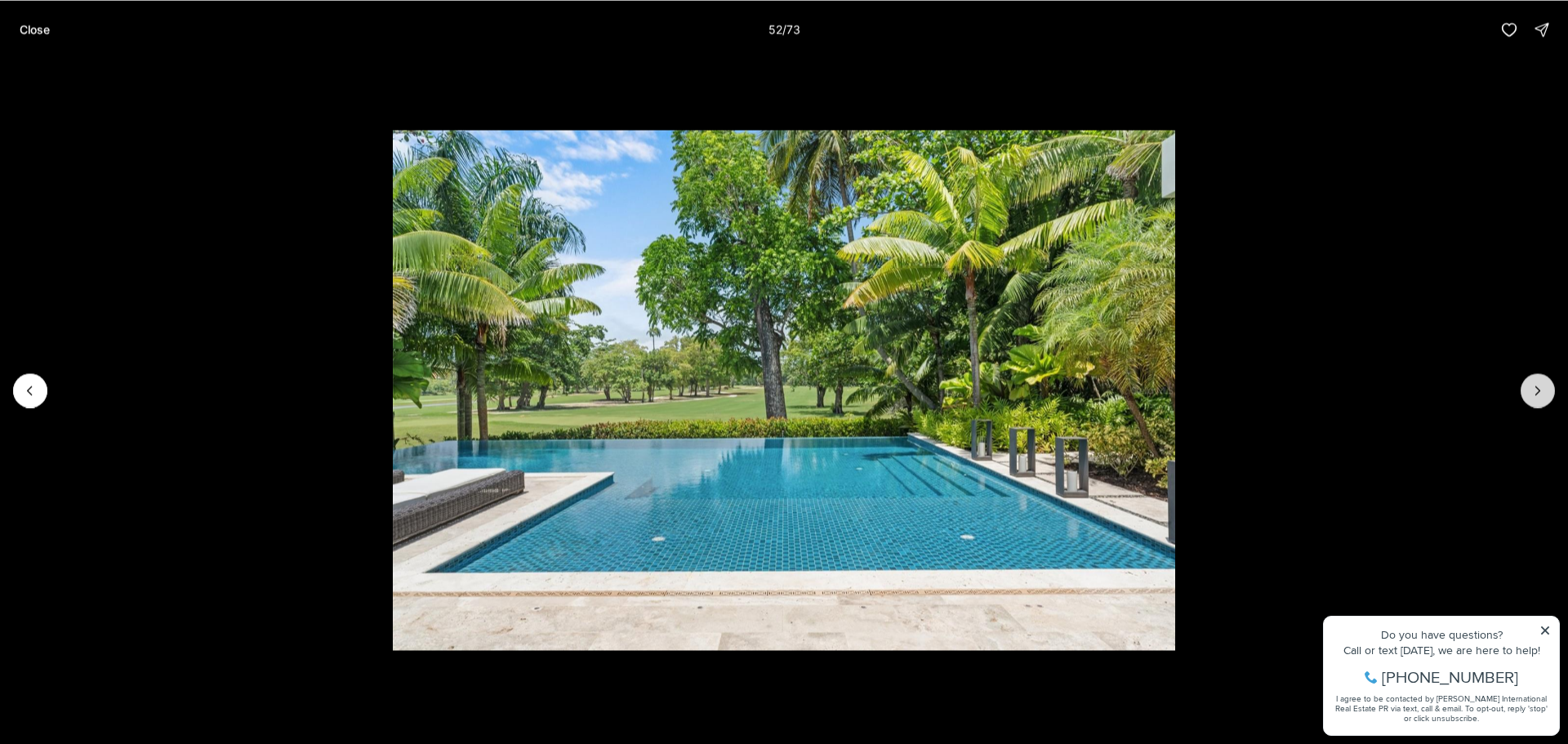
click at [1531, 384] on icon "Next slide" at bounding box center [1538, 390] width 16 height 16
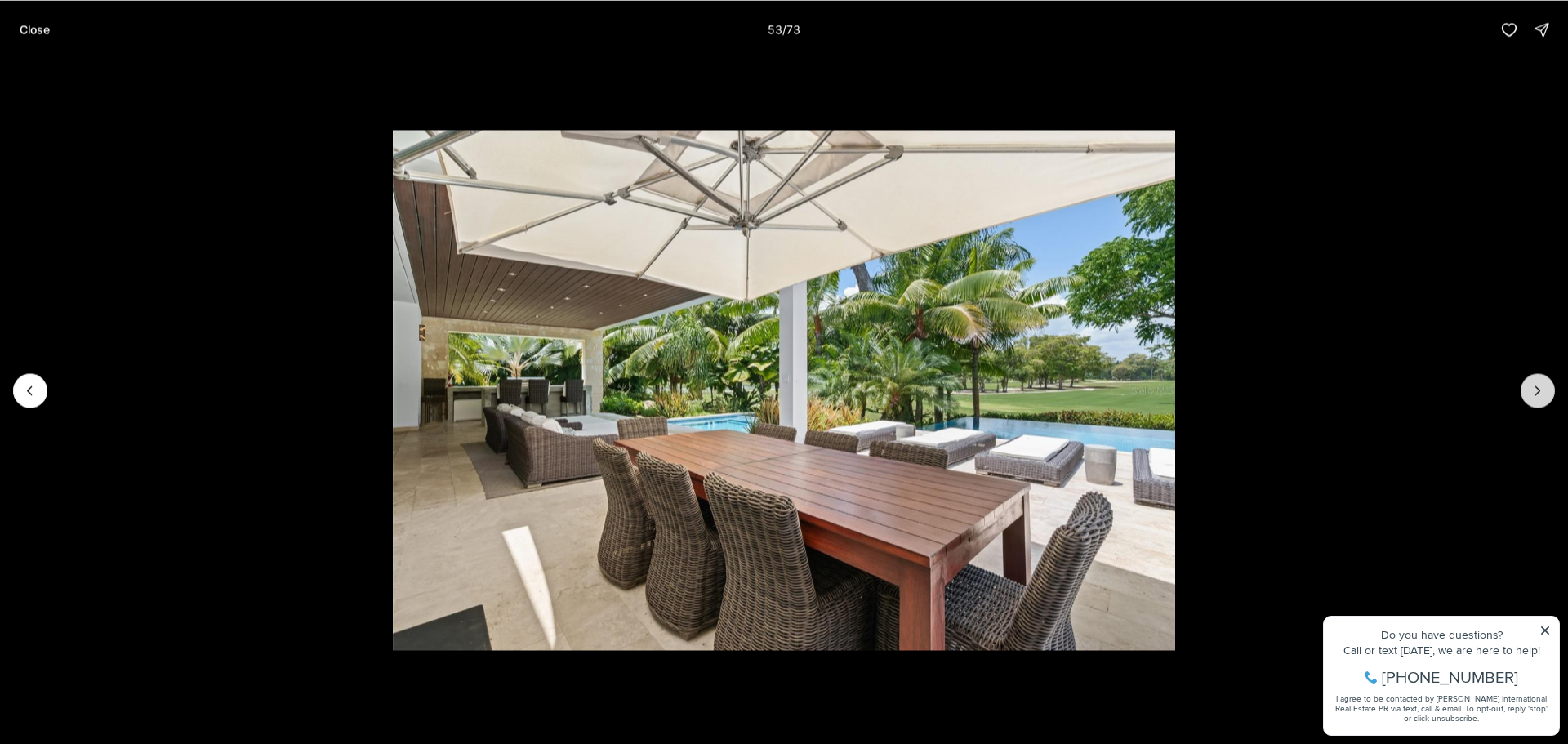
click at [1531, 384] on icon "Next slide" at bounding box center [1538, 390] width 16 height 16
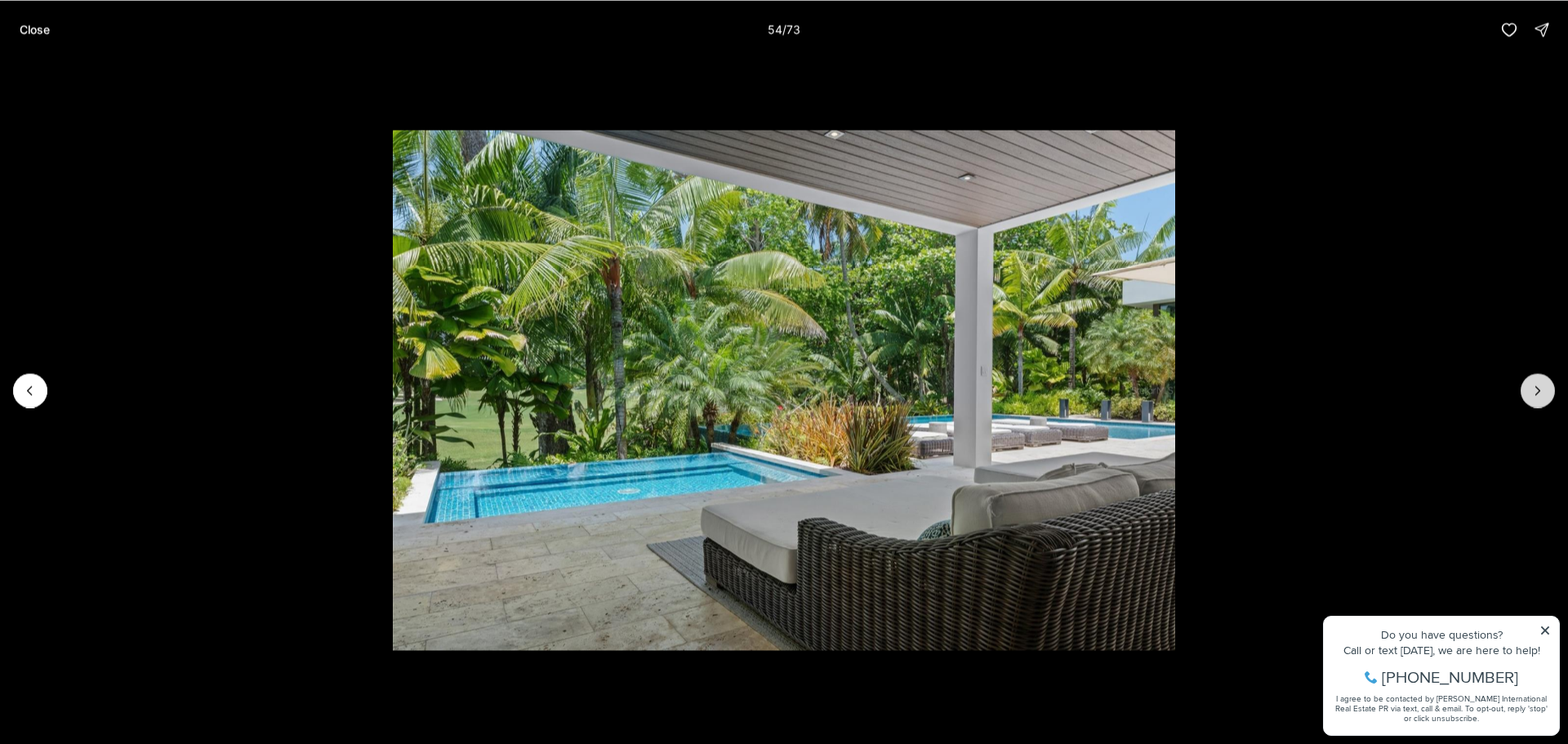
click at [1531, 384] on icon "Next slide" at bounding box center [1538, 390] width 16 height 16
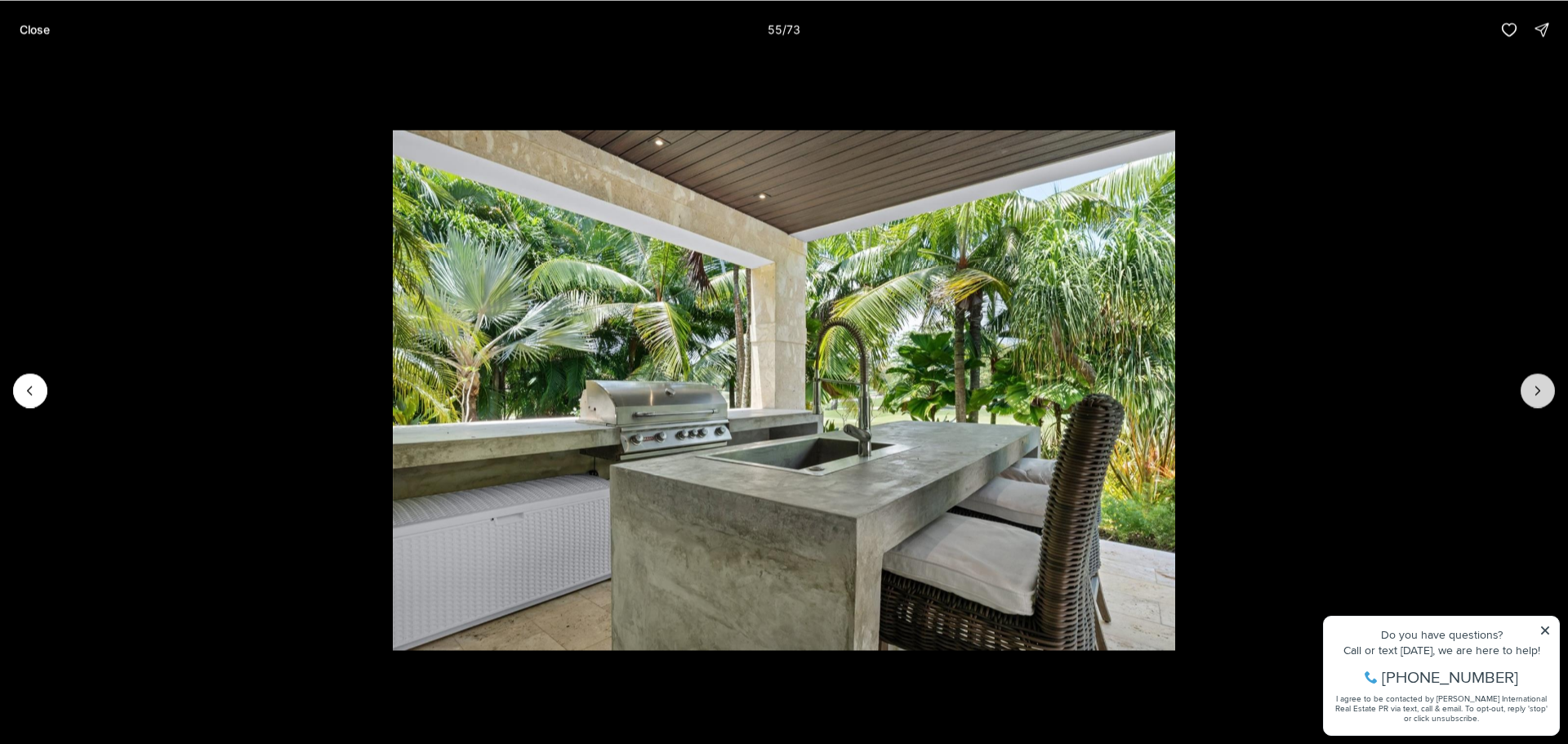
click at [1531, 384] on icon "Next slide" at bounding box center [1538, 390] width 16 height 16
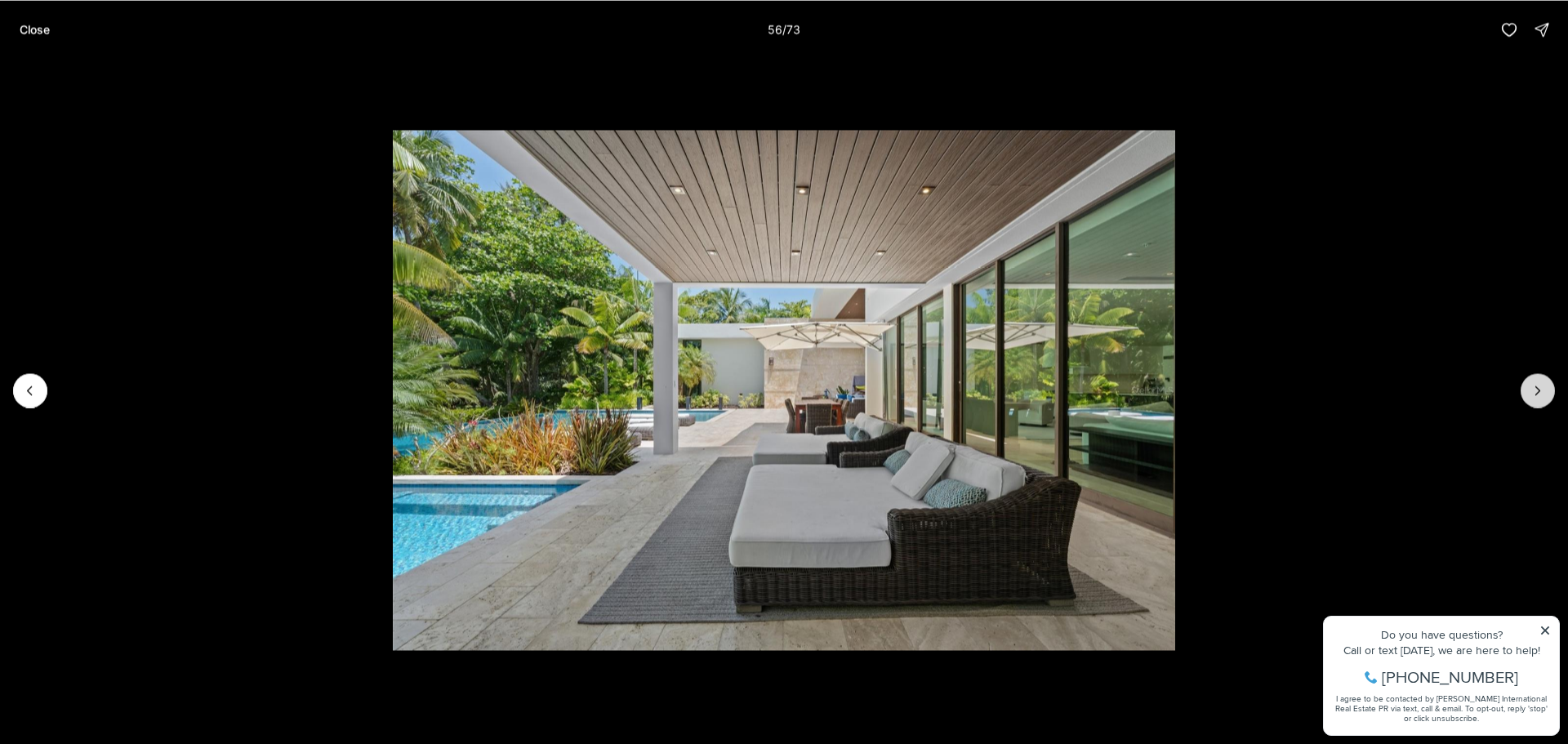
click at [1531, 384] on icon "Next slide" at bounding box center [1538, 390] width 16 height 16
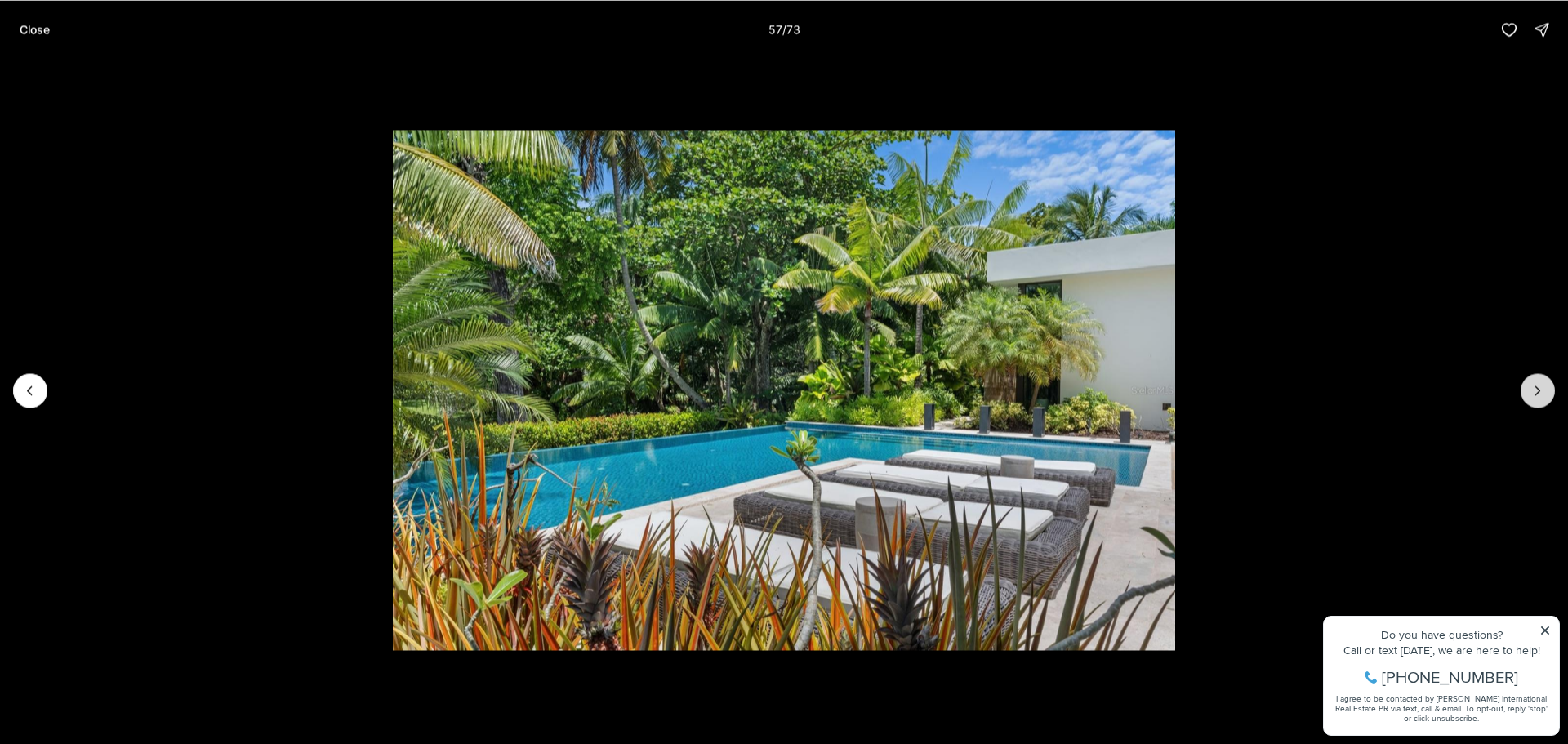
click at [1531, 384] on icon "Next slide" at bounding box center [1538, 390] width 16 height 16
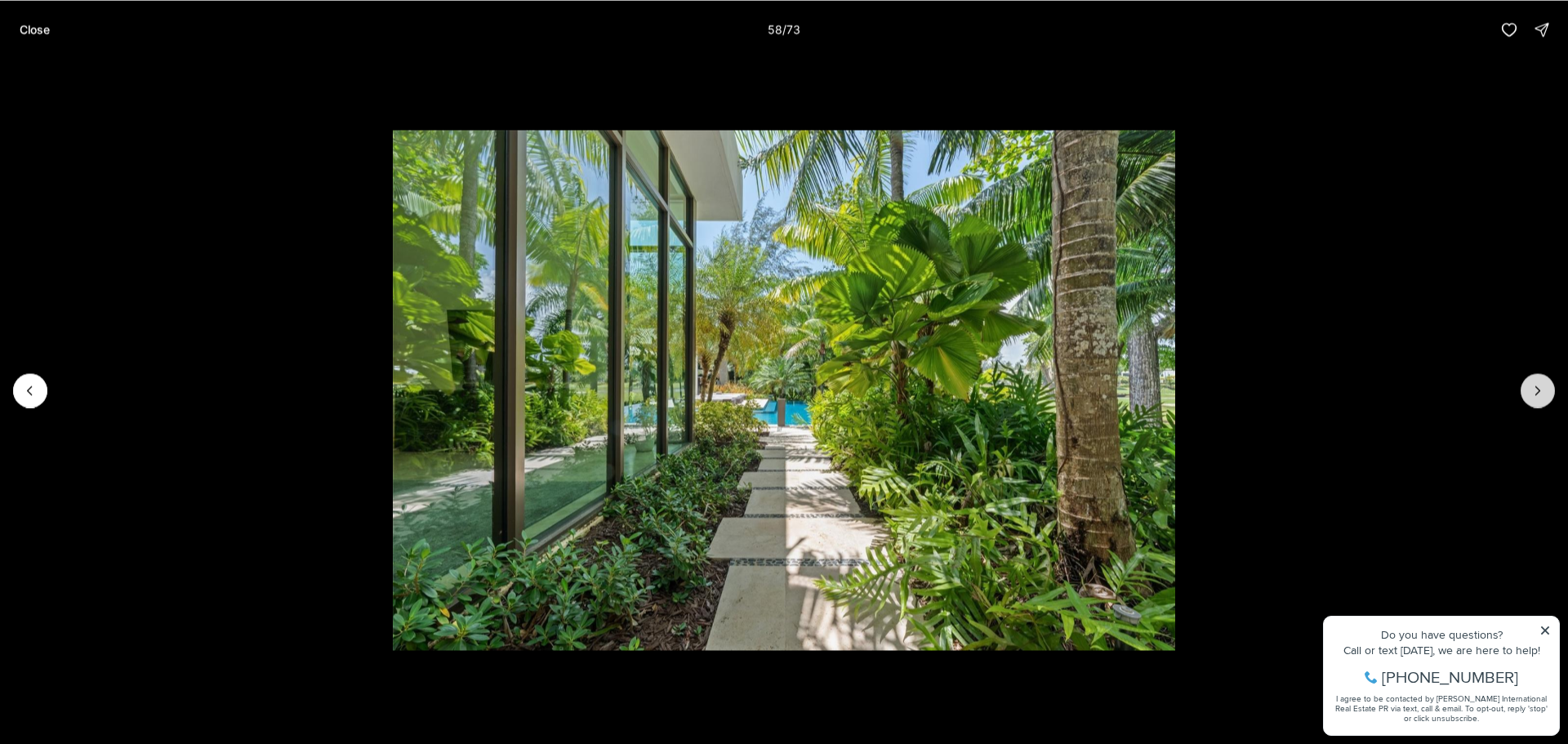
click at [1531, 384] on icon "Next slide" at bounding box center [1538, 390] width 16 height 16
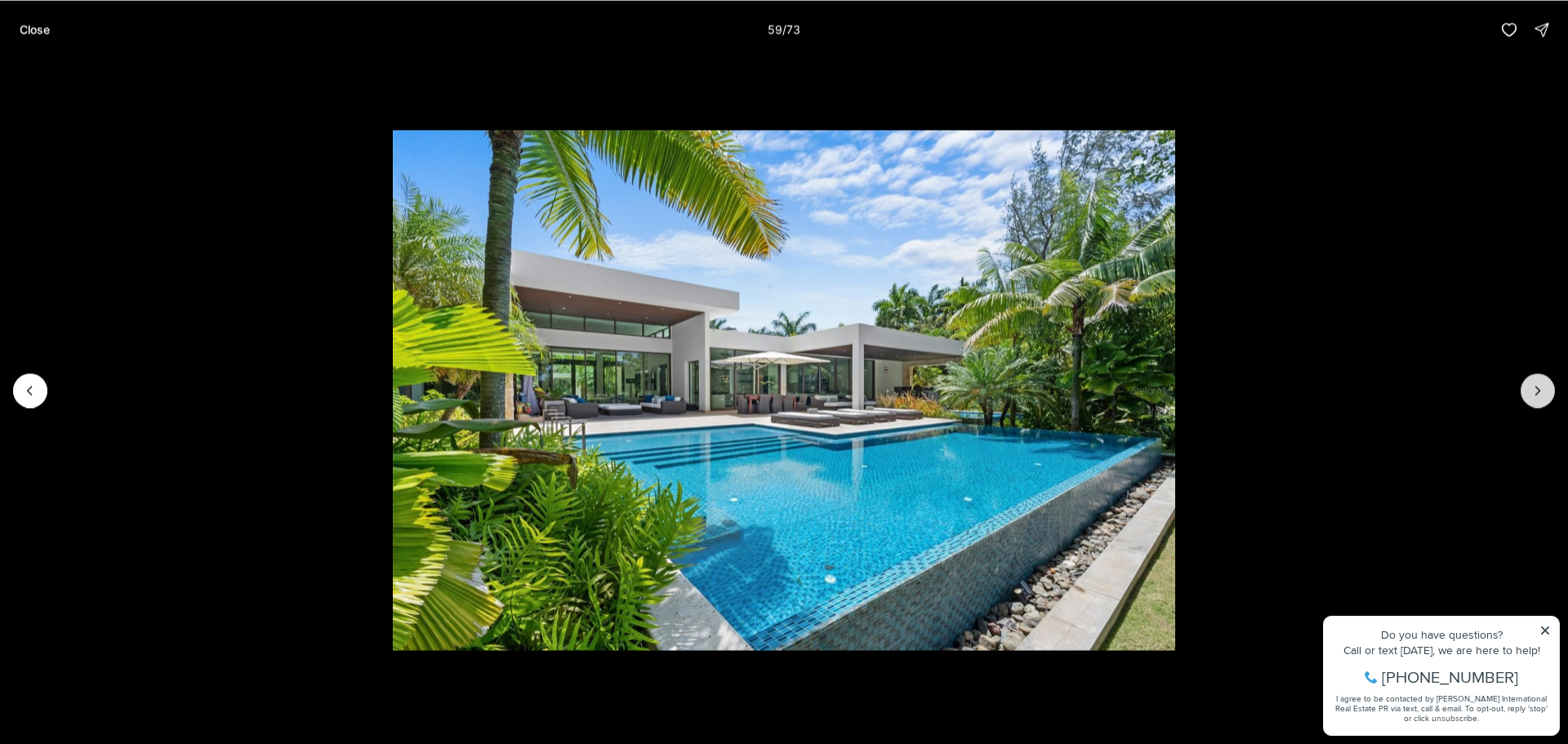
click at [1531, 384] on icon "Next slide" at bounding box center [1538, 390] width 16 height 16
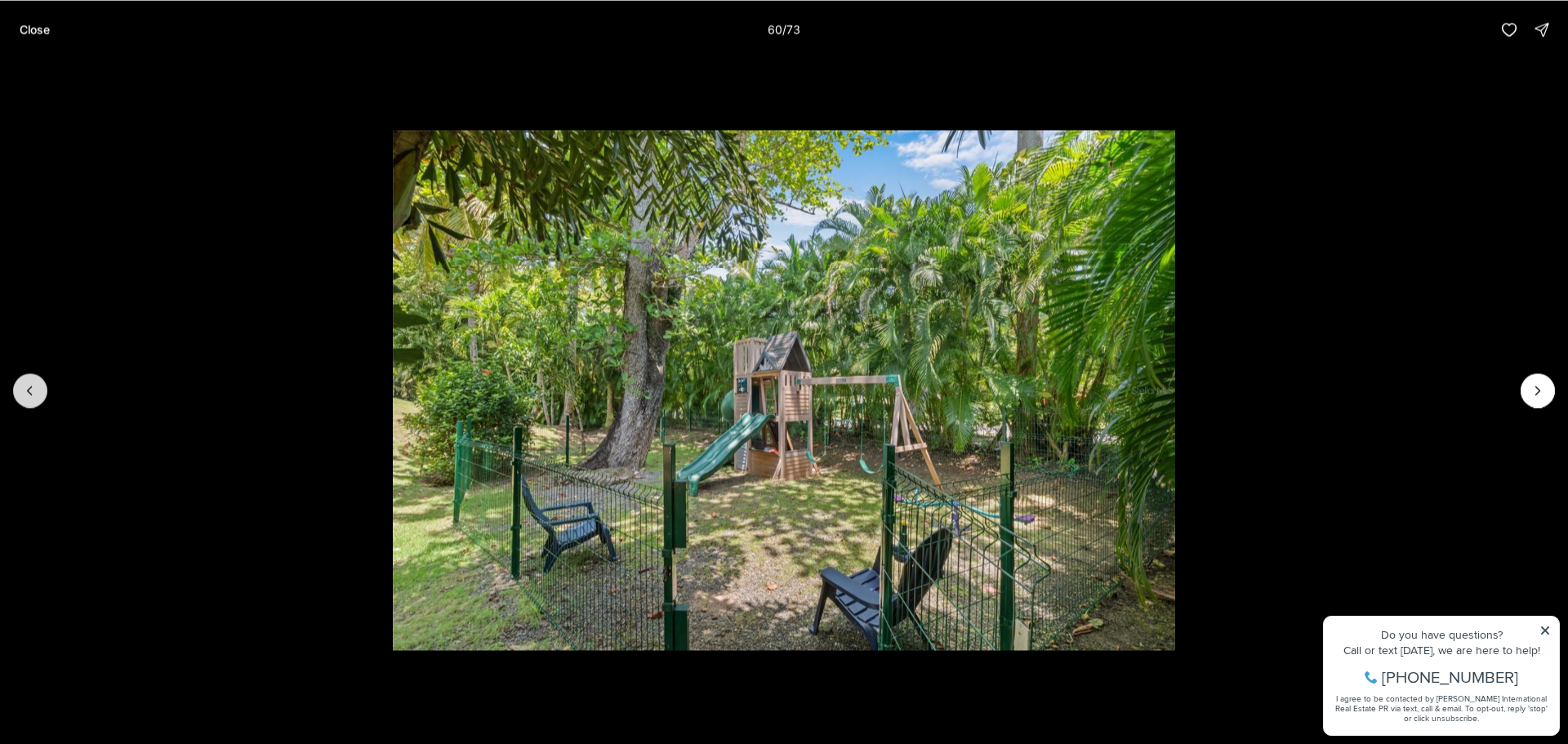
click at [33, 399] on button "Previous slide" at bounding box center [30, 390] width 34 height 34
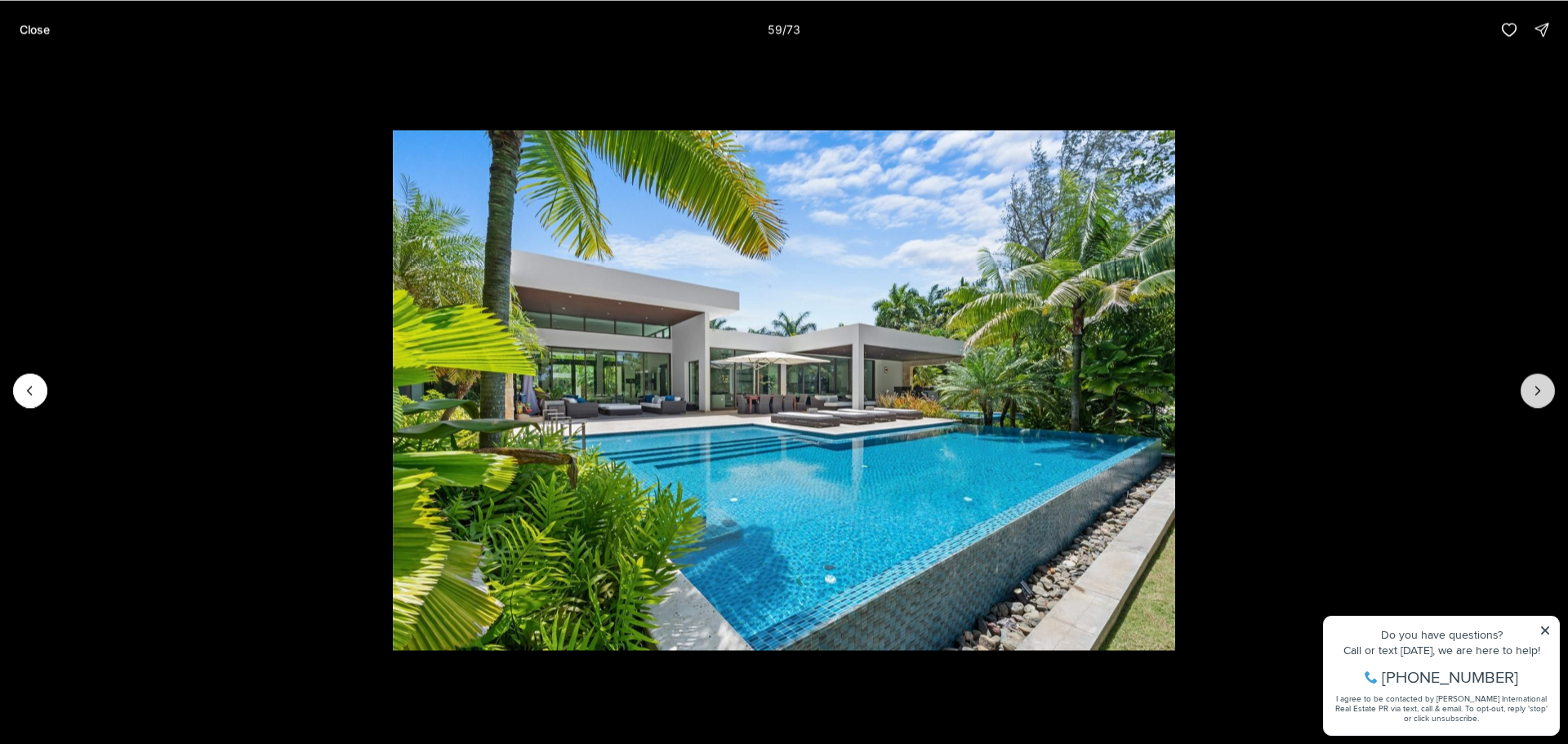
click at [1530, 389] on icon "Next slide" at bounding box center [1538, 390] width 16 height 16
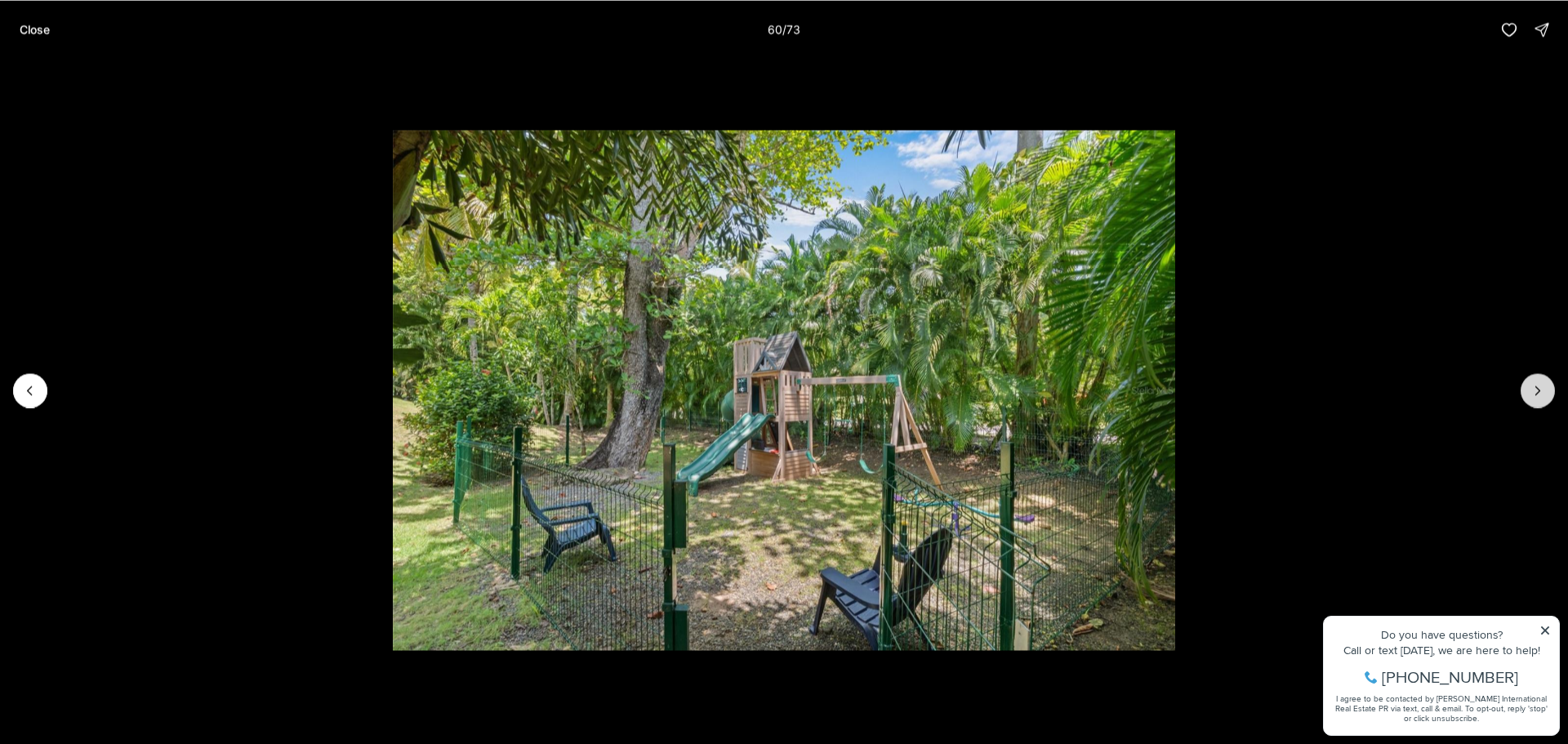
click at [1530, 389] on icon "Next slide" at bounding box center [1538, 390] width 16 height 16
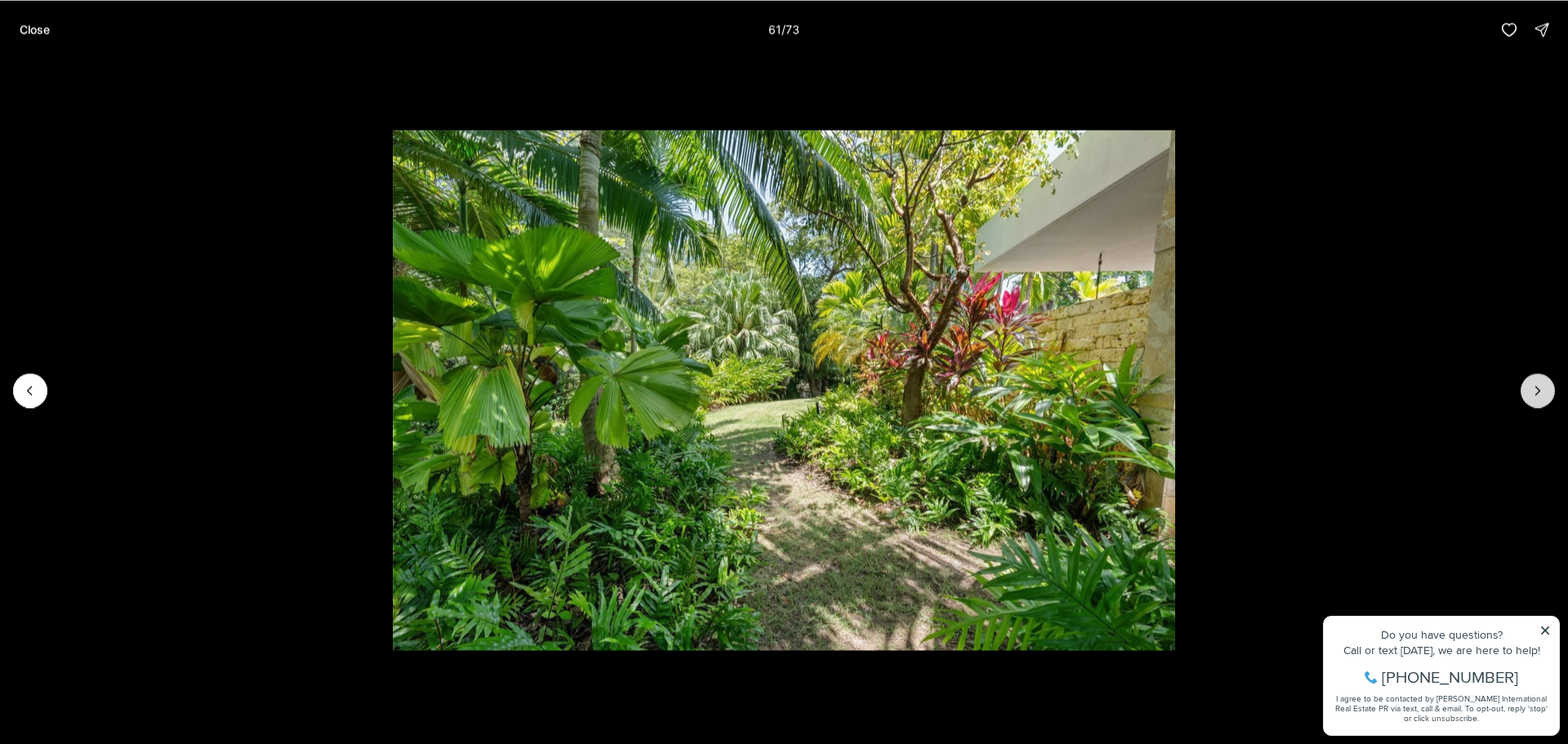
click at [1530, 389] on icon "Next slide" at bounding box center [1538, 390] width 16 height 16
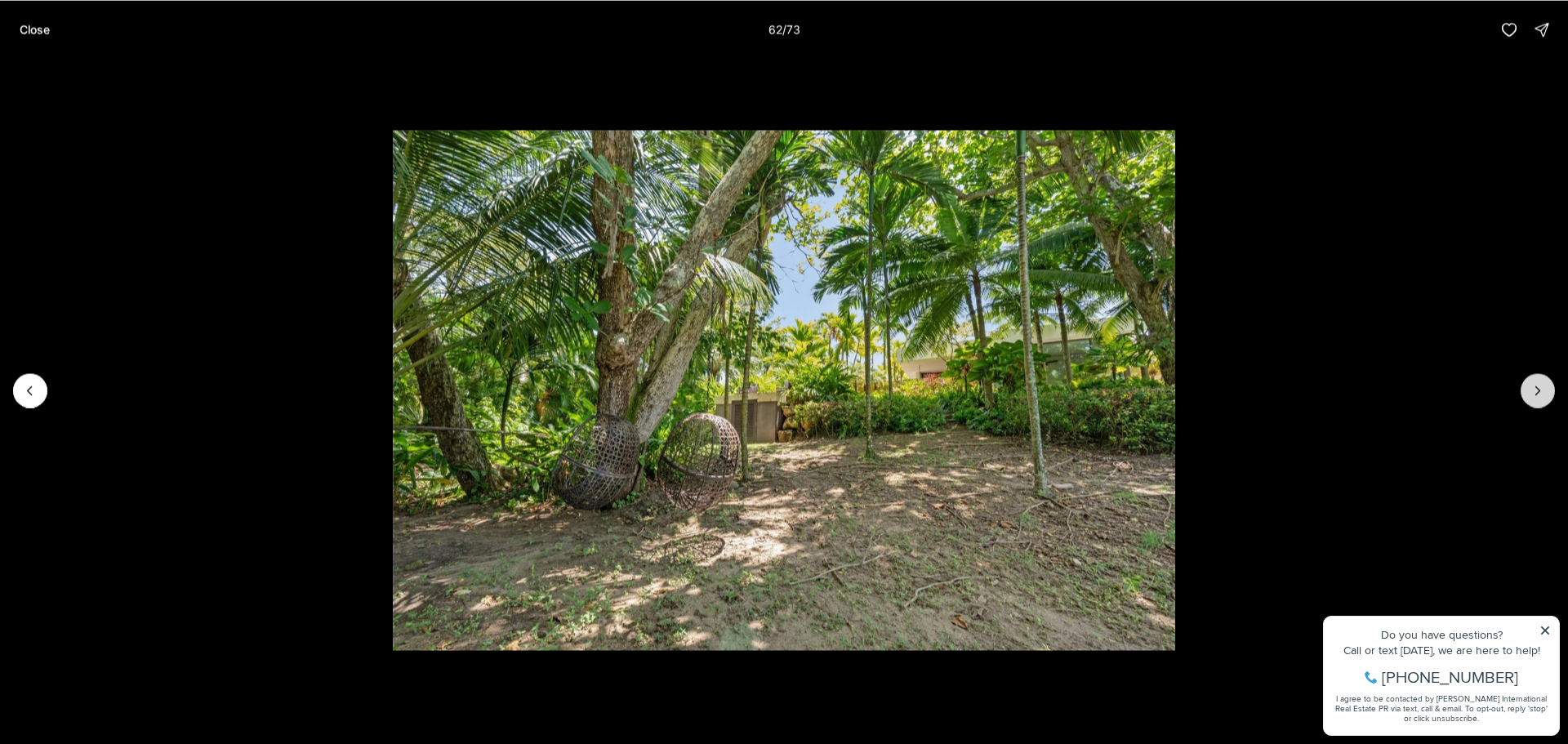
click at [1530, 389] on icon "Next slide" at bounding box center [1538, 390] width 16 height 16
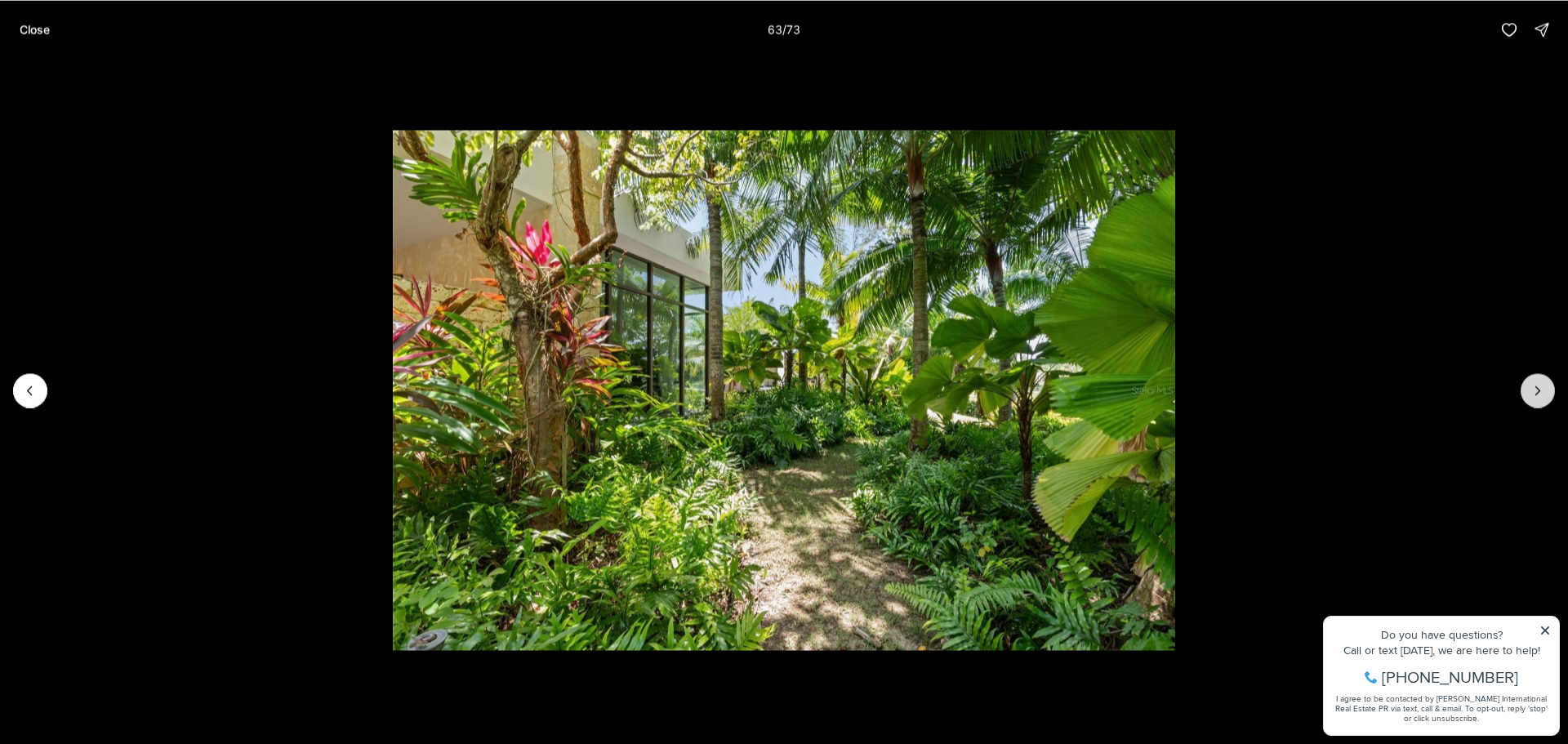
click at [1530, 389] on icon "Next slide" at bounding box center [1538, 390] width 16 height 16
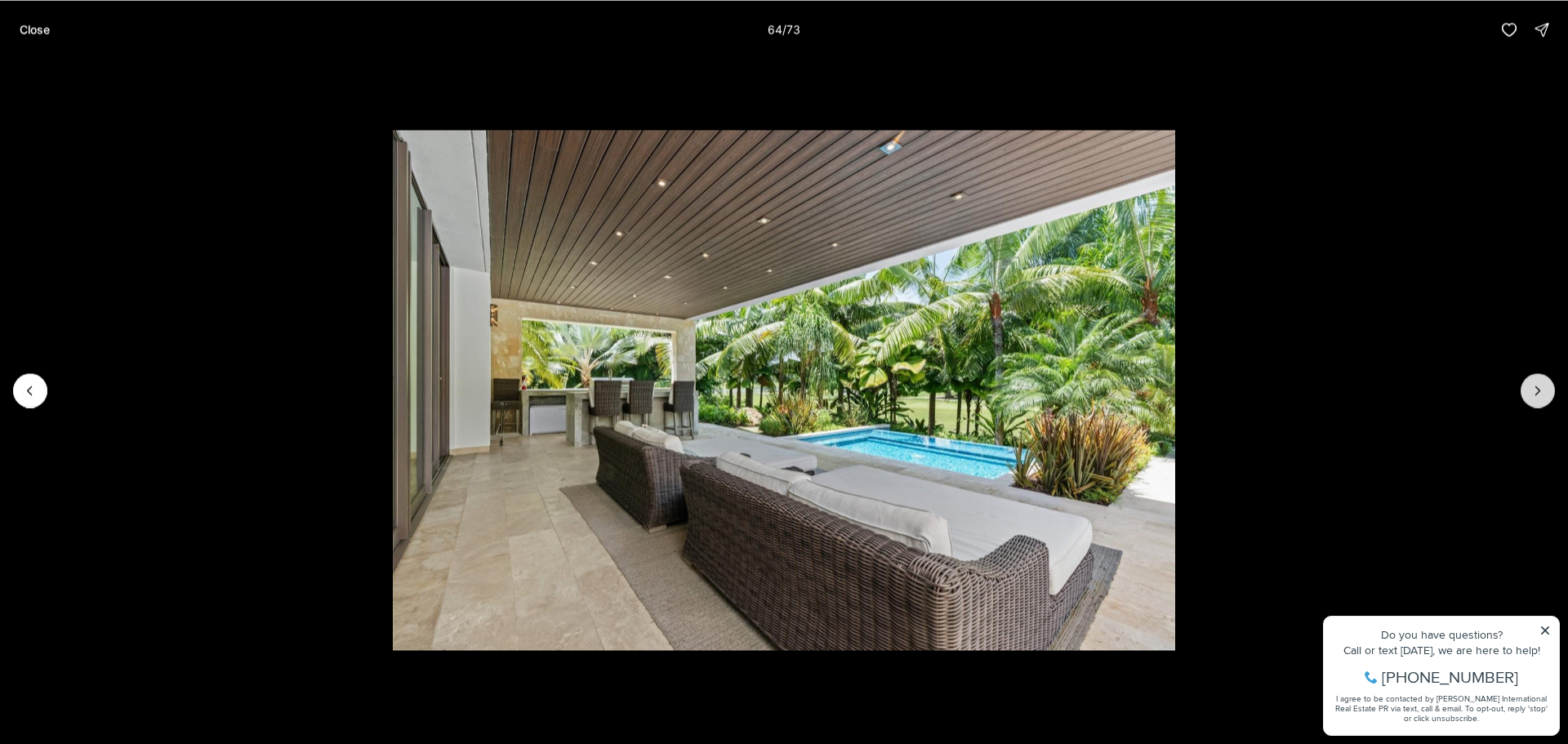
click at [1530, 389] on icon "Next slide" at bounding box center [1538, 390] width 16 height 16
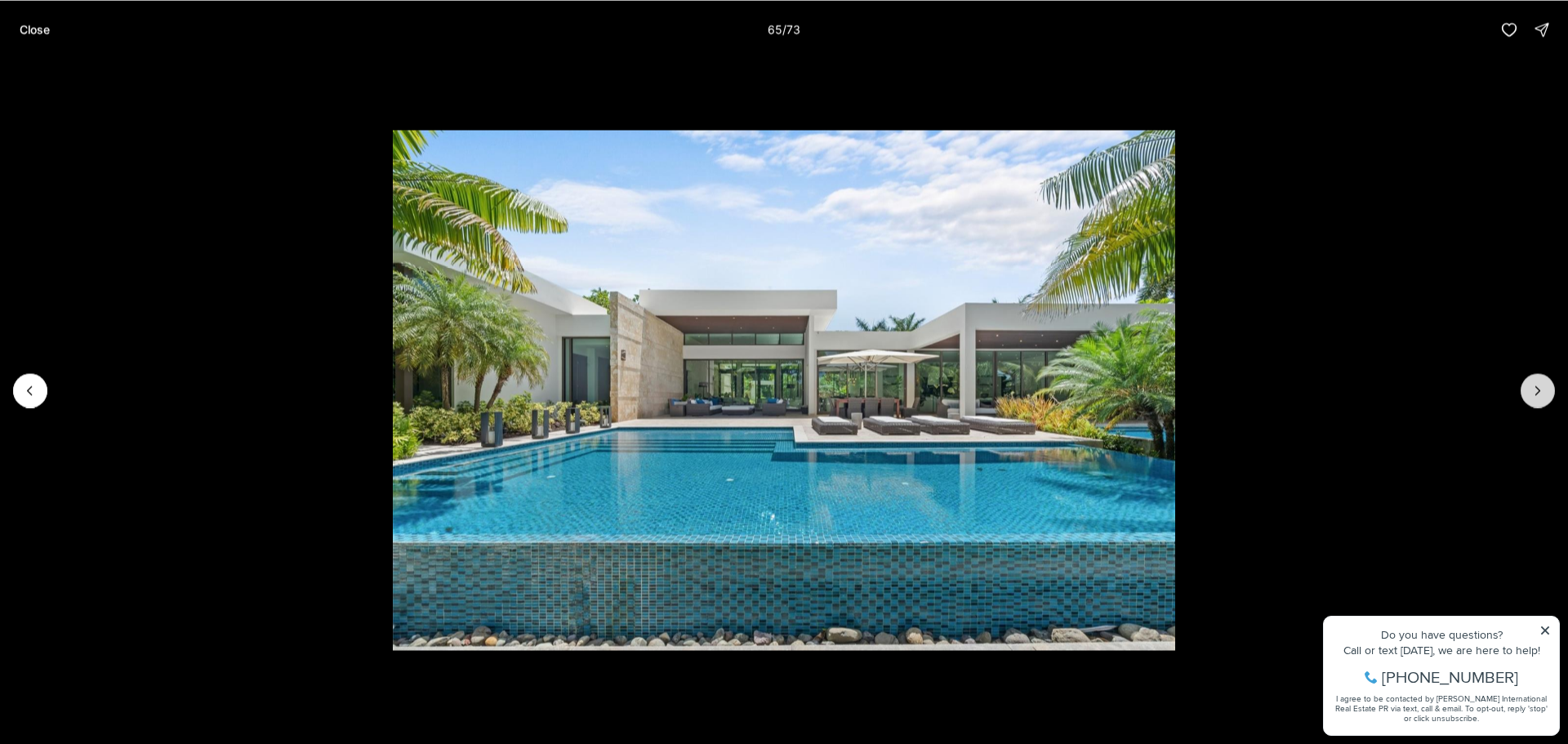
click at [1530, 389] on icon "Next slide" at bounding box center [1538, 390] width 16 height 16
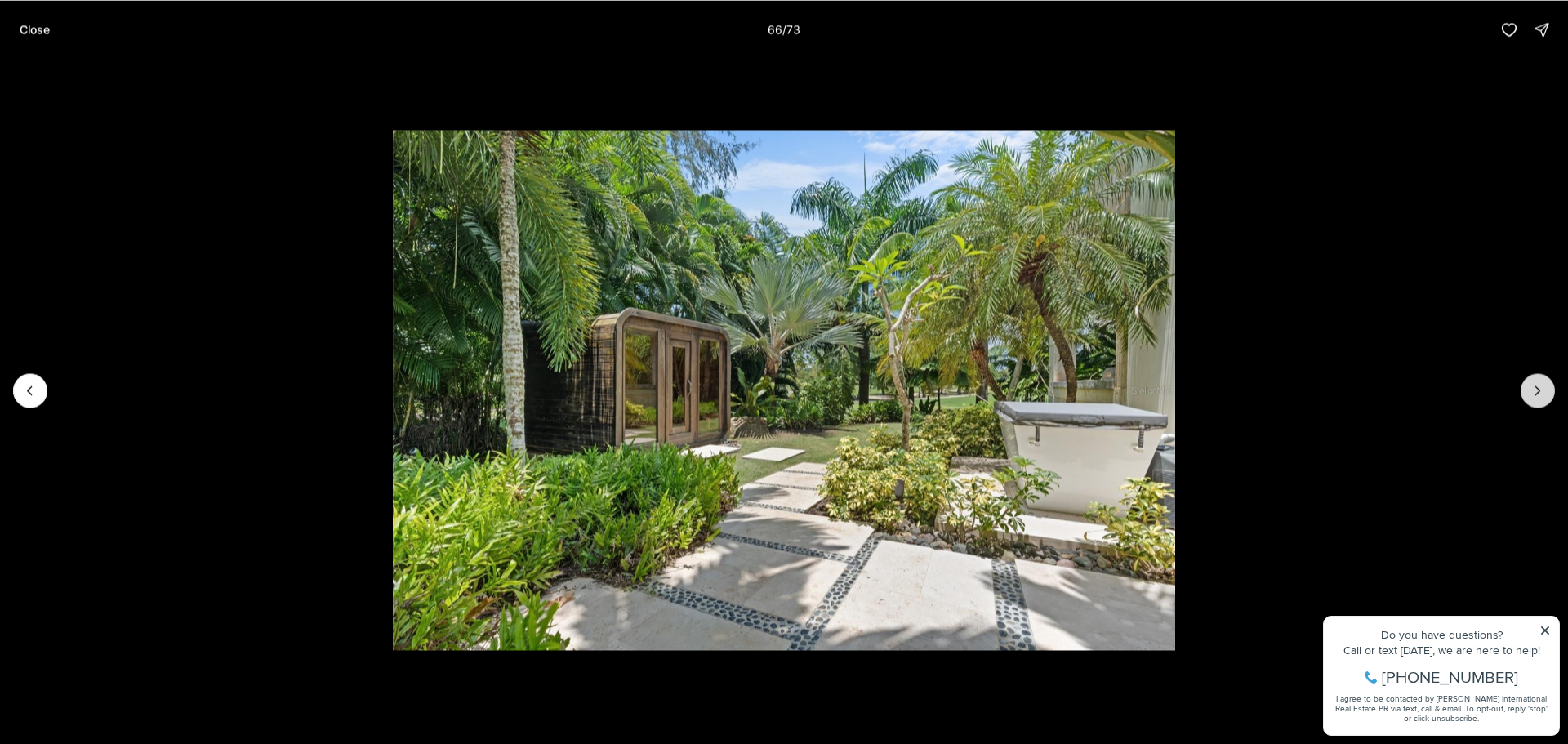
click at [1530, 389] on icon "Next slide" at bounding box center [1538, 390] width 16 height 16
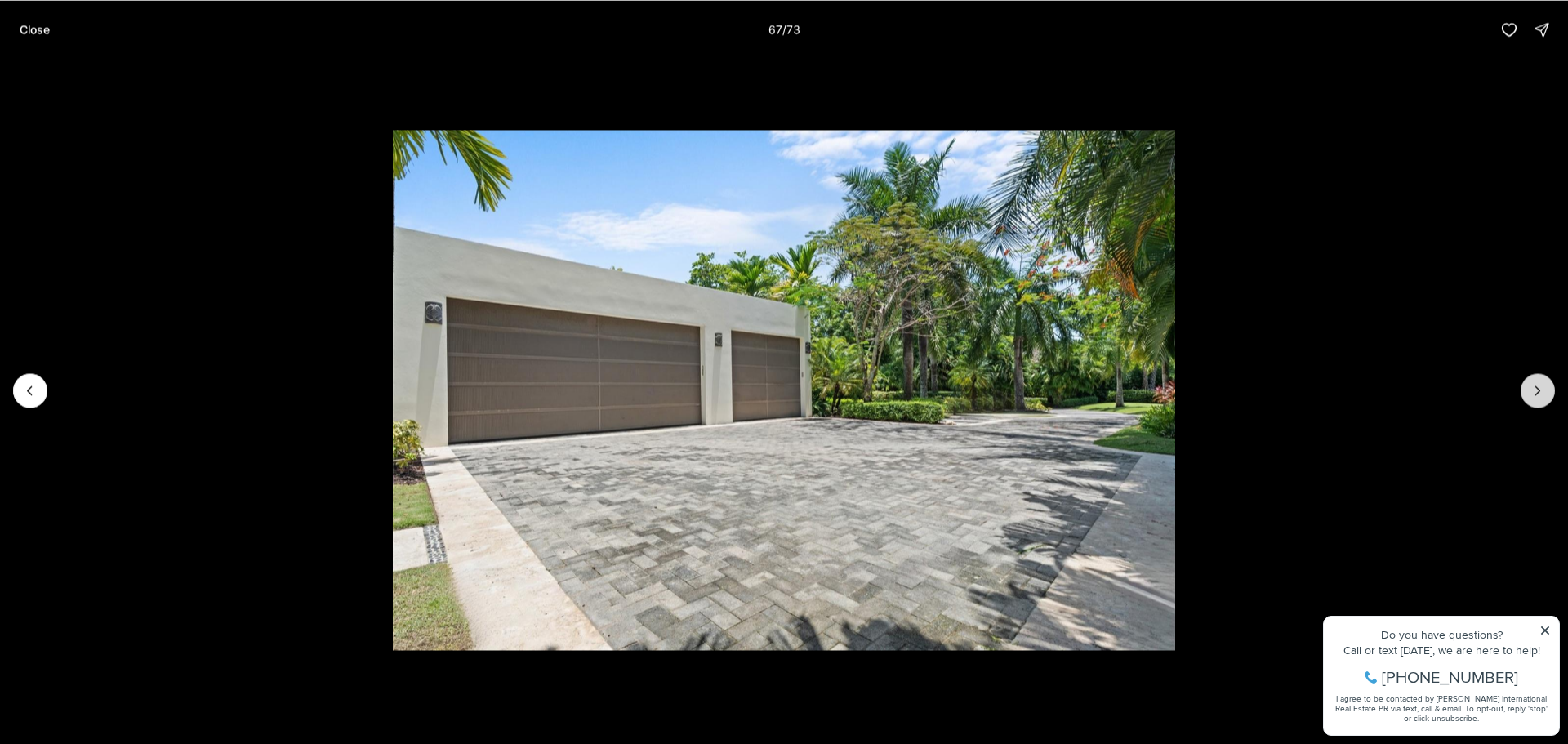
click at [1530, 389] on icon "Next slide" at bounding box center [1538, 390] width 16 height 16
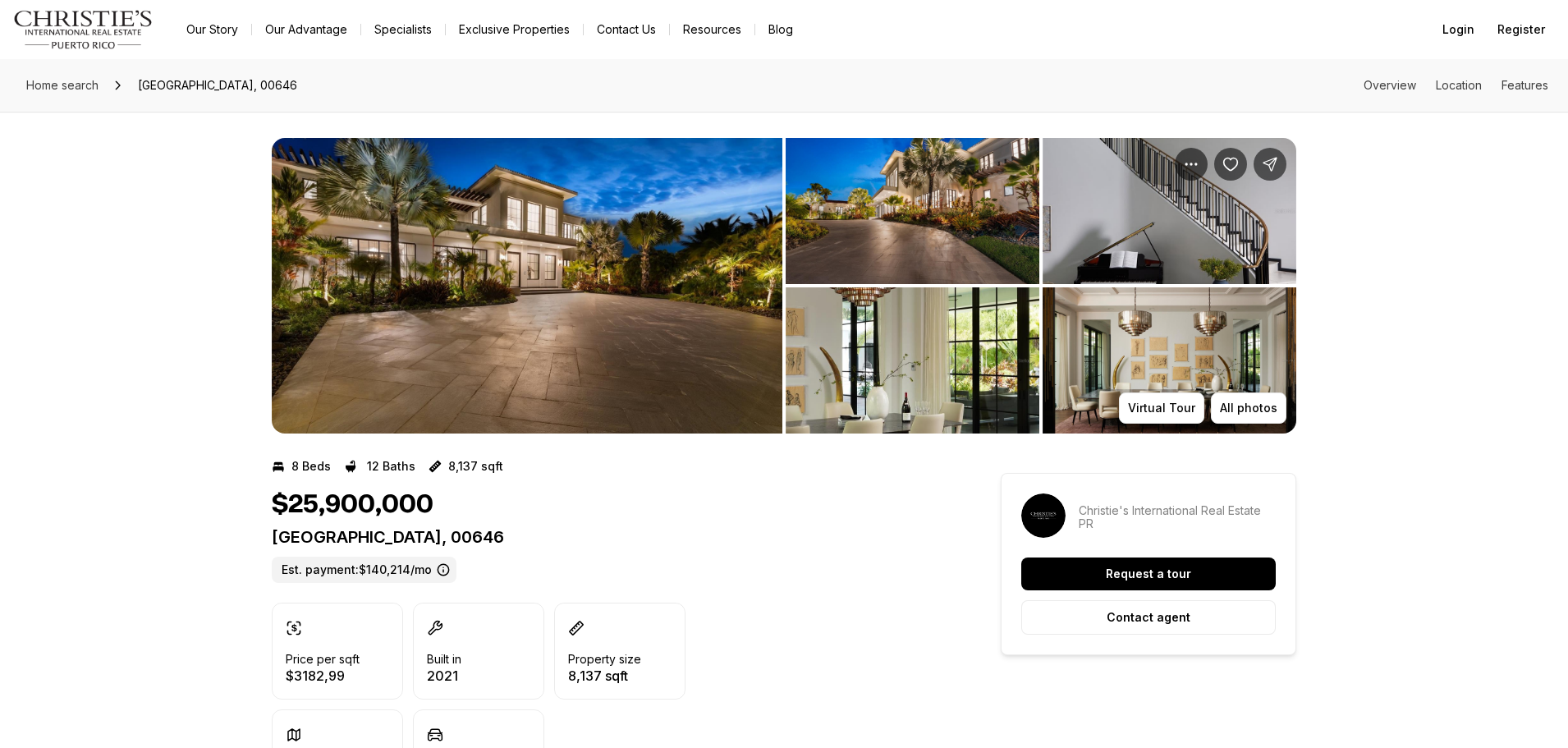
click at [643, 251] on img "View image gallery" at bounding box center [526, 286] width 510 height 295
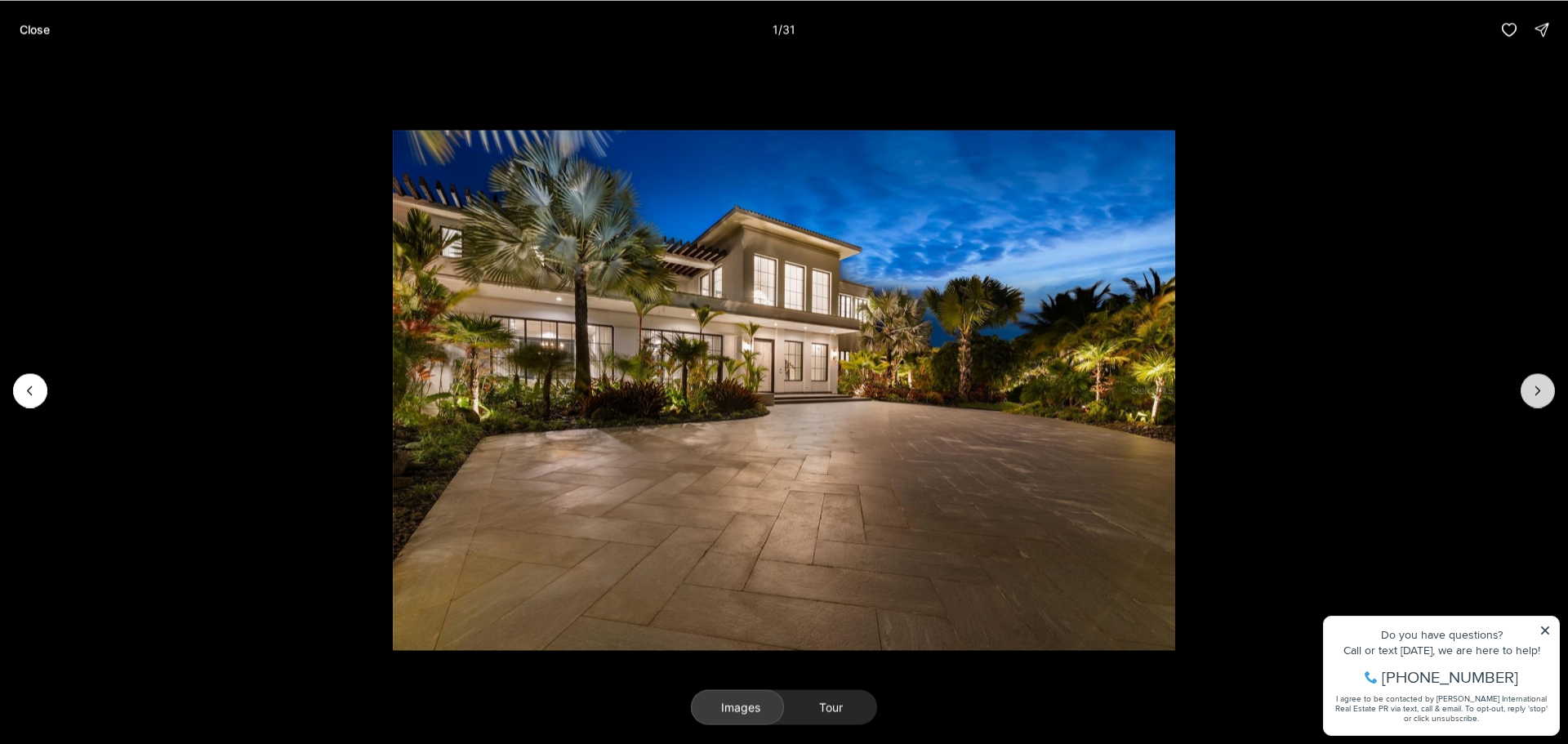
click at [1540, 394] on icon "Next slide" at bounding box center [1538, 390] width 16 height 16
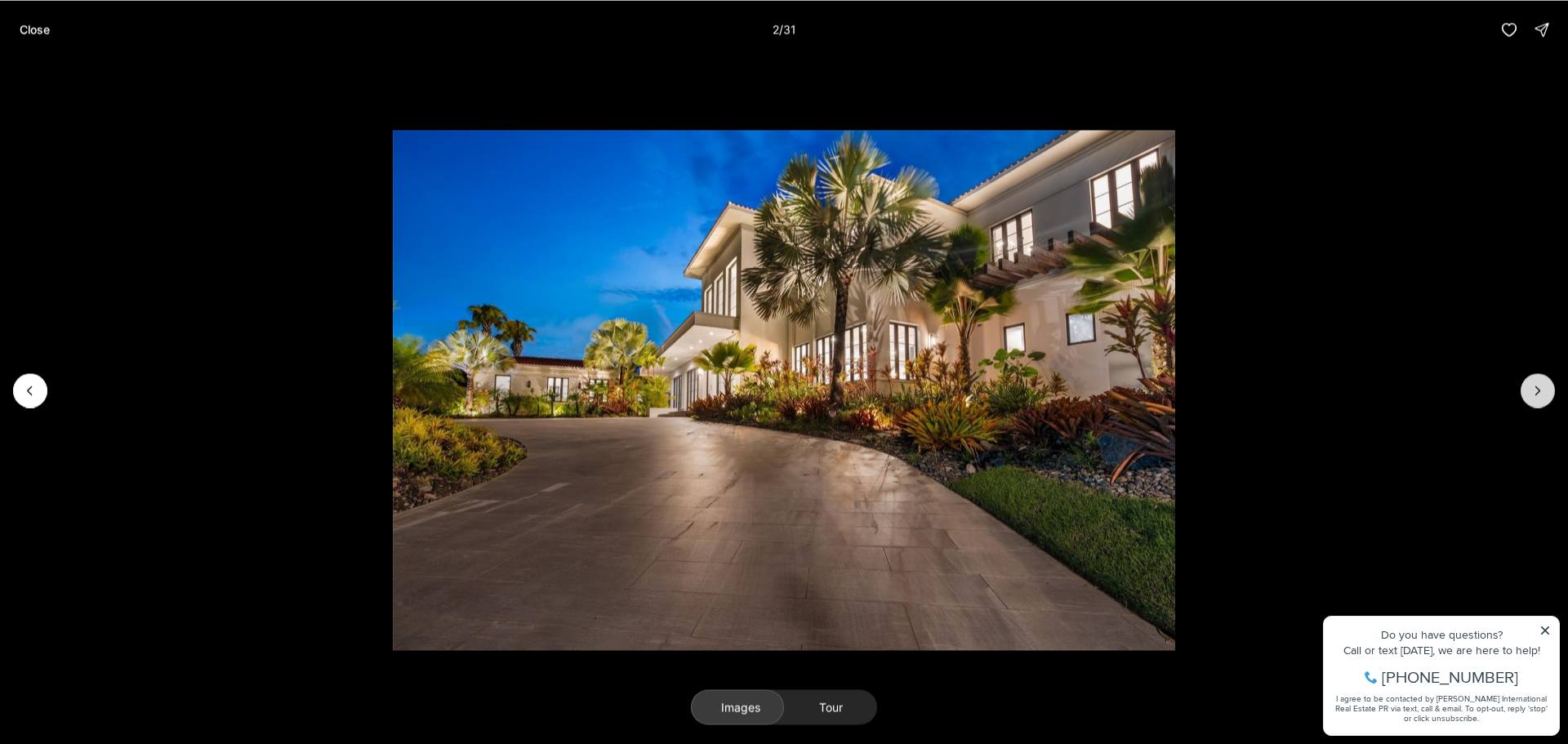
click at [1540, 394] on icon "Next slide" at bounding box center [1538, 390] width 16 height 16
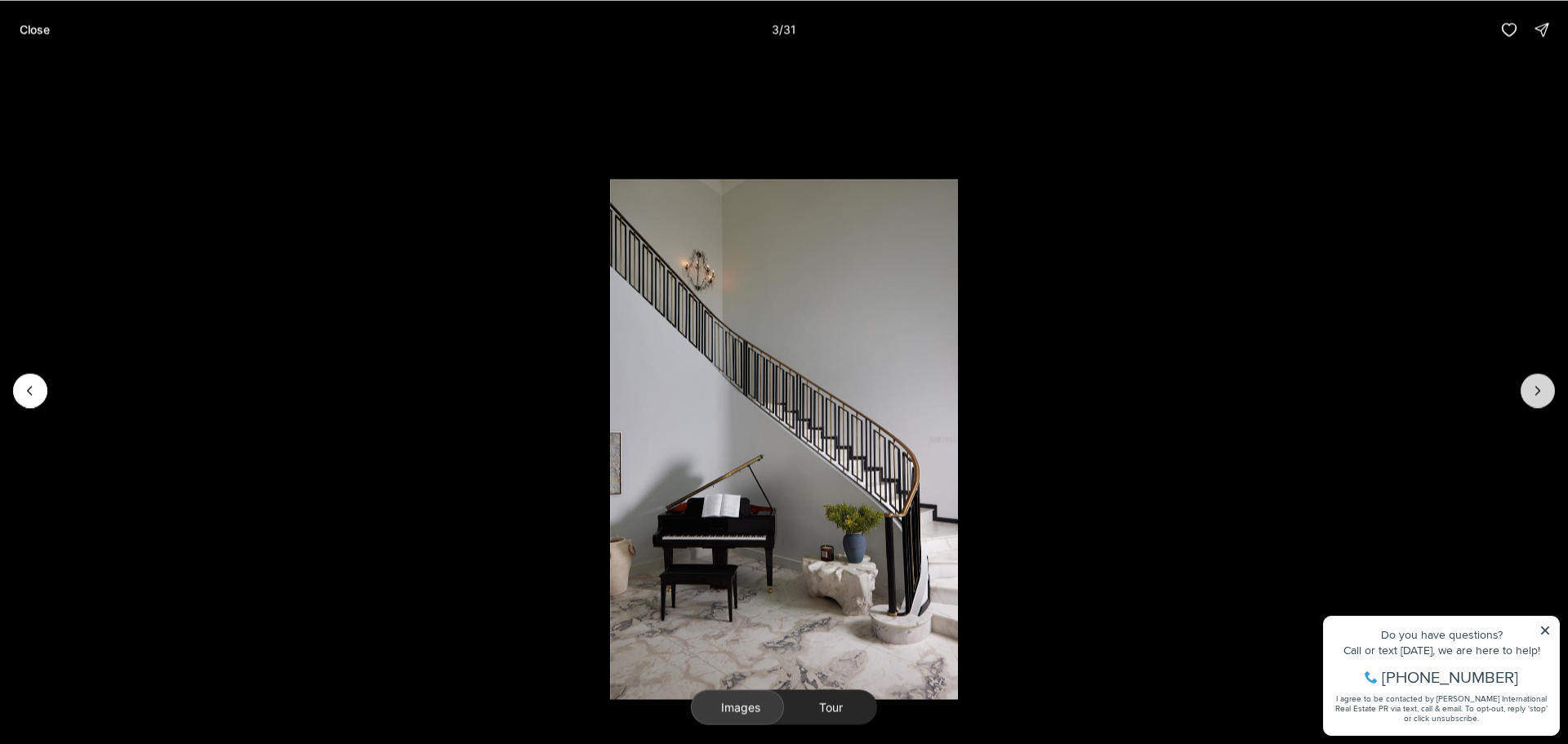
click at [1540, 394] on icon "Next slide" at bounding box center [1538, 390] width 16 height 16
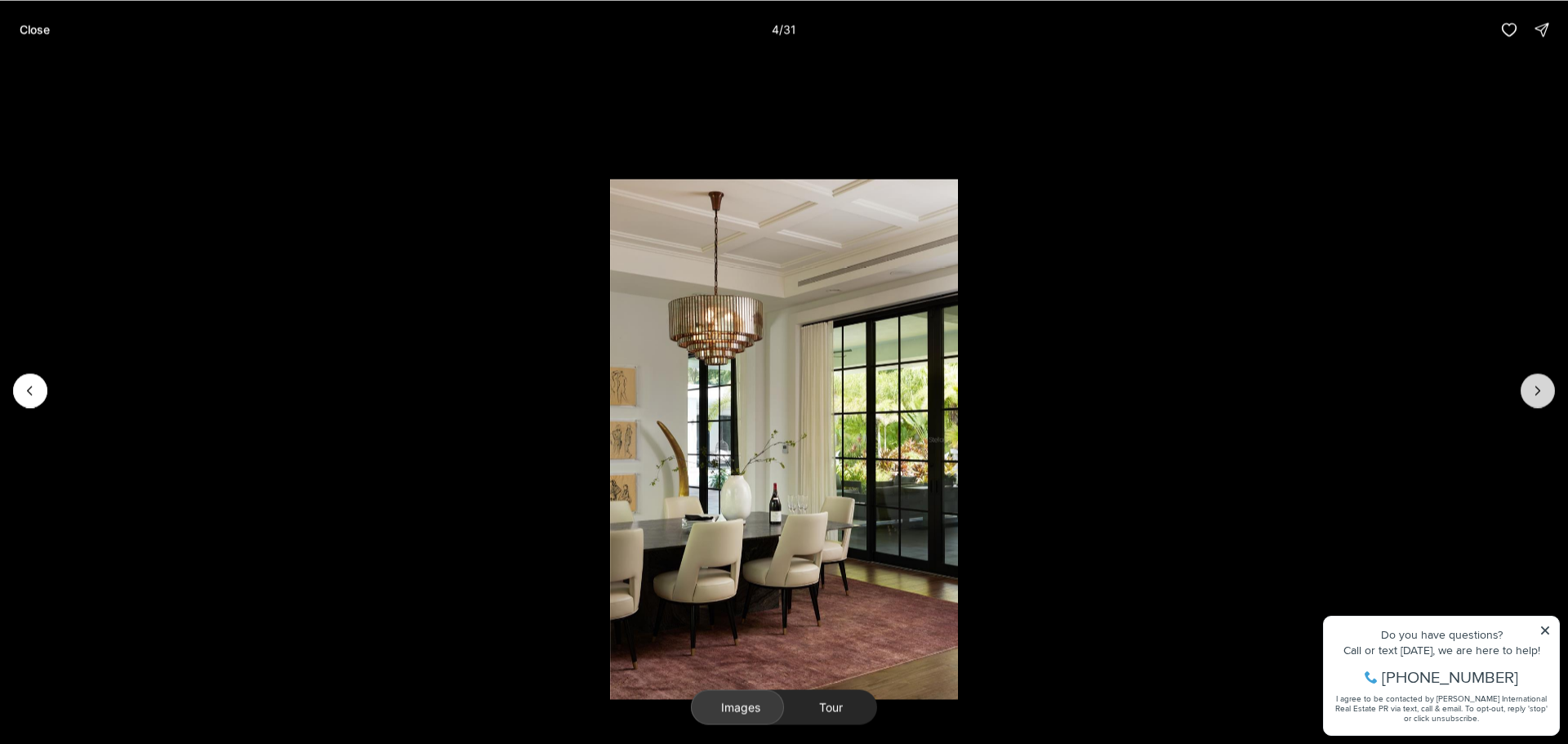
click at [1540, 394] on icon "Next slide" at bounding box center [1538, 390] width 16 height 16
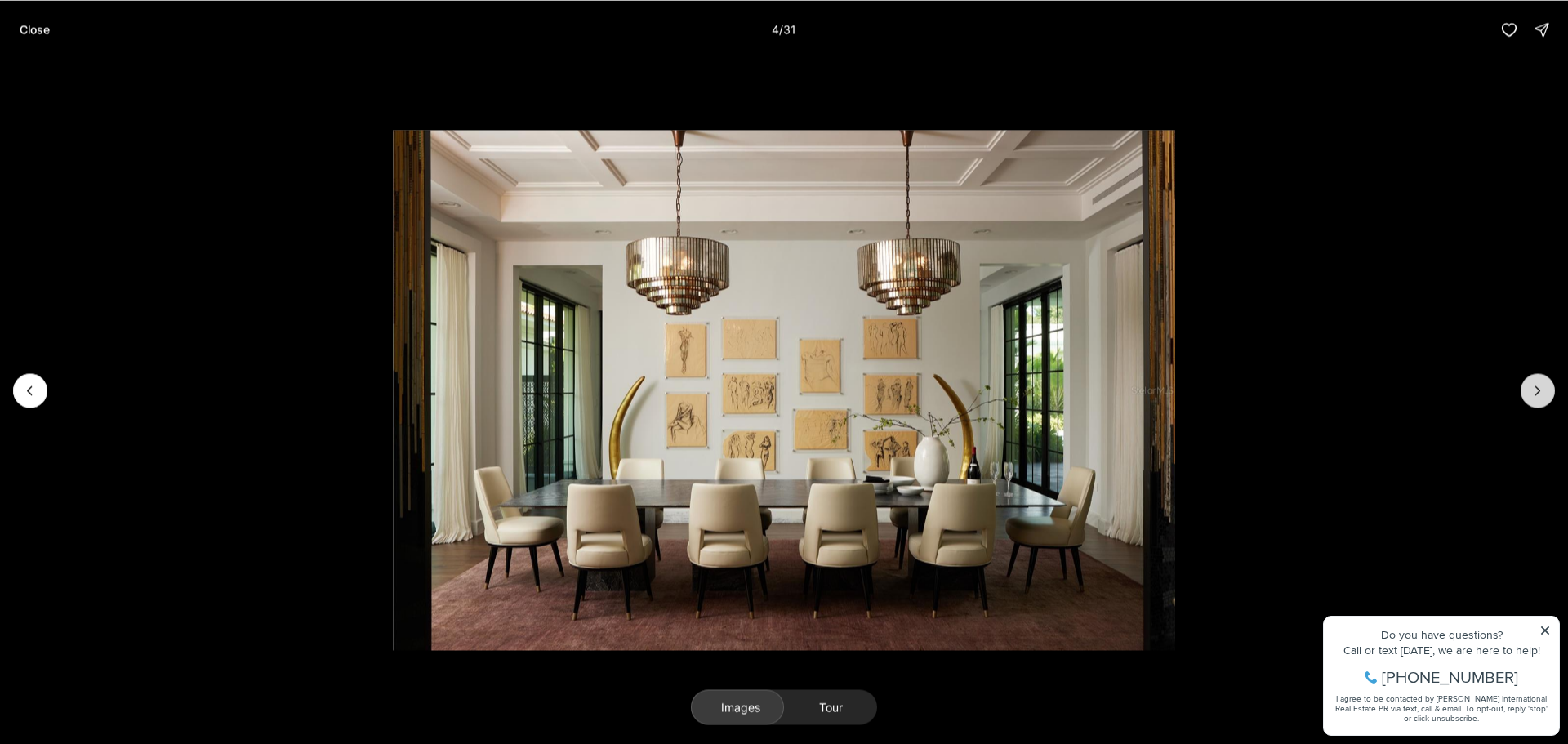
click at [1540, 394] on icon "Next slide" at bounding box center [1538, 390] width 16 height 16
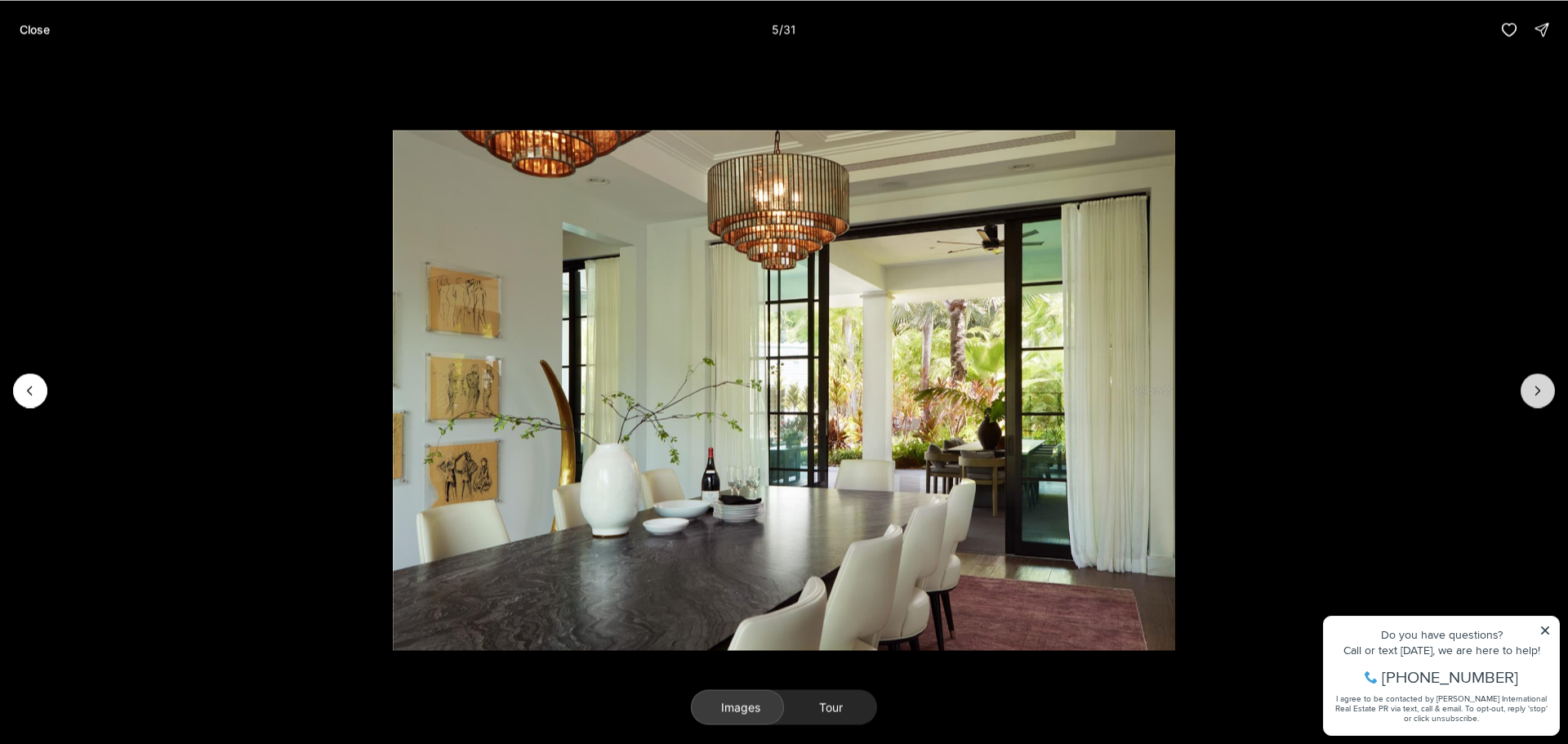
click at [1540, 394] on icon "Next slide" at bounding box center [1538, 390] width 16 height 16
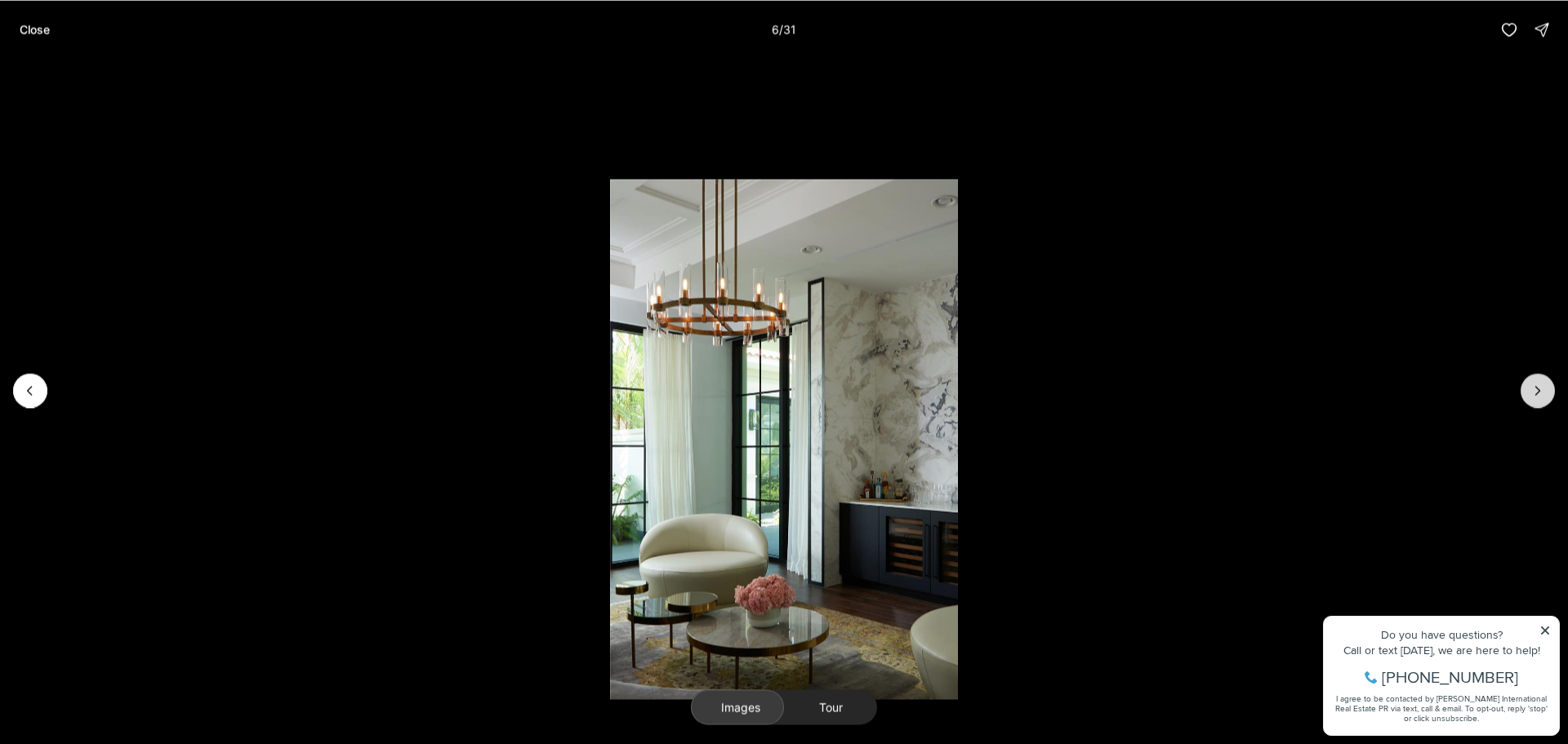
click at [1540, 394] on icon "Next slide" at bounding box center [1538, 390] width 16 height 16
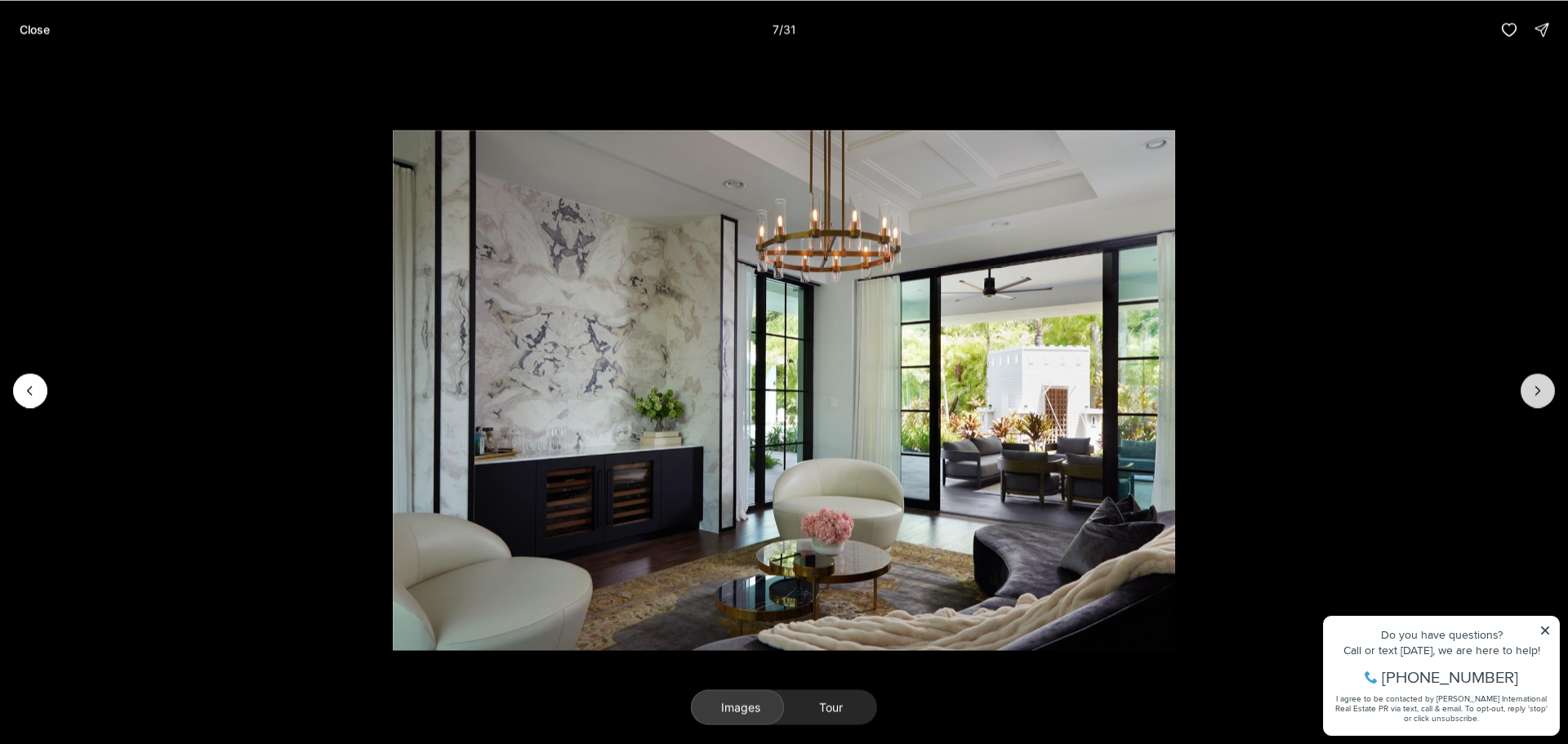
click at [1540, 394] on icon "Next slide" at bounding box center [1538, 390] width 16 height 16
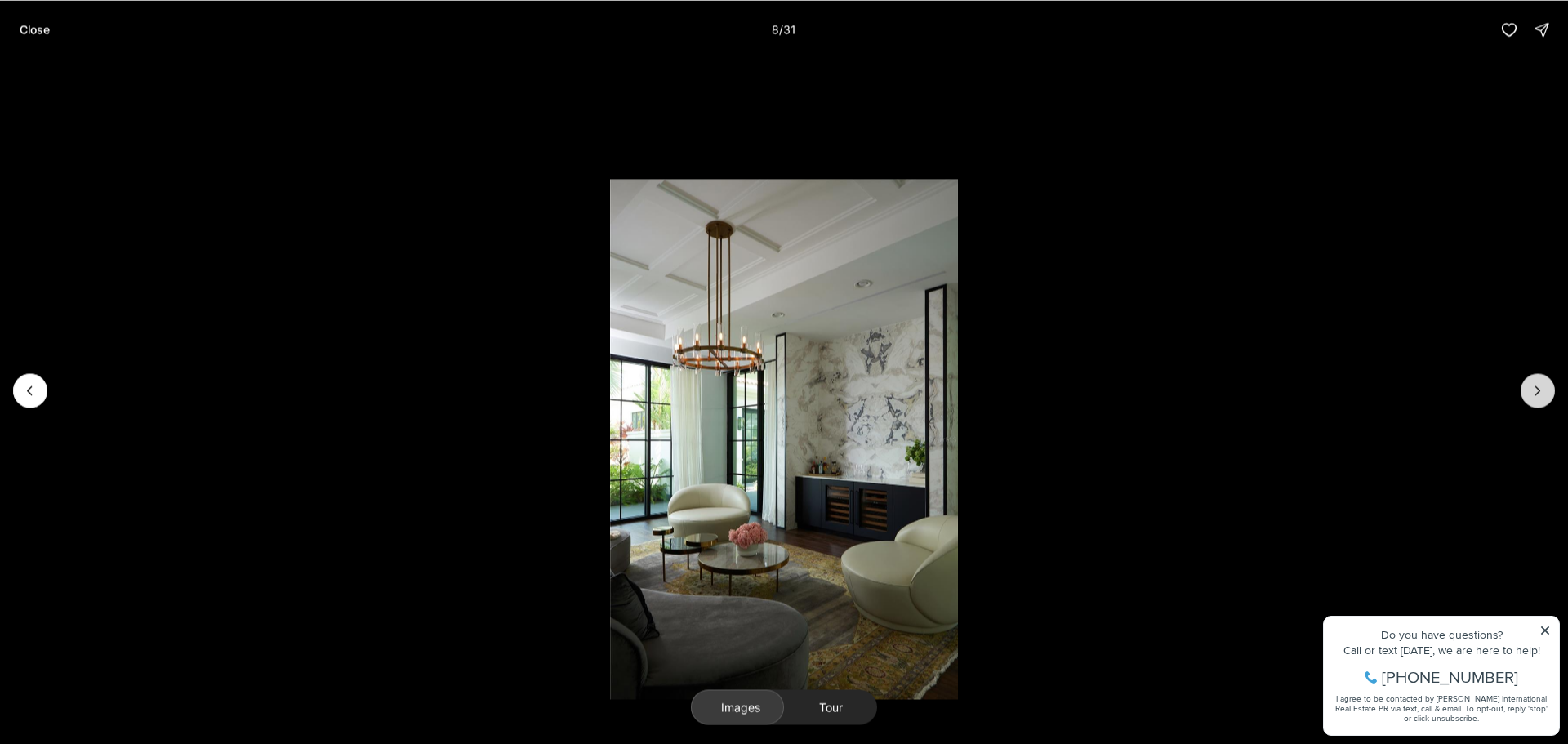
click at [1540, 394] on icon "Next slide" at bounding box center [1538, 390] width 16 height 16
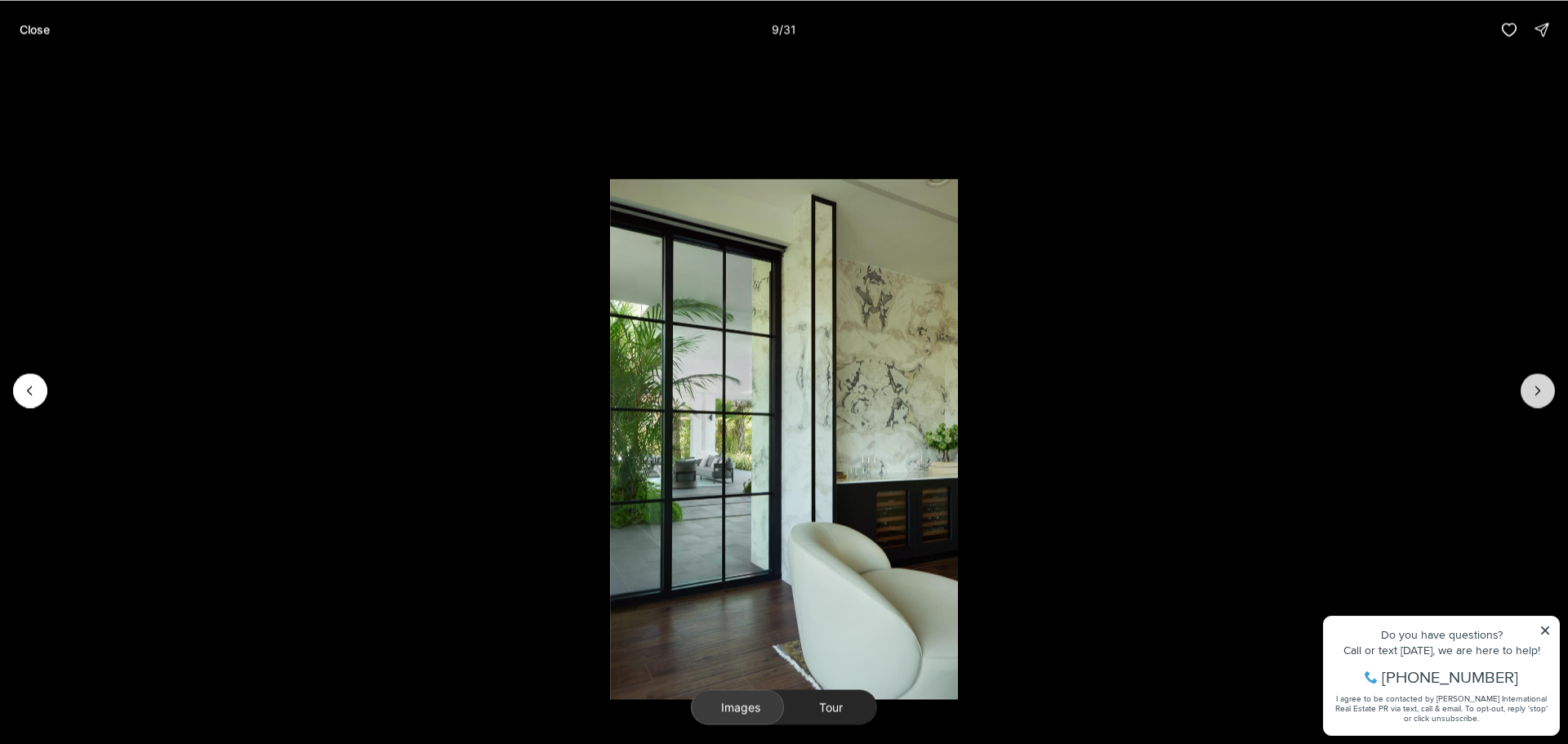
click at [1540, 394] on icon "Next slide" at bounding box center [1538, 390] width 16 height 16
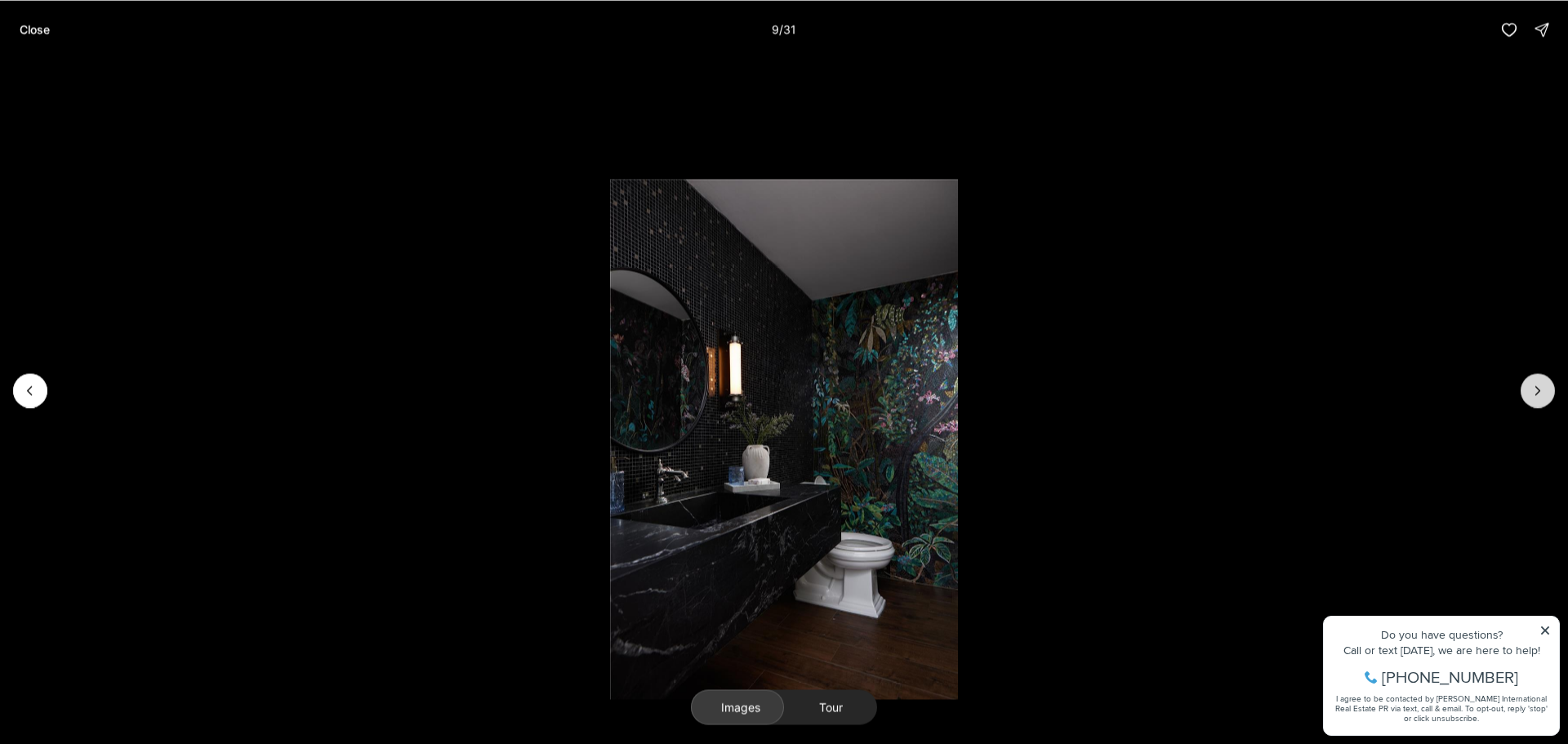
click at [1540, 394] on icon "Next slide" at bounding box center [1538, 390] width 16 height 16
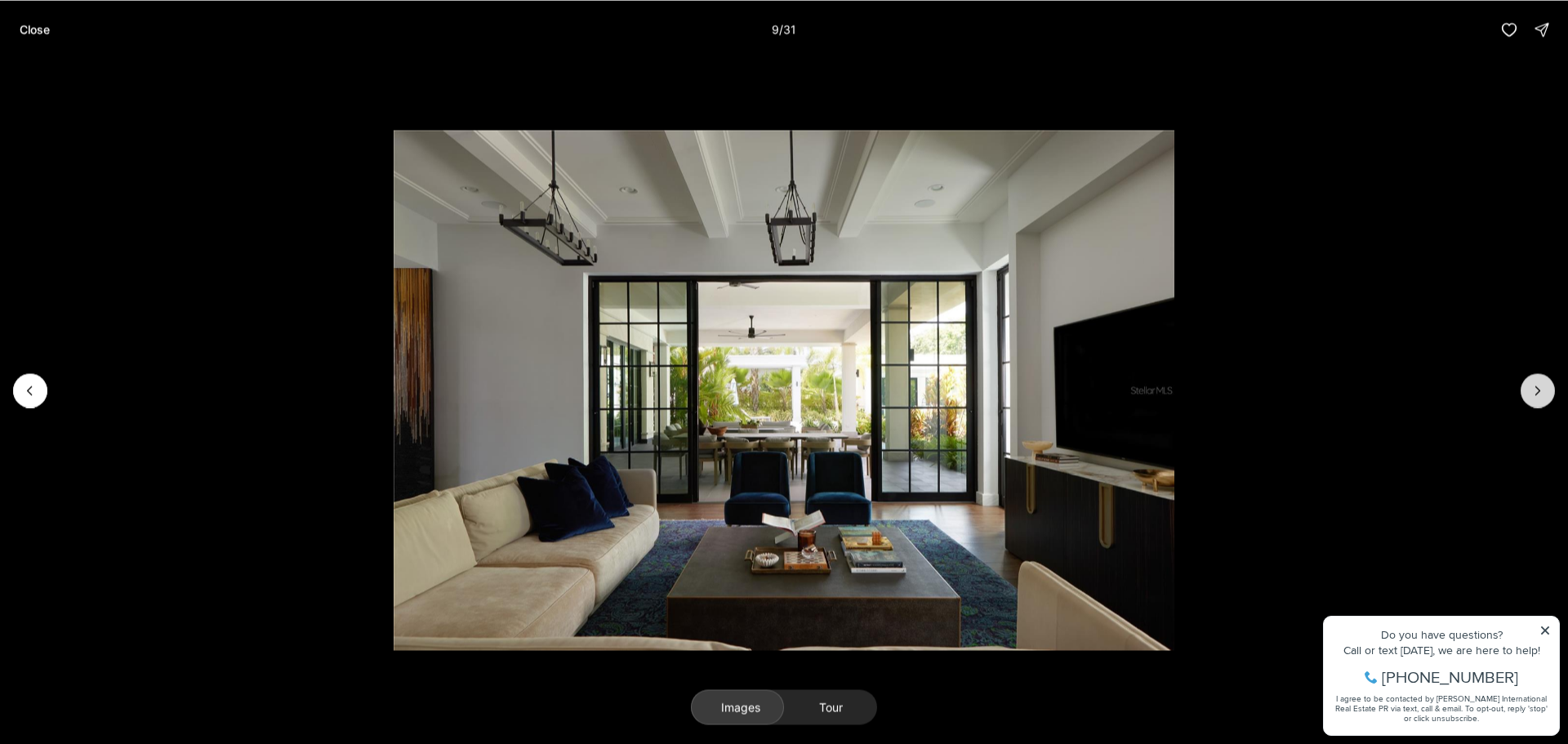
click at [1540, 394] on icon "Next slide" at bounding box center [1538, 390] width 16 height 16
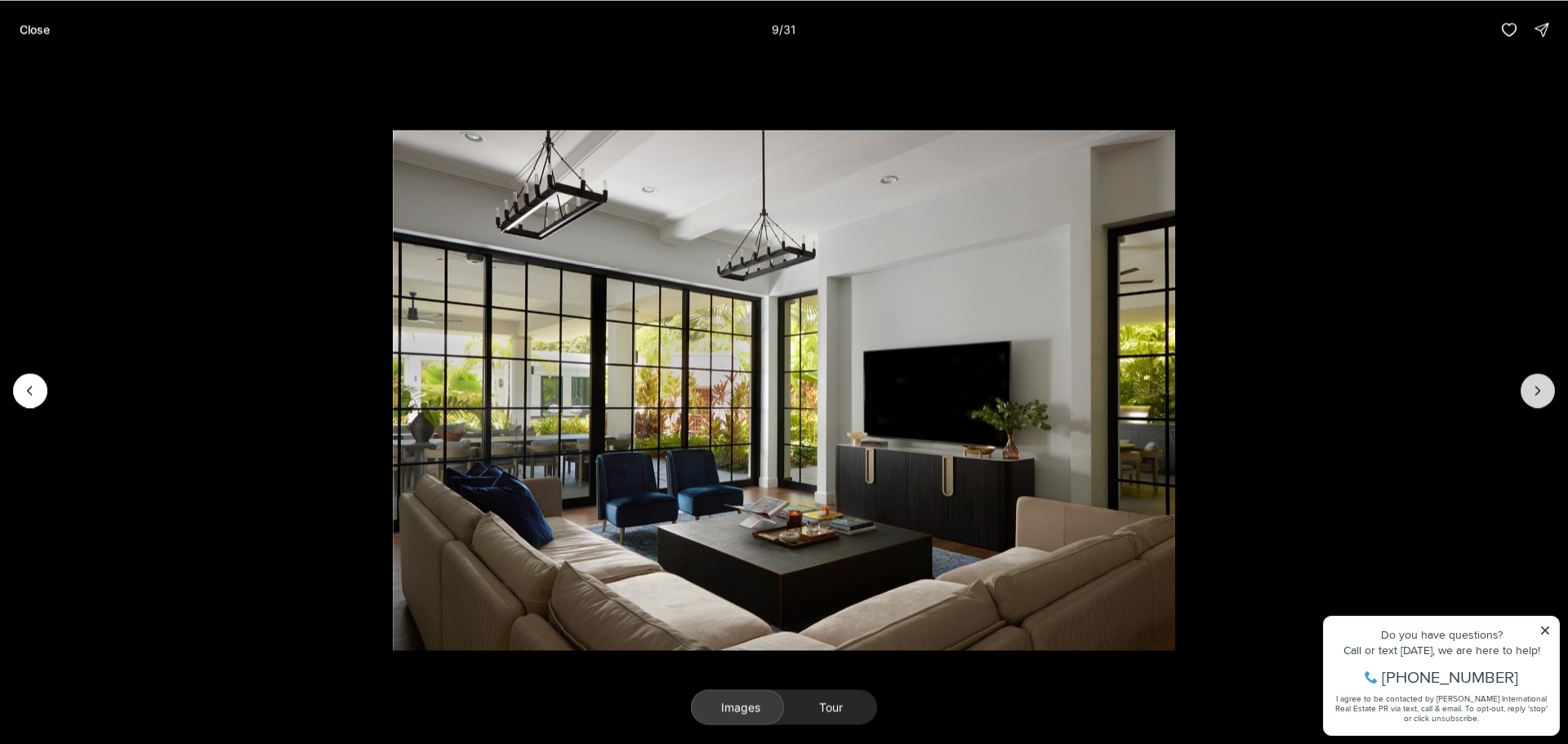
click at [1540, 394] on icon "Next slide" at bounding box center [1538, 390] width 16 height 16
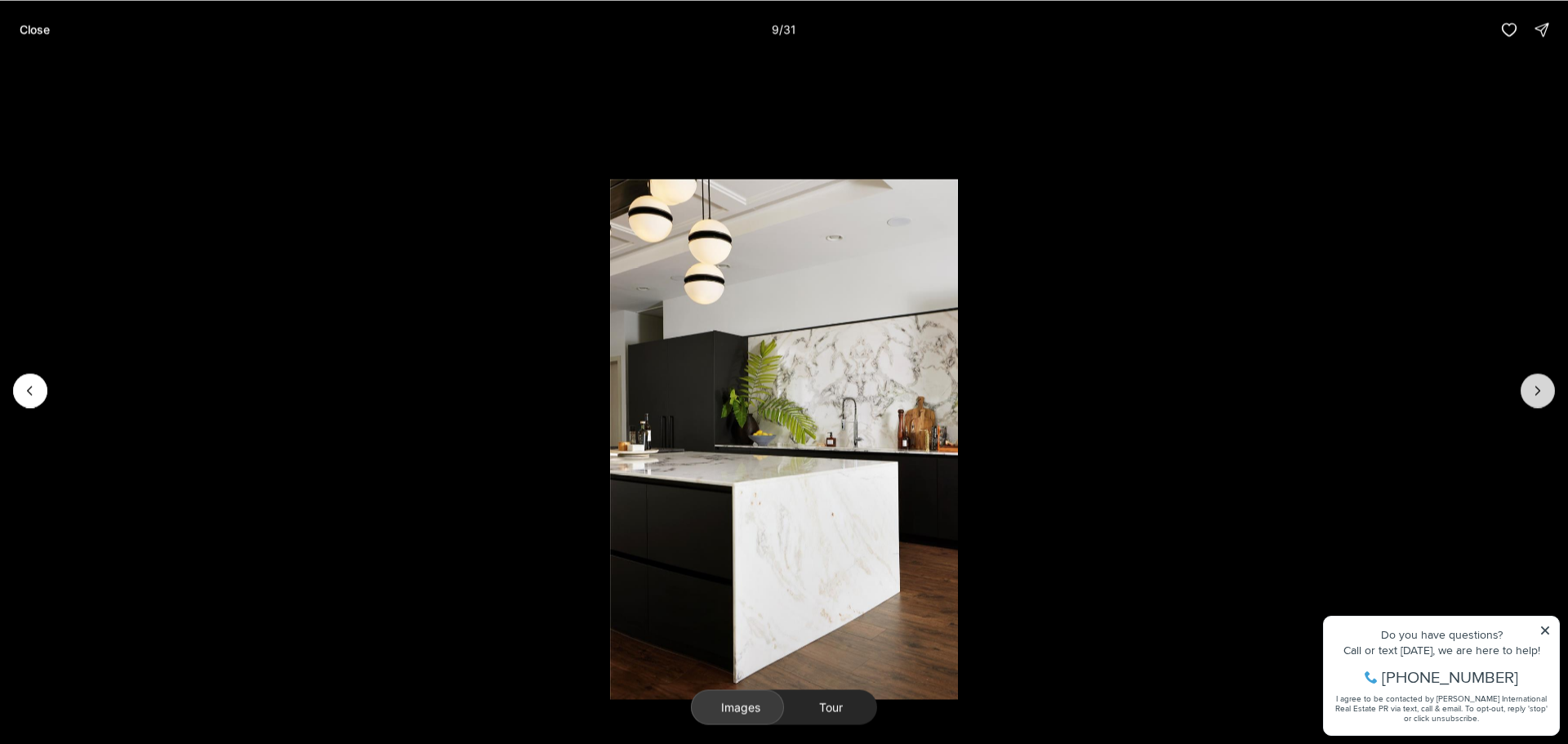
click at [1540, 394] on icon "Next slide" at bounding box center [1538, 390] width 16 height 16
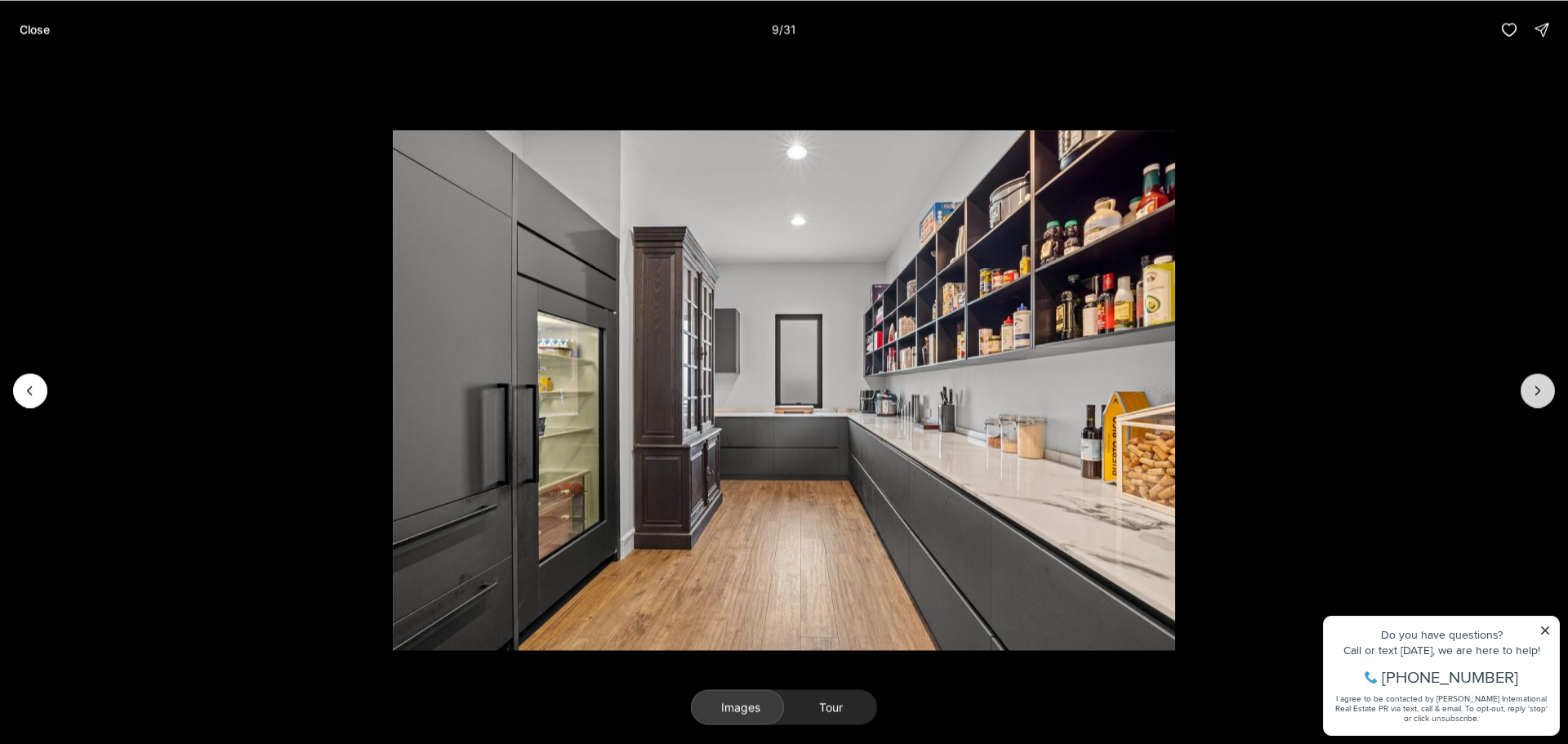
click at [1540, 394] on icon "Next slide" at bounding box center [1538, 390] width 16 height 16
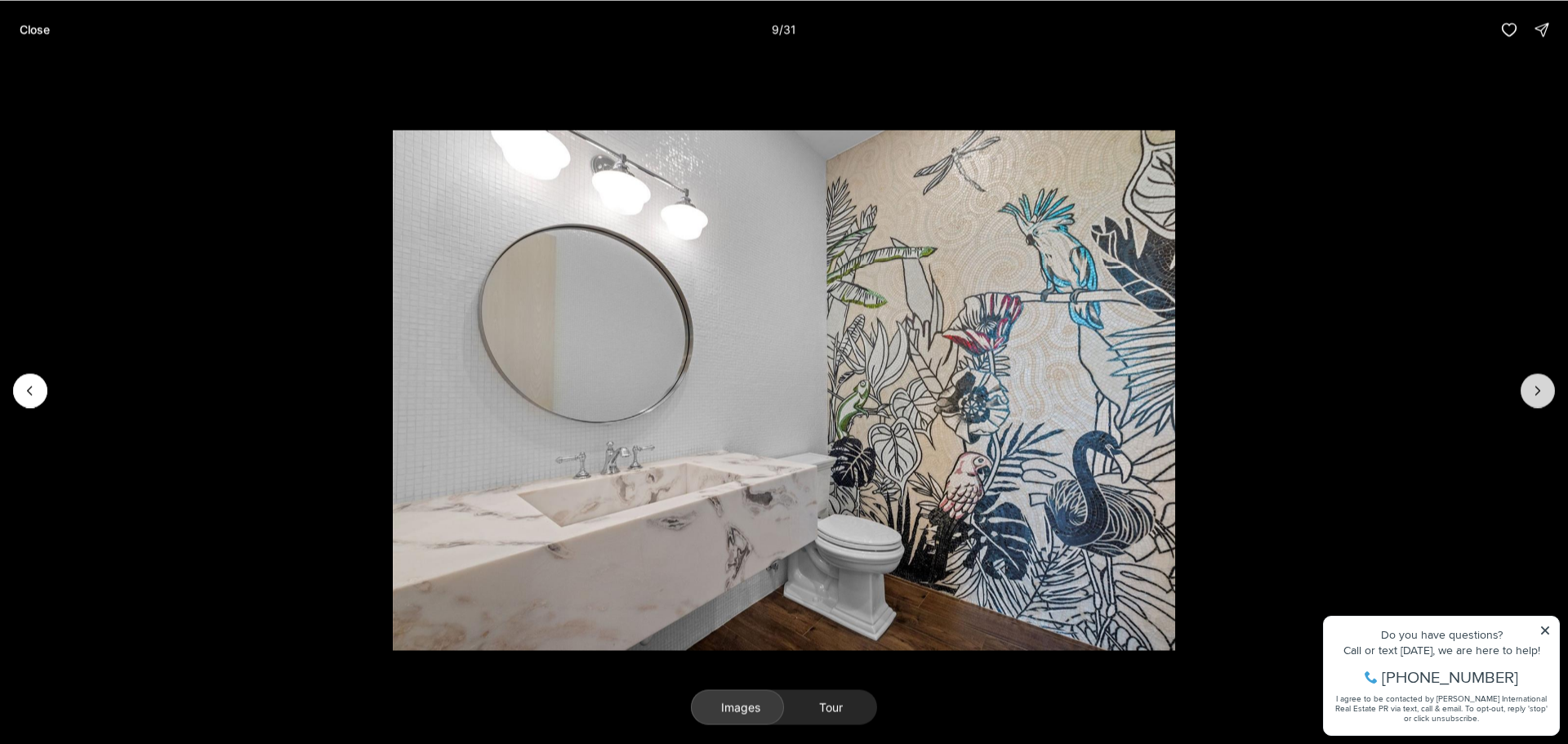
click at [1540, 394] on icon "Next slide" at bounding box center [1538, 390] width 16 height 16
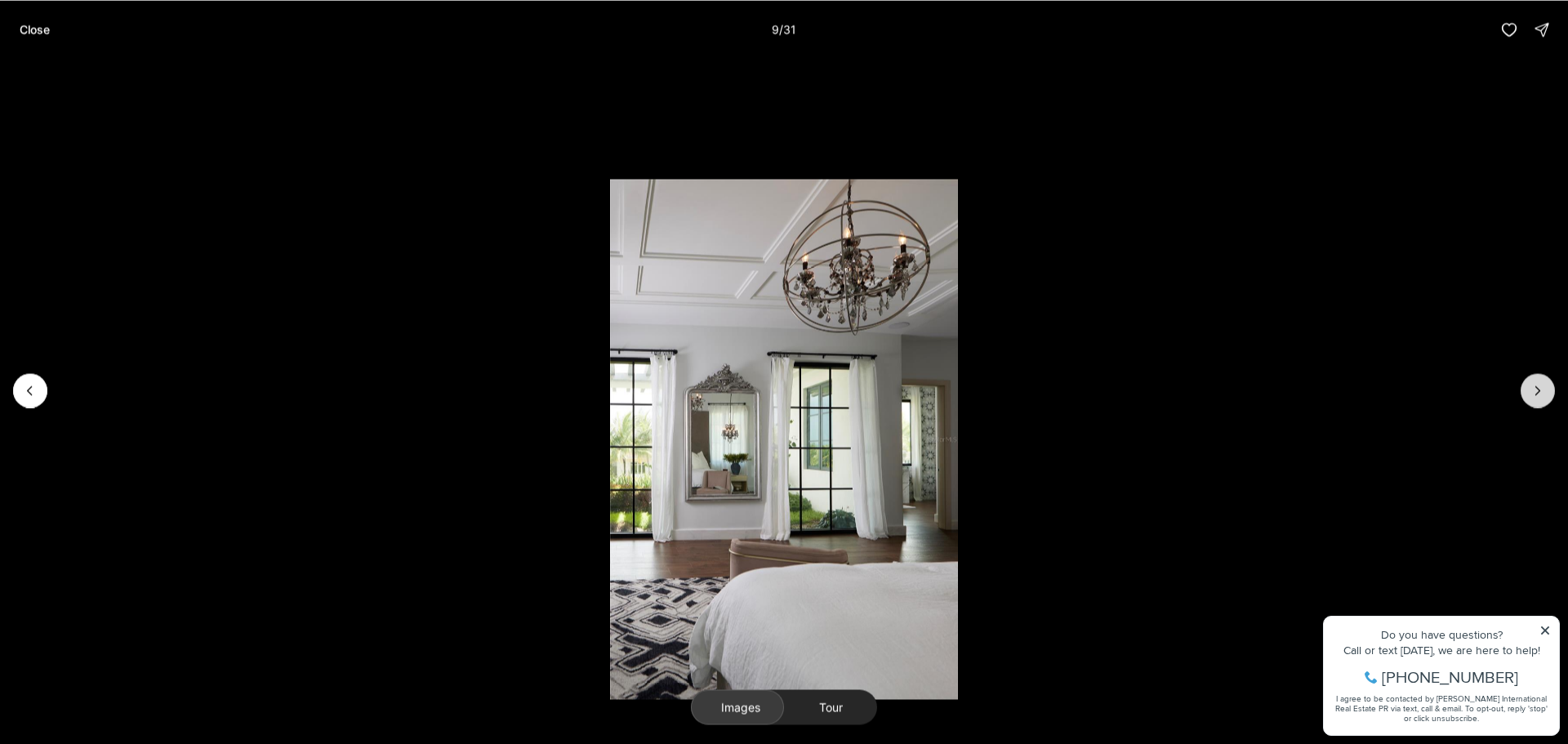
click at [1540, 394] on icon "Next slide" at bounding box center [1538, 390] width 16 height 16
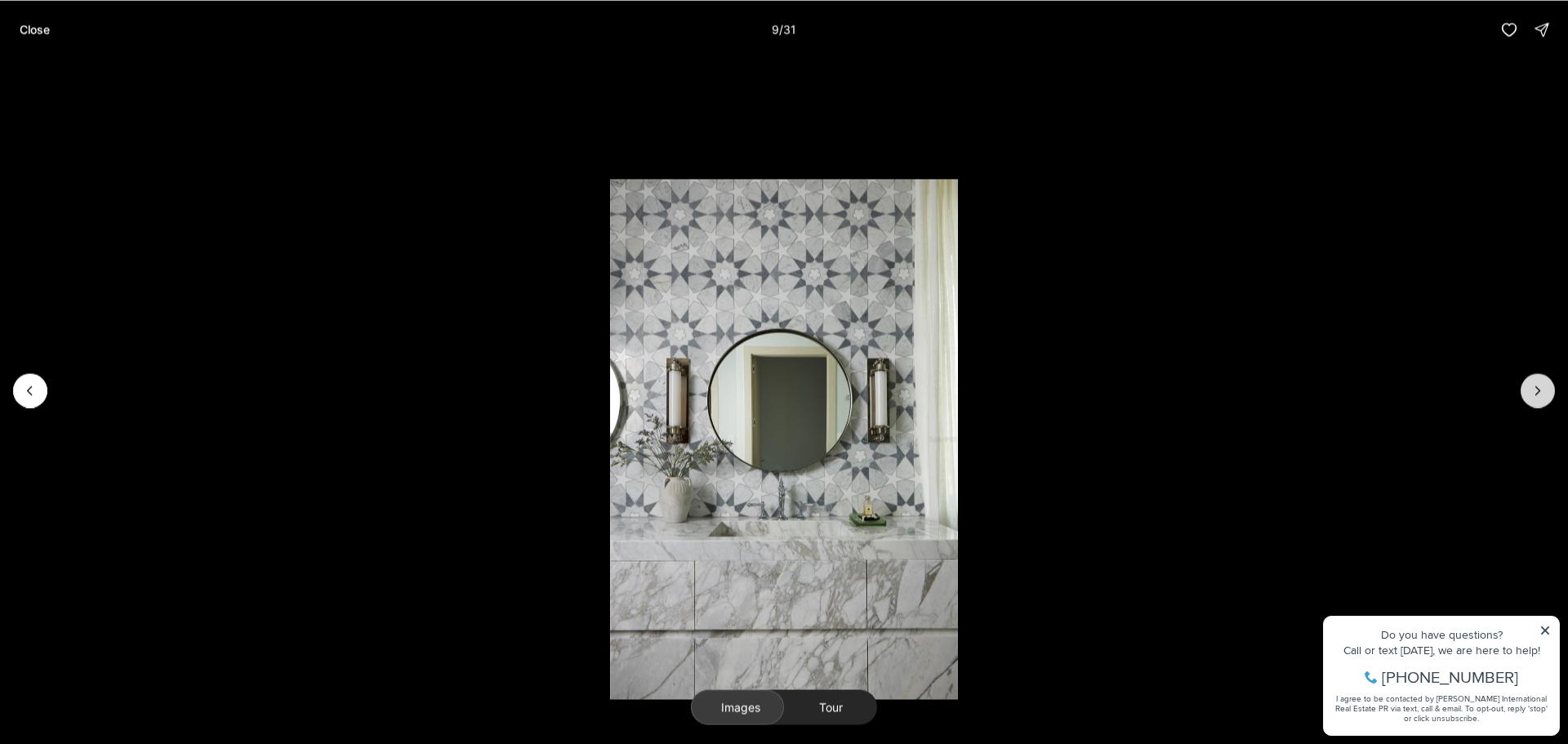
click at [1540, 394] on icon "Next slide" at bounding box center [1538, 390] width 16 height 16
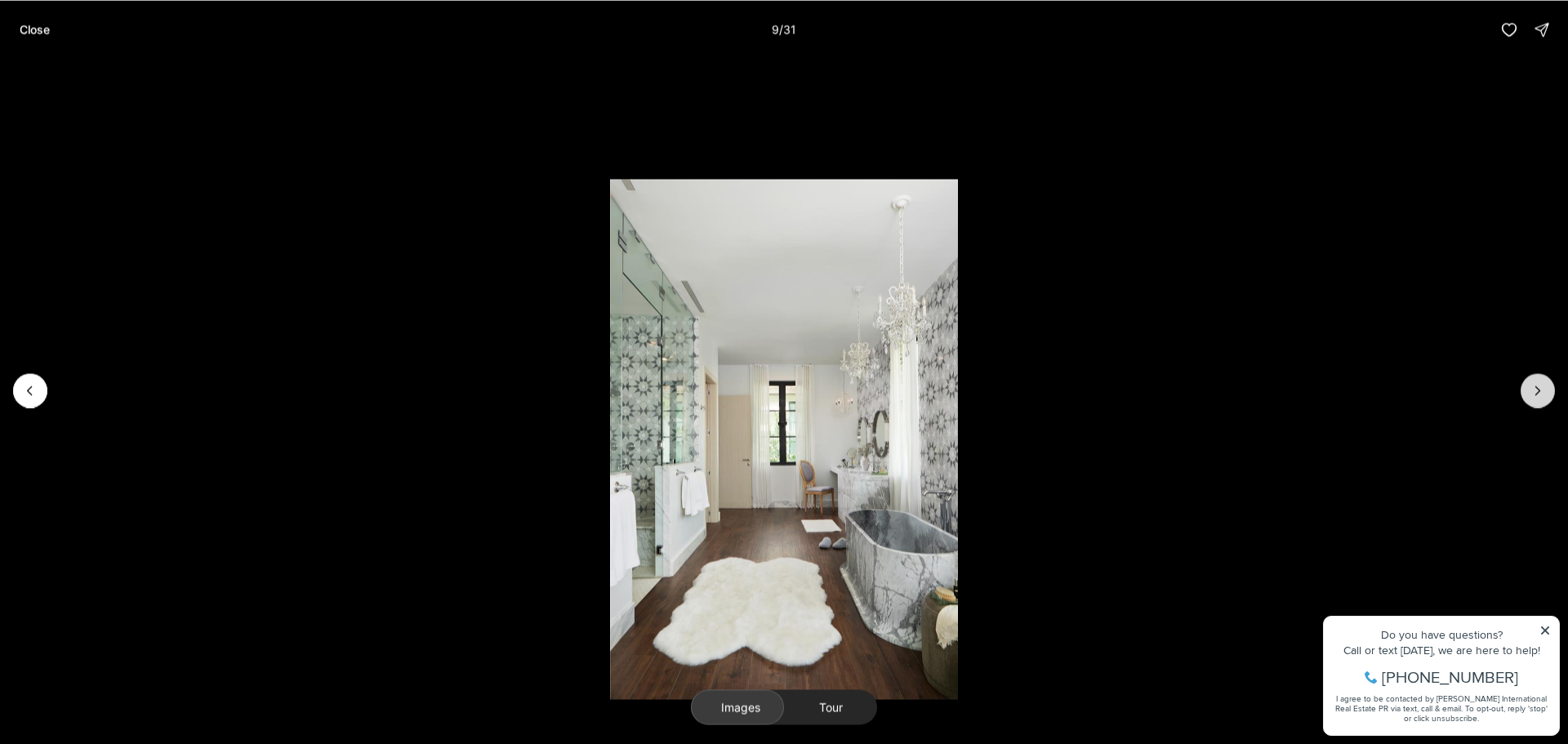
click at [1540, 394] on icon "Next slide" at bounding box center [1538, 390] width 16 height 16
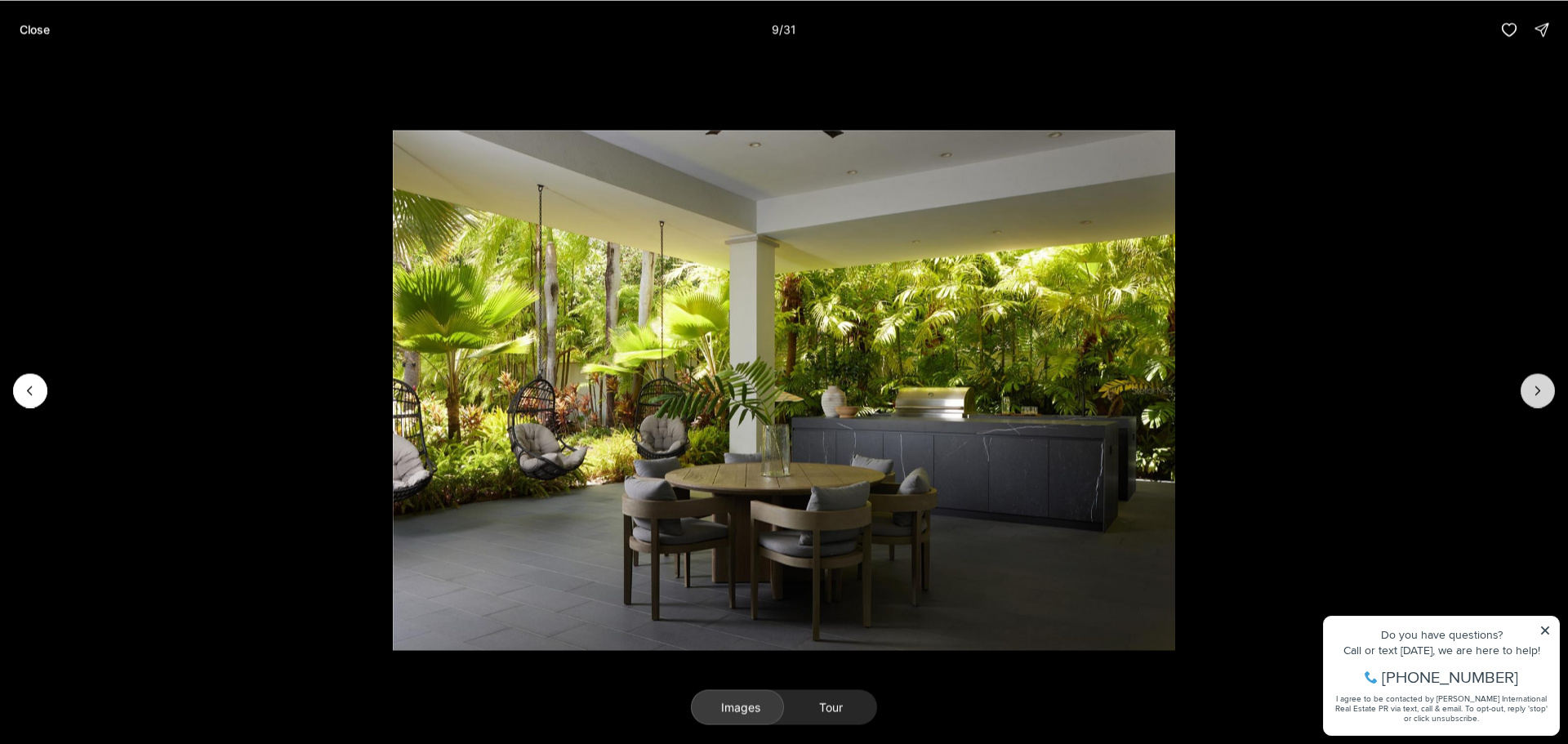
click at [1540, 394] on icon "Next slide" at bounding box center [1538, 390] width 16 height 16
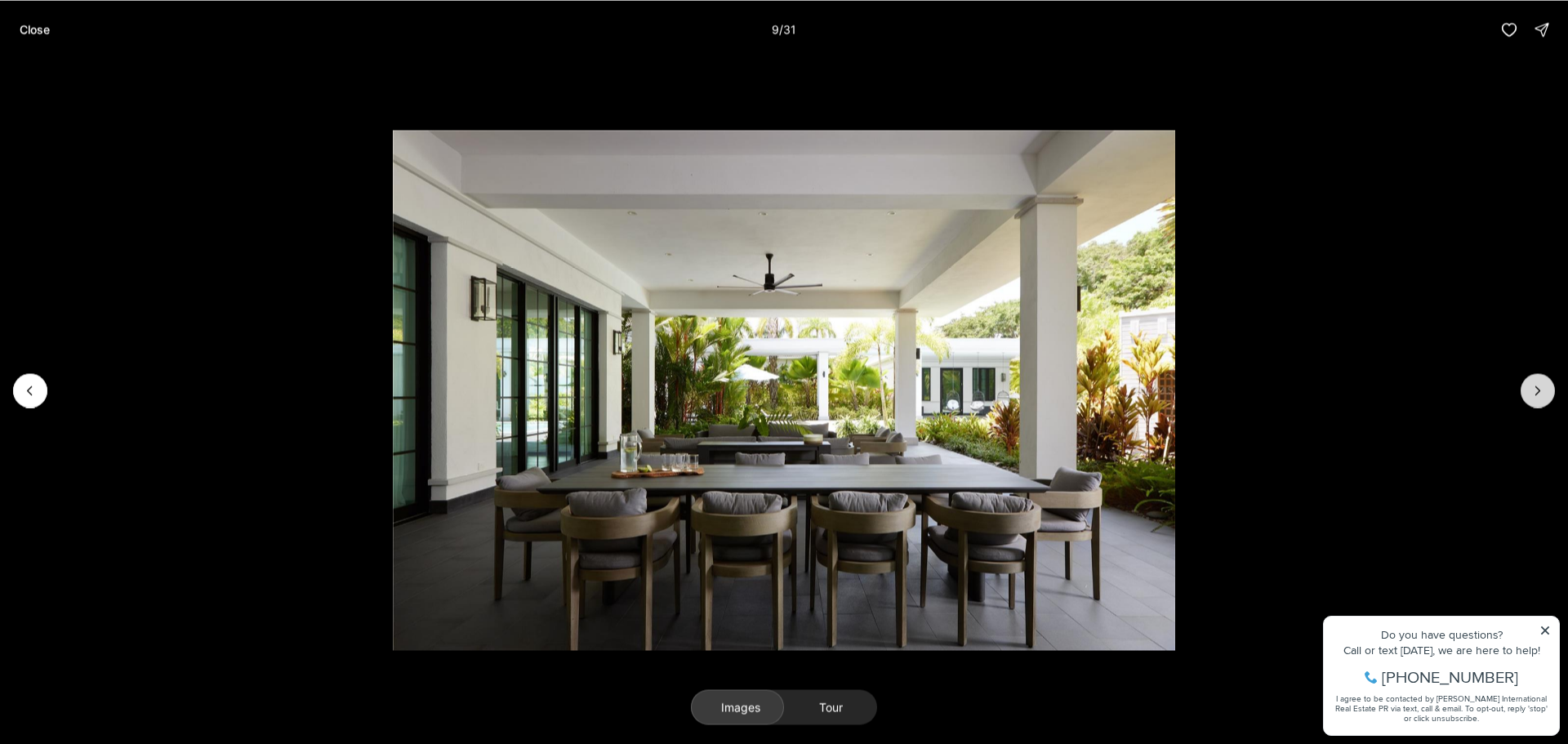
click at [1540, 394] on icon "Next slide" at bounding box center [1538, 390] width 16 height 16
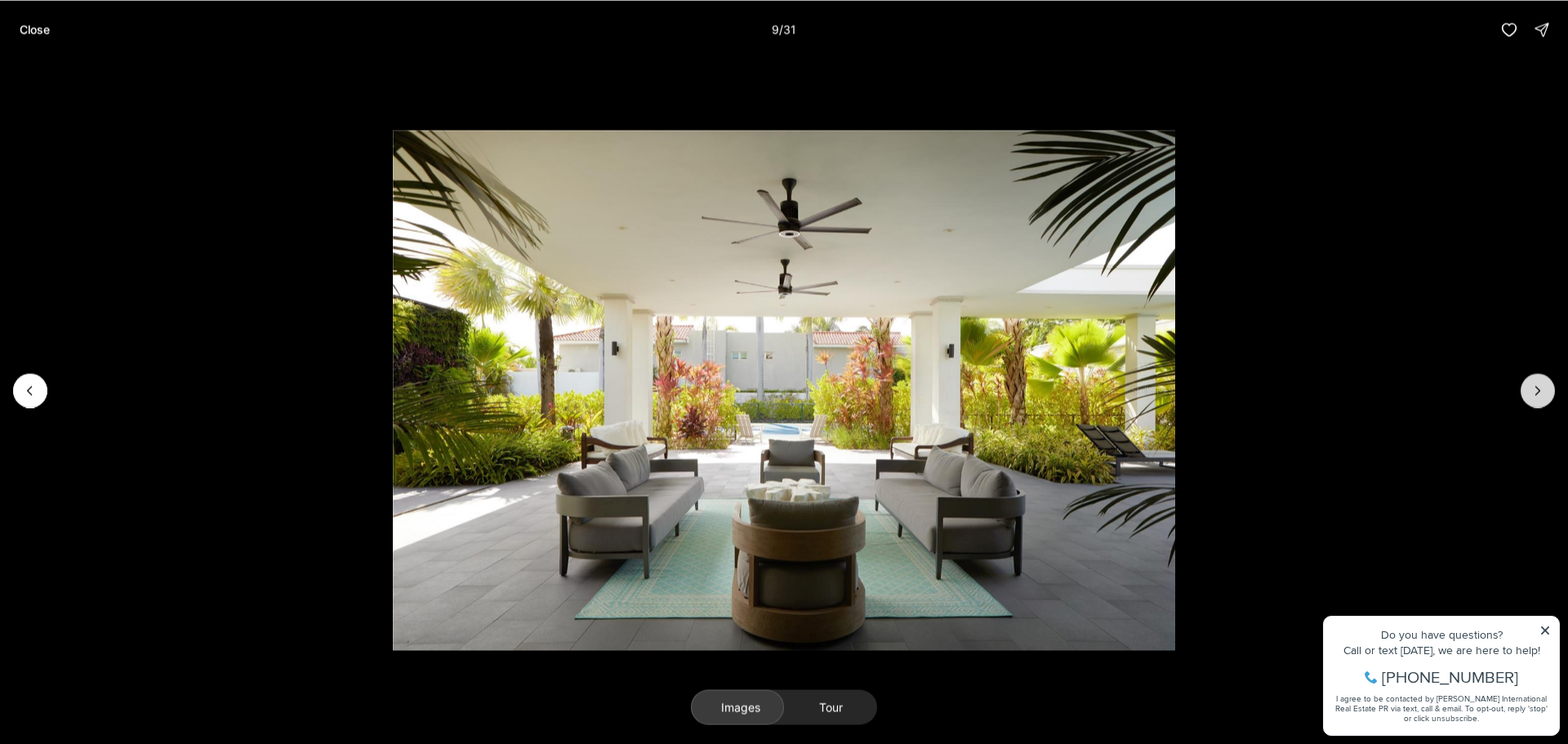
click at [1540, 394] on icon "Next slide" at bounding box center [1538, 390] width 16 height 16
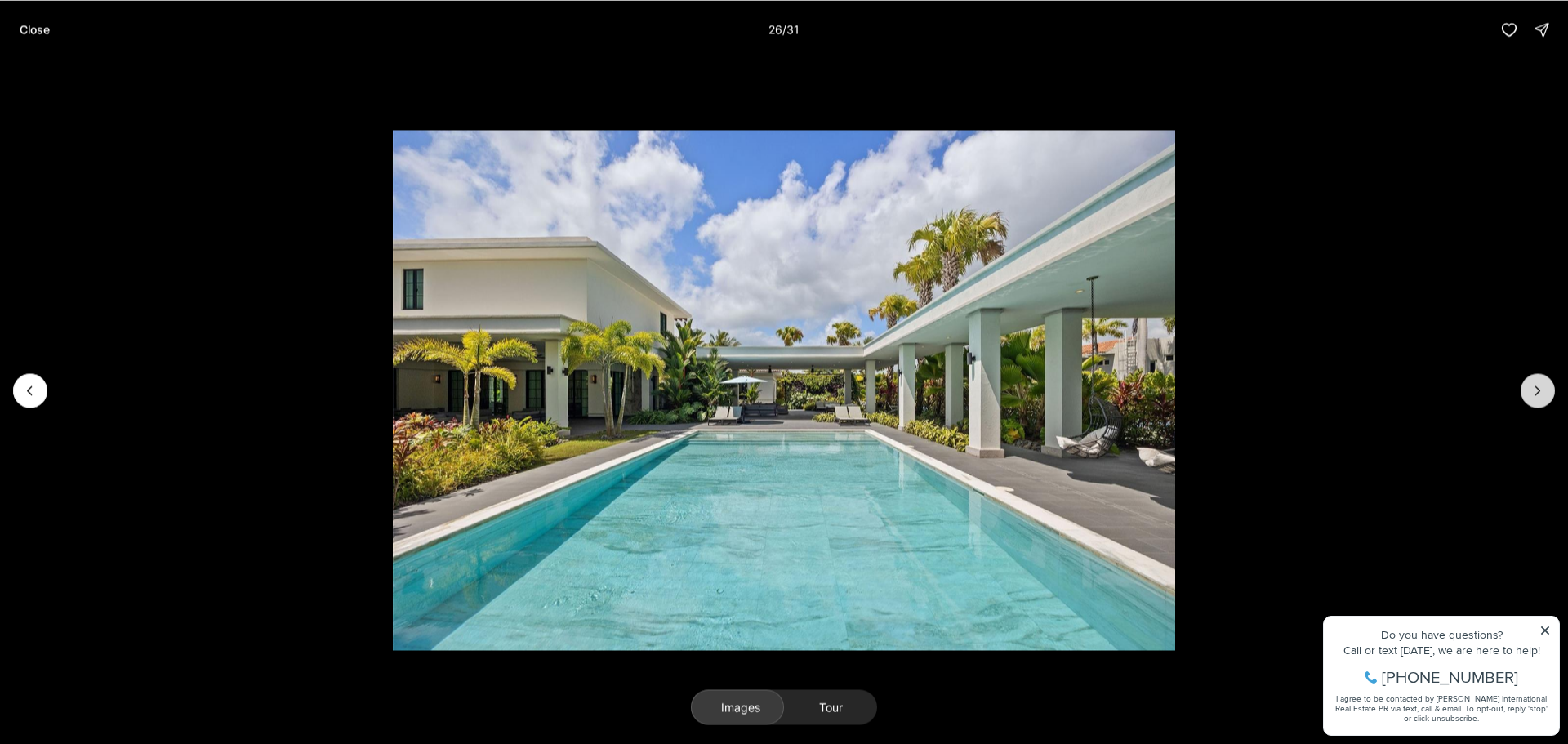
click at [1540, 394] on icon "Next slide" at bounding box center [1538, 390] width 16 height 16
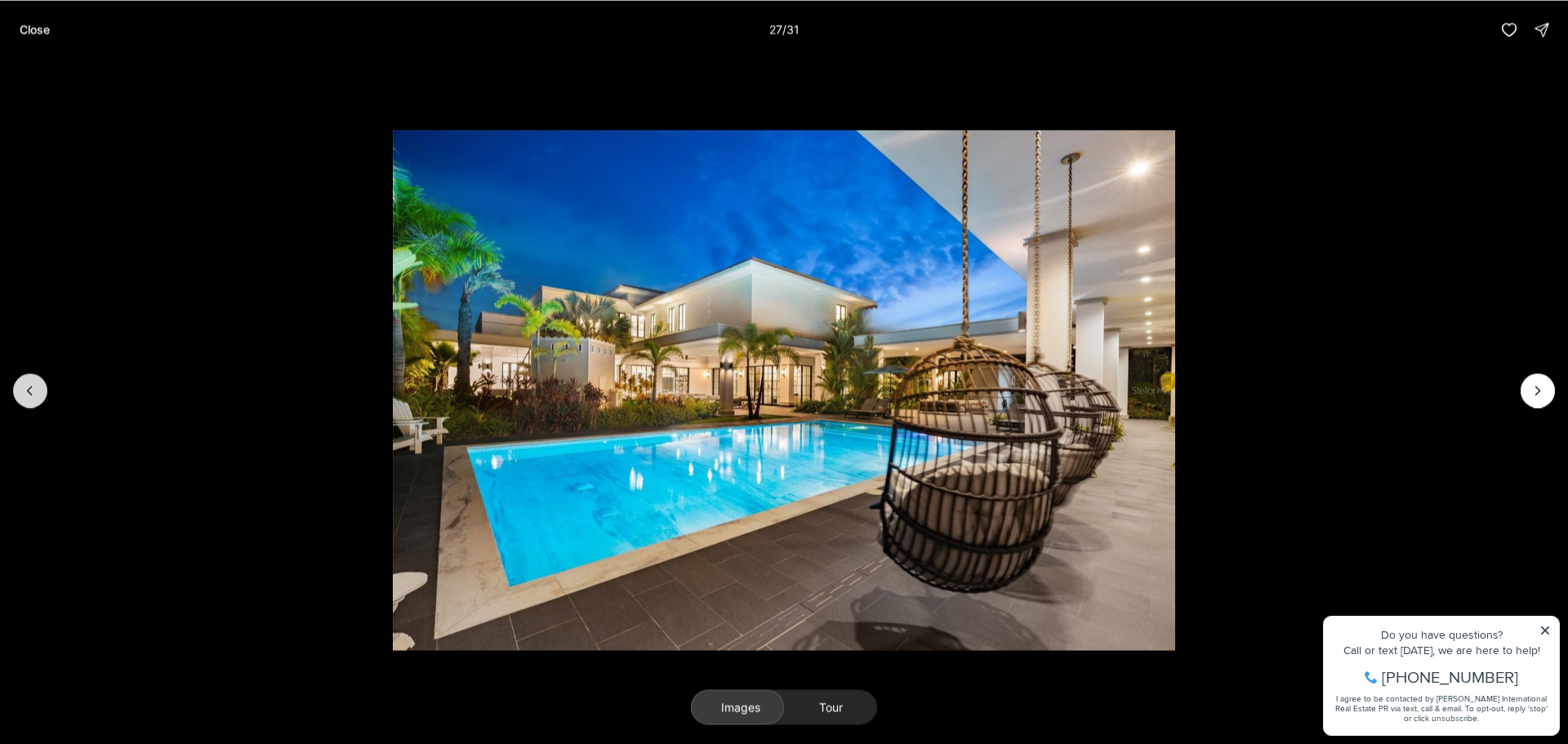
click at [29, 385] on icon "Previous slide" at bounding box center [30, 390] width 16 height 16
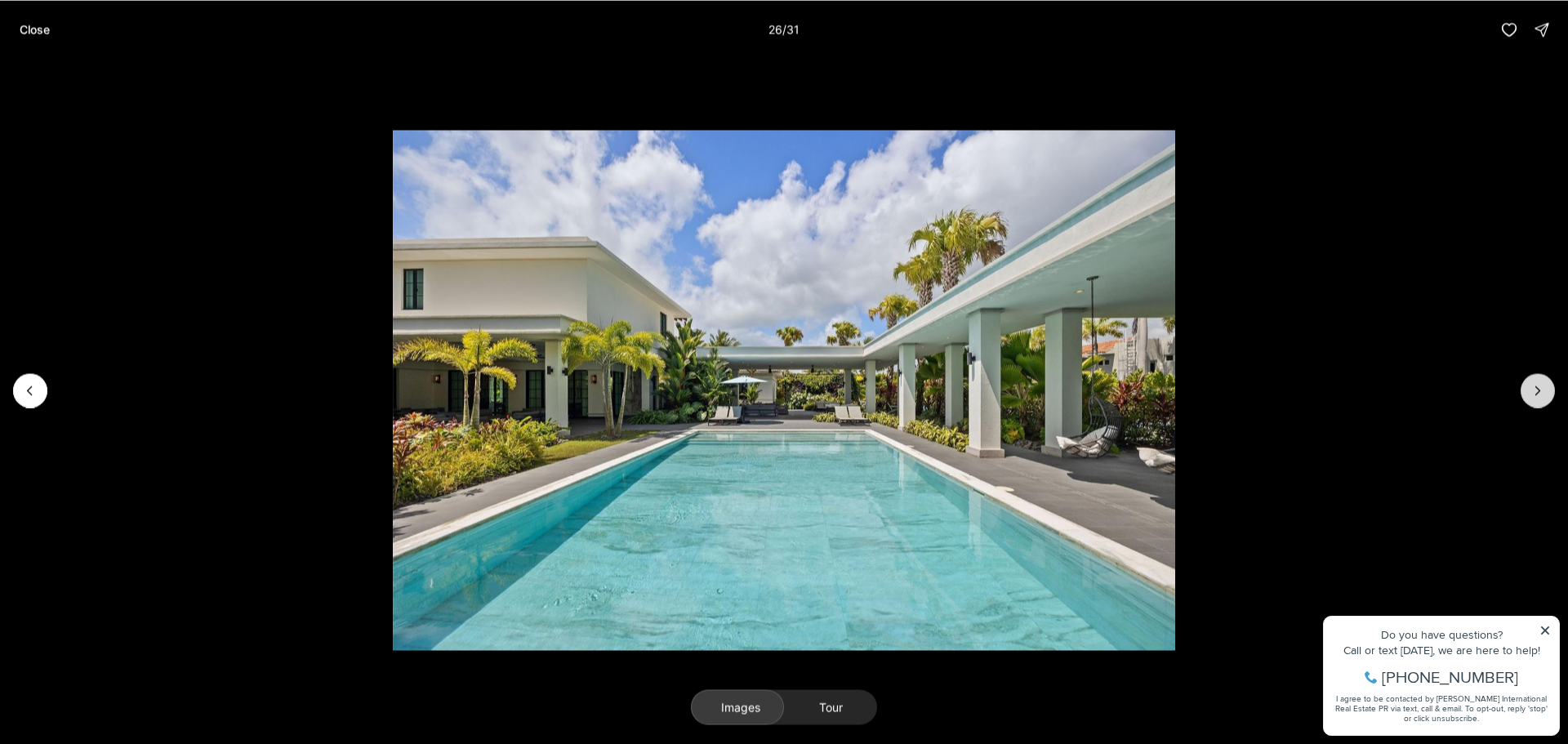
click at [1538, 391] on icon "Next slide" at bounding box center [1538, 390] width 16 height 16
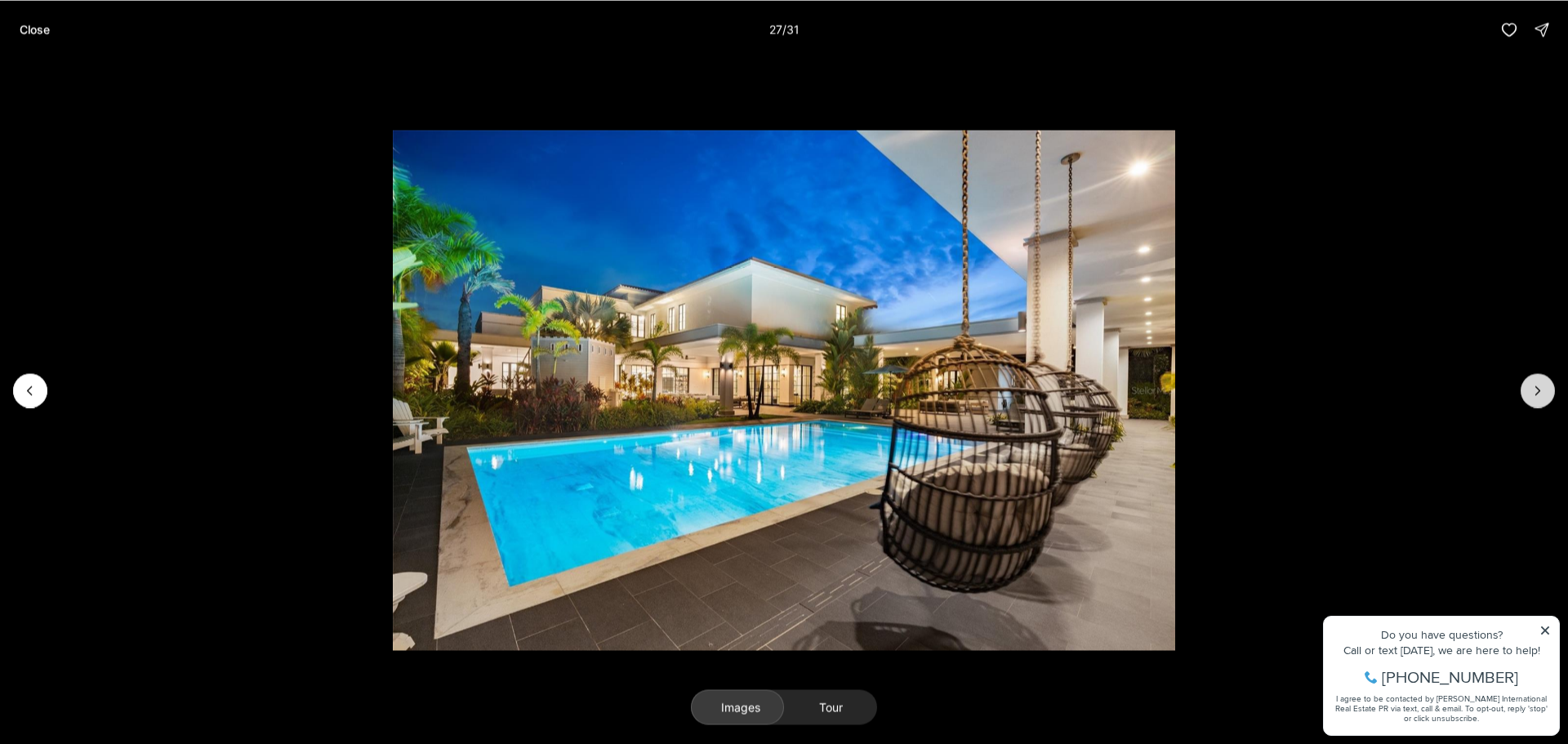
click at [1538, 391] on icon "Next slide" at bounding box center [1538, 390] width 16 height 16
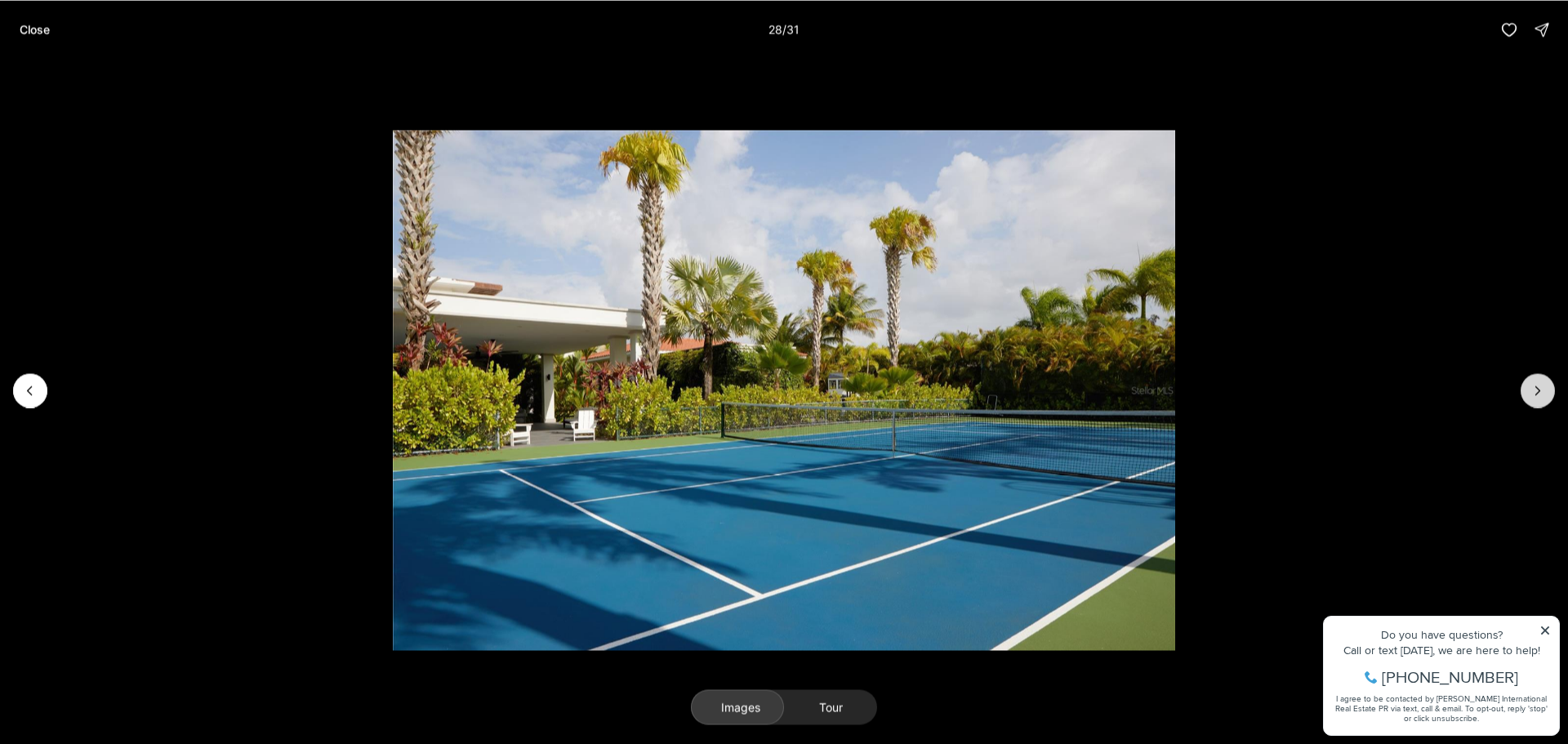
click at [1538, 391] on icon "Next slide" at bounding box center [1538, 390] width 16 height 16
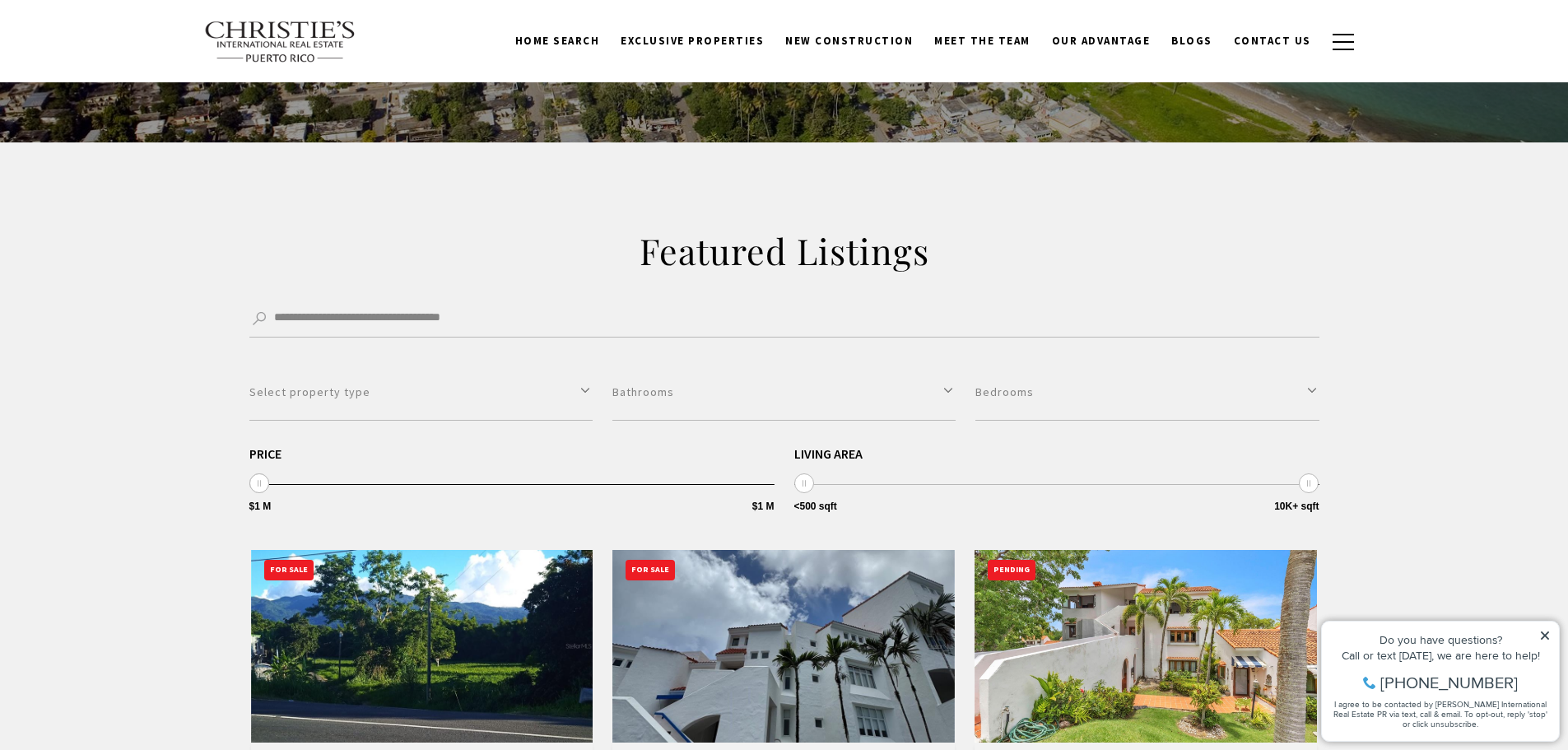
scroll to position [165, 0]
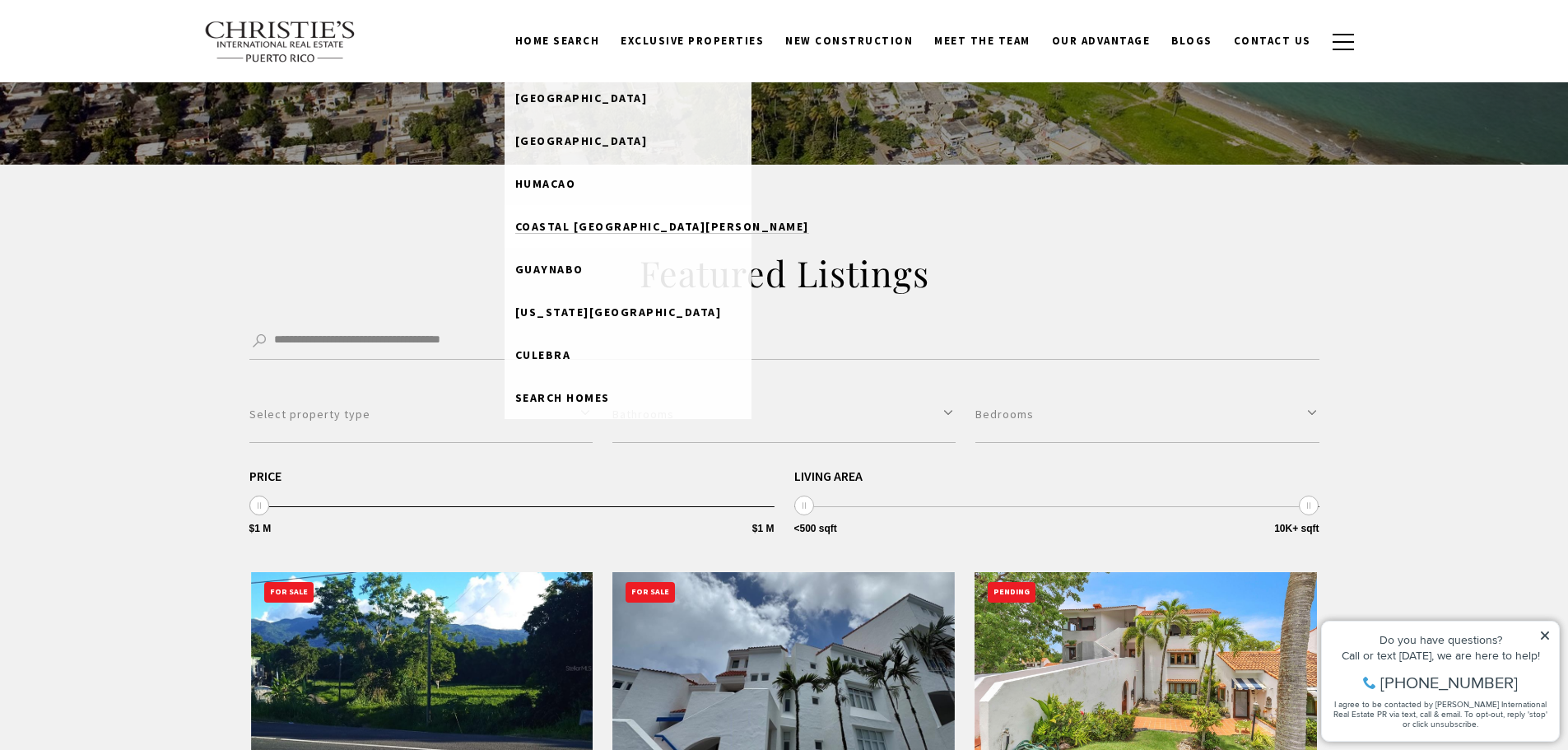
click at [591, 229] on span "Coastal [GEOGRAPHIC_DATA][PERSON_NAME]" at bounding box center [662, 226] width 294 height 14
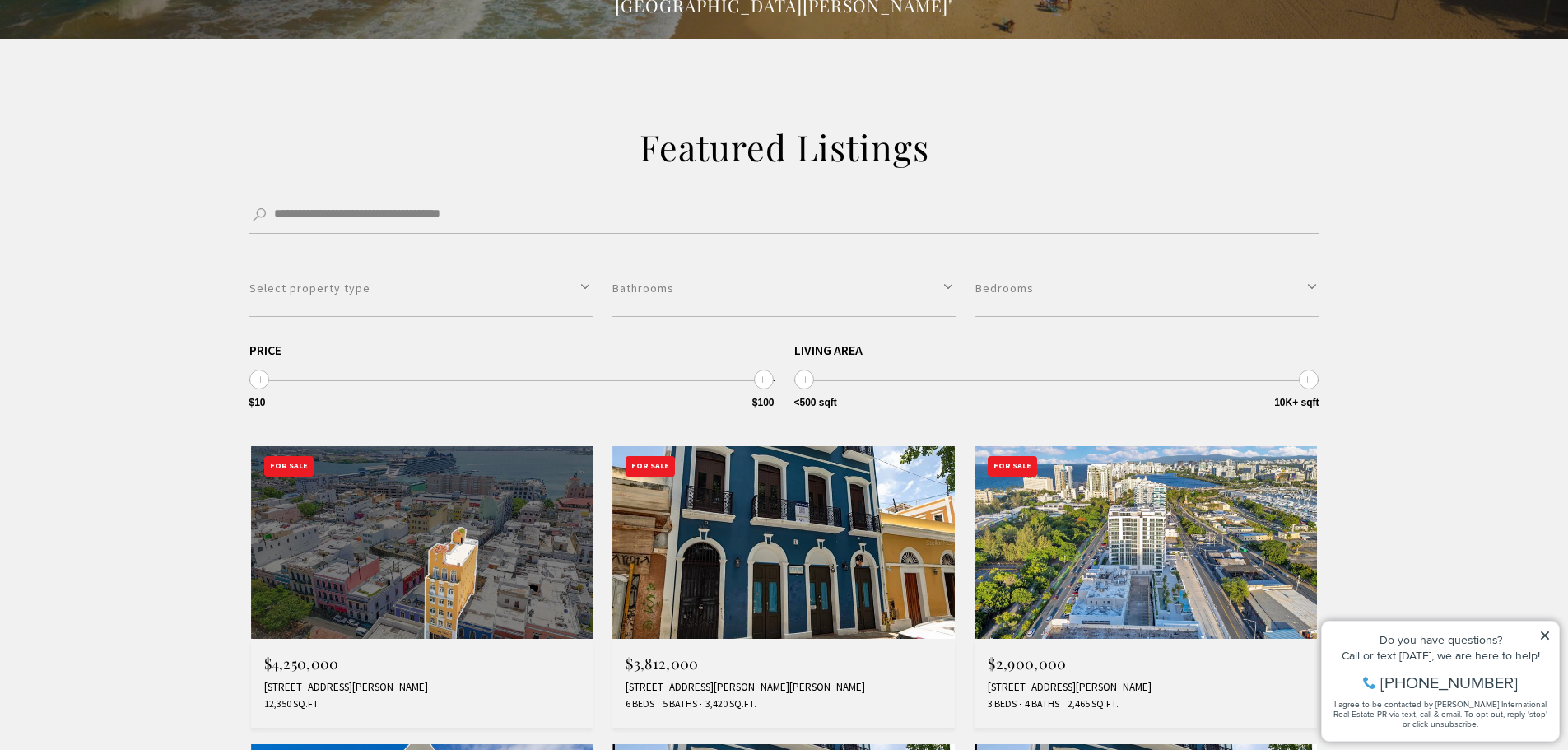
scroll to position [247, 0]
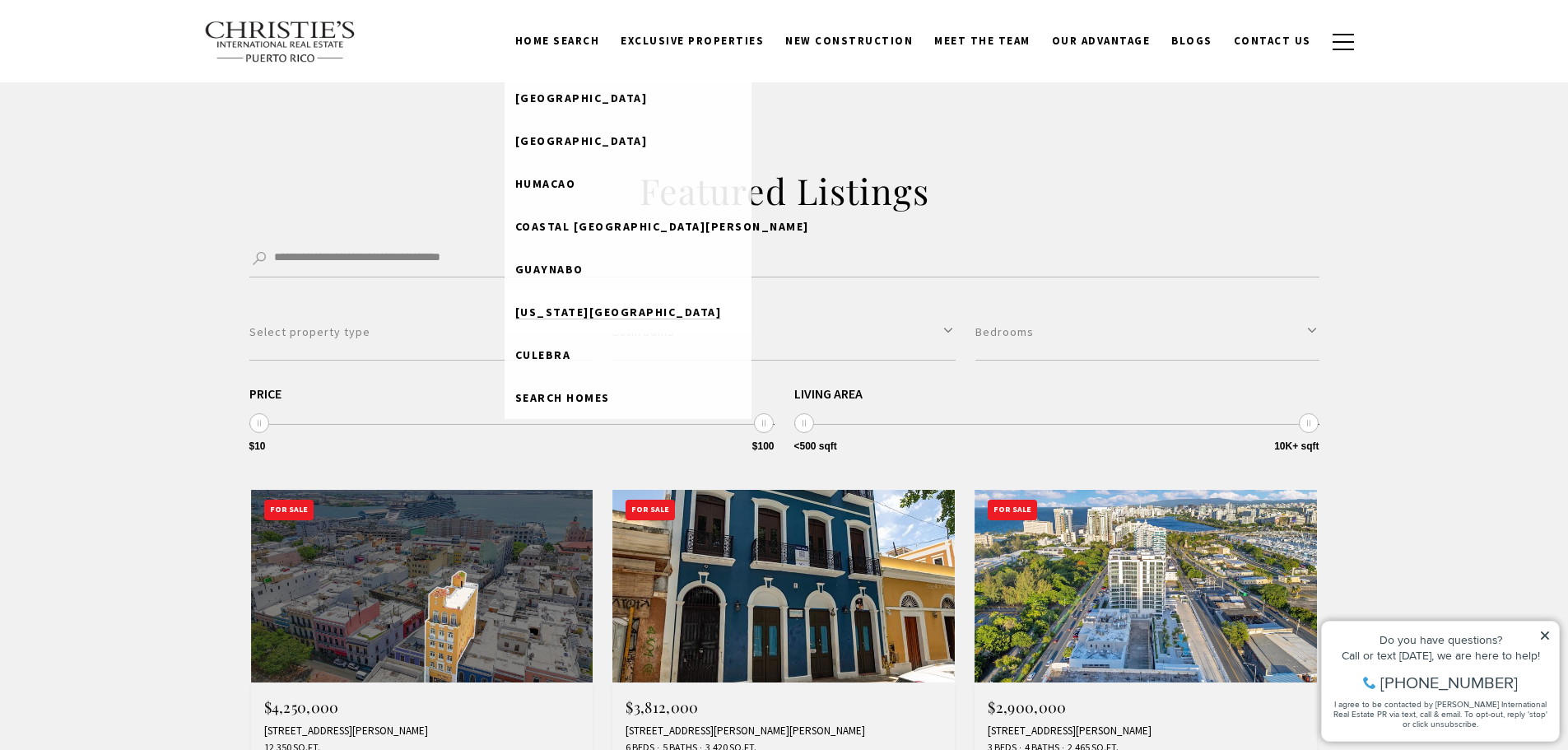
click at [636, 308] on span "[US_STATE][GEOGRAPHIC_DATA]" at bounding box center [618, 312] width 206 height 14
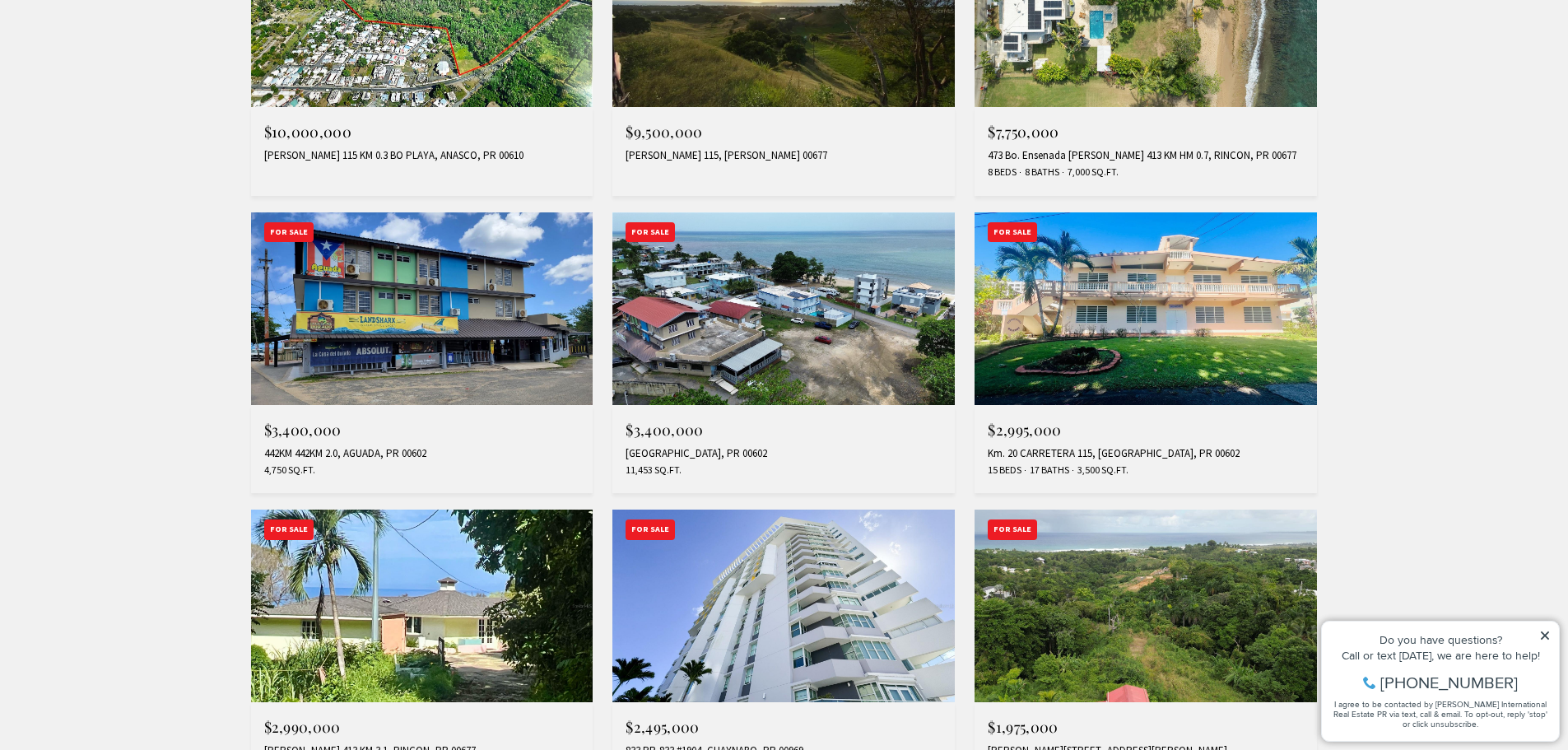
scroll to position [823, 0]
